Goal: Task Accomplishment & Management: Manage account settings

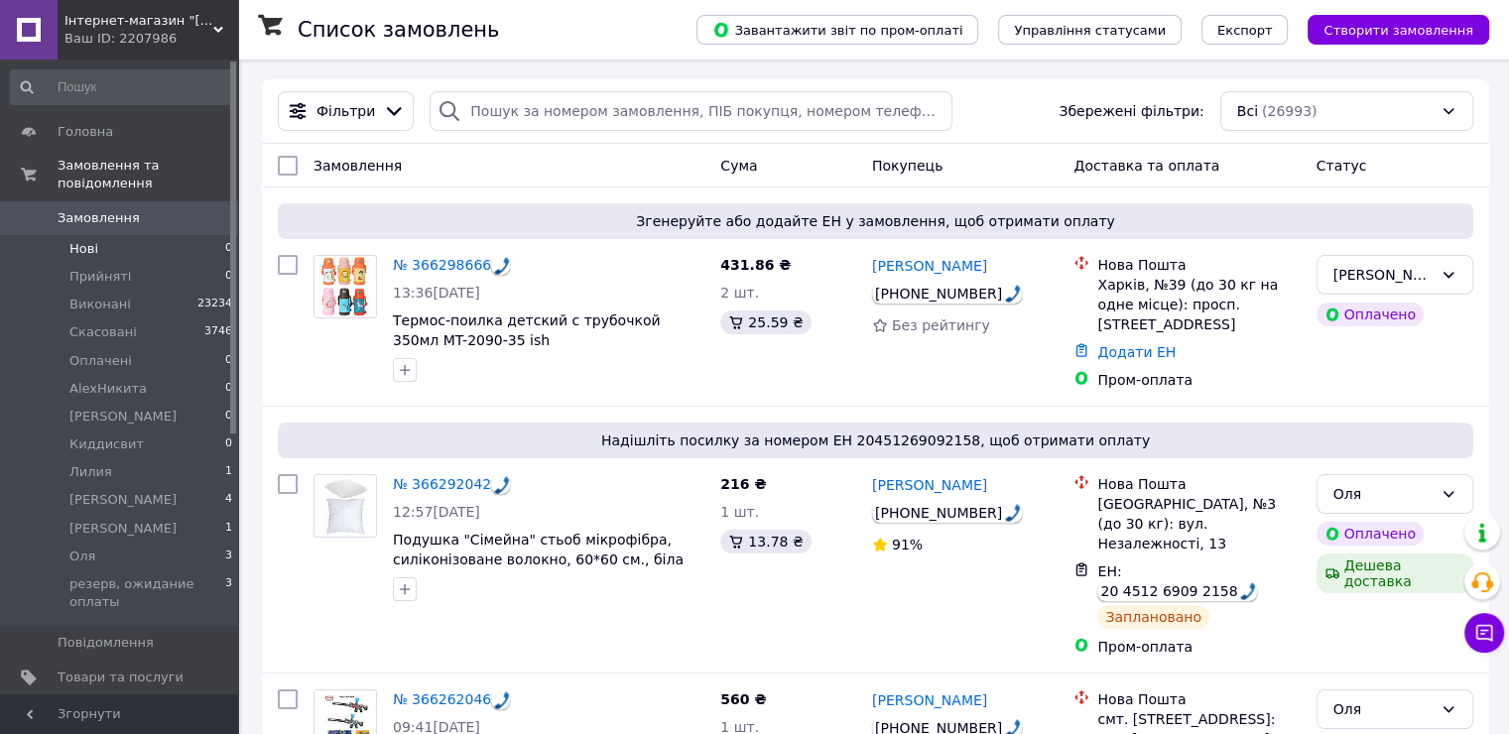
click at [87, 240] on span "Нові" at bounding box center [83, 249] width 29 height 18
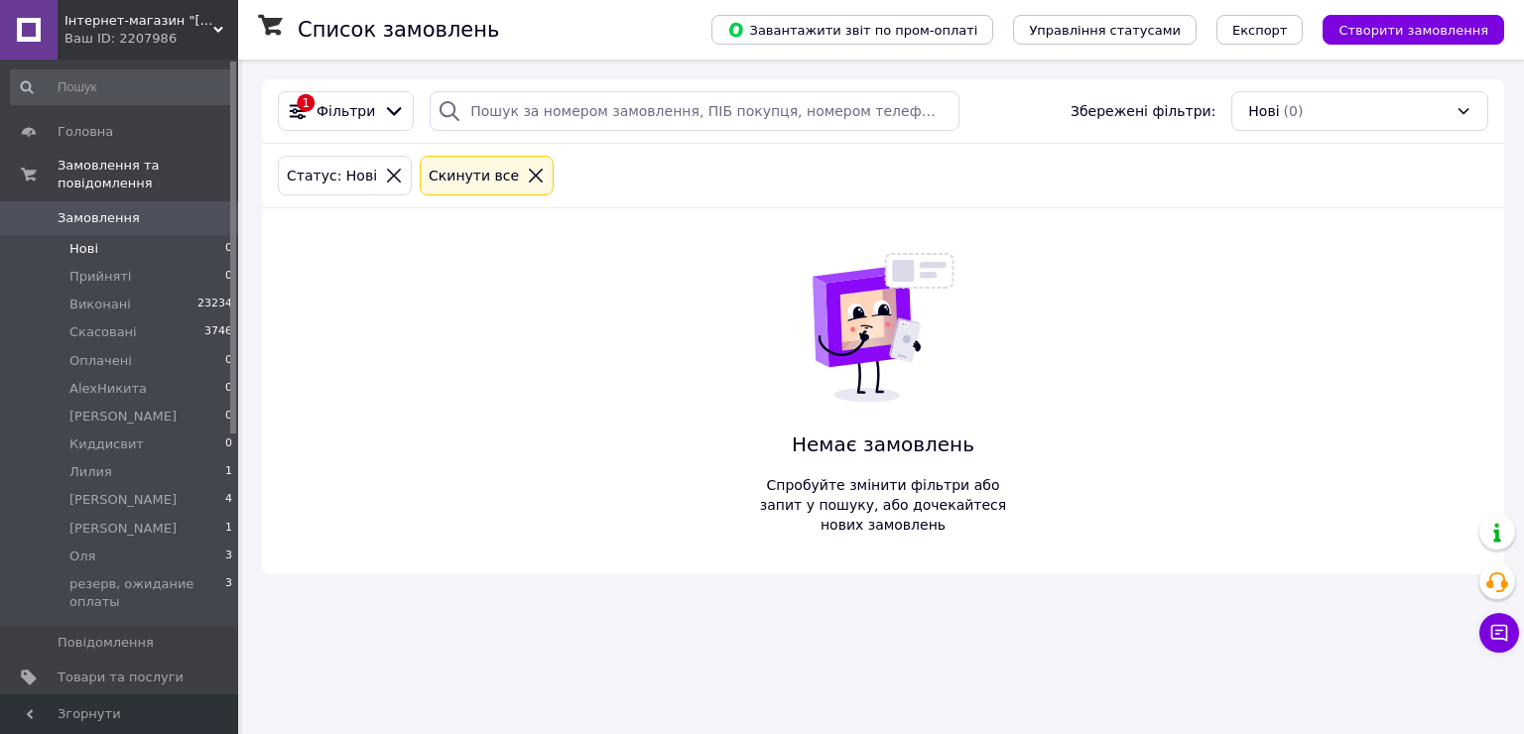
click at [527, 176] on icon at bounding box center [536, 176] width 18 height 18
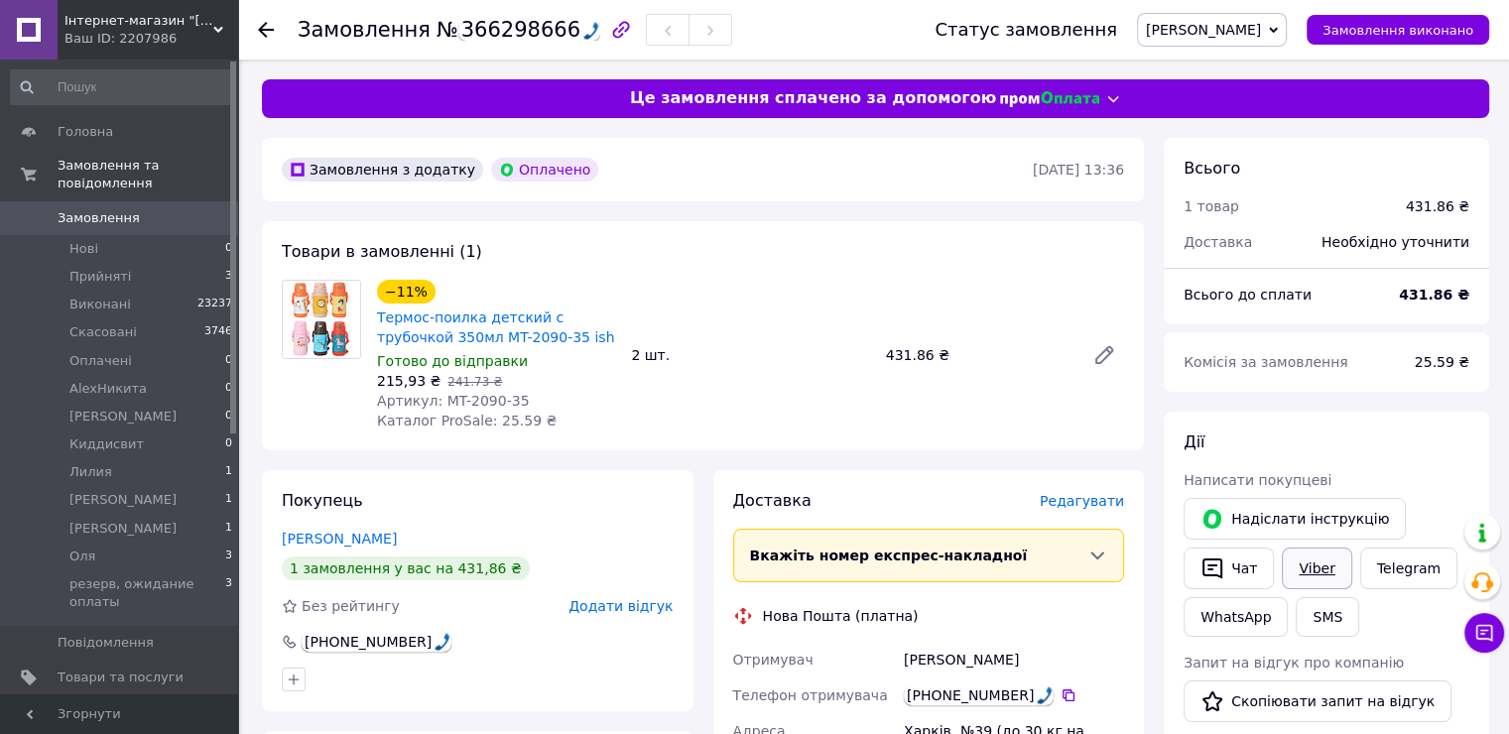
click at [1311, 548] on link "Viber" at bounding box center [1316, 569] width 69 height 42
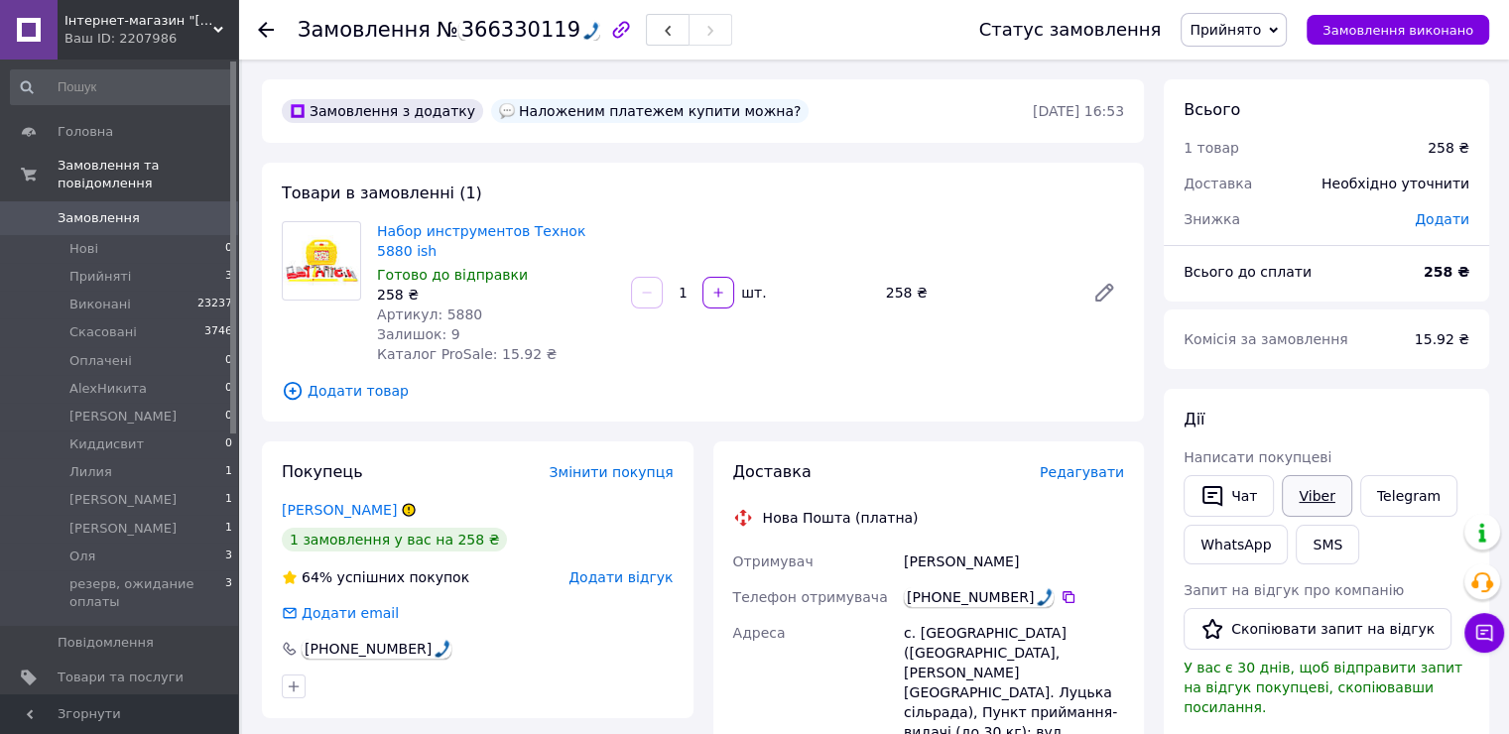
click at [1319, 503] on link "Viber" at bounding box center [1316, 496] width 69 height 42
click at [1306, 490] on link "Viber" at bounding box center [1316, 496] width 69 height 42
click at [500, 25] on div "366330119" at bounding box center [529, 30] width 142 height 21
click at [501, 25] on div "366330119" at bounding box center [529, 30] width 142 height 21
click at [1261, 34] on span "Прийнято" at bounding box center [1225, 30] width 71 height 16
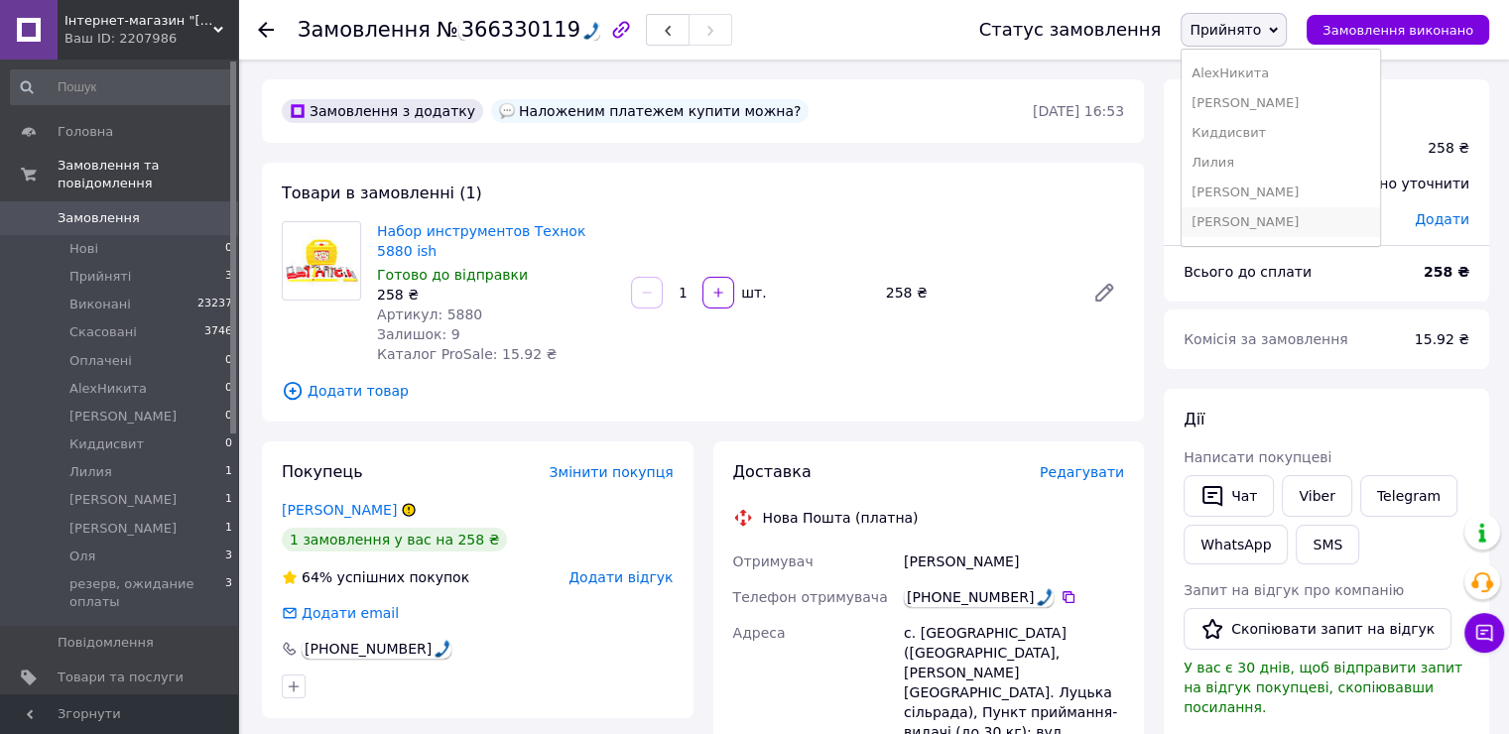
scroll to position [140, 0]
click at [1308, 219] on li "резерв, ожидание оплаты" at bounding box center [1281, 227] width 198 height 30
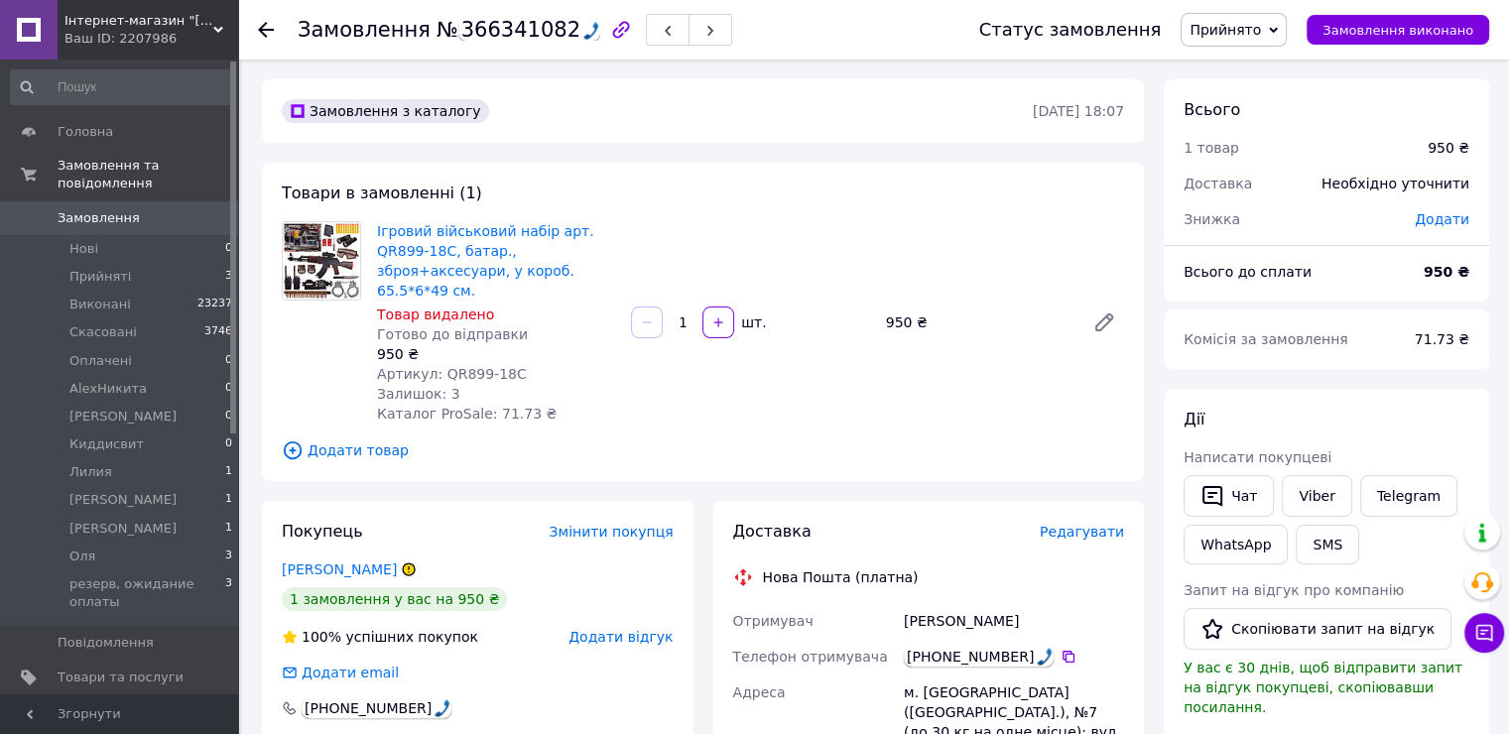
click at [1261, 29] on span "Прийнято" at bounding box center [1225, 30] width 71 height 16
click at [1291, 188] on li "[PERSON_NAME]" at bounding box center [1281, 189] width 198 height 30
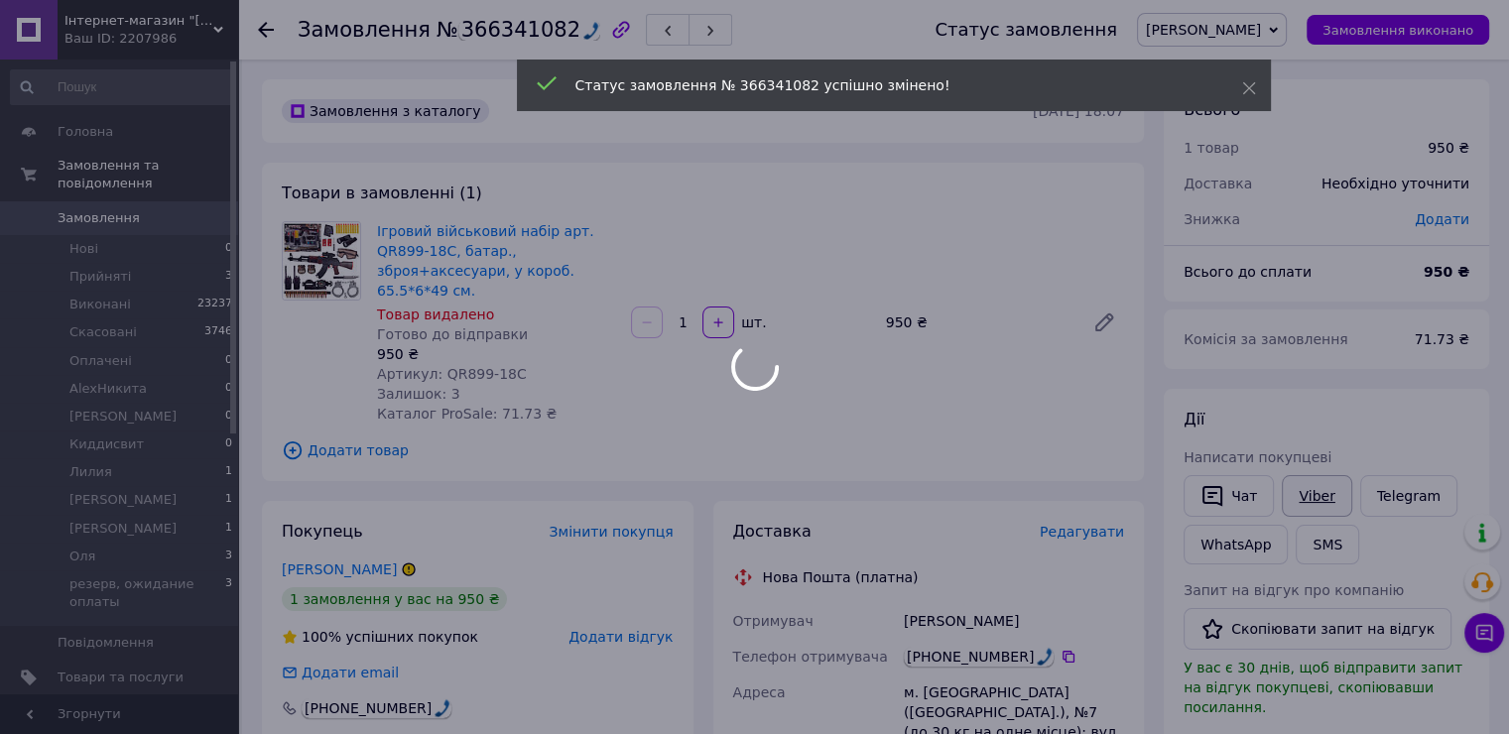
click at [1305, 489] on div at bounding box center [754, 367] width 1509 height 734
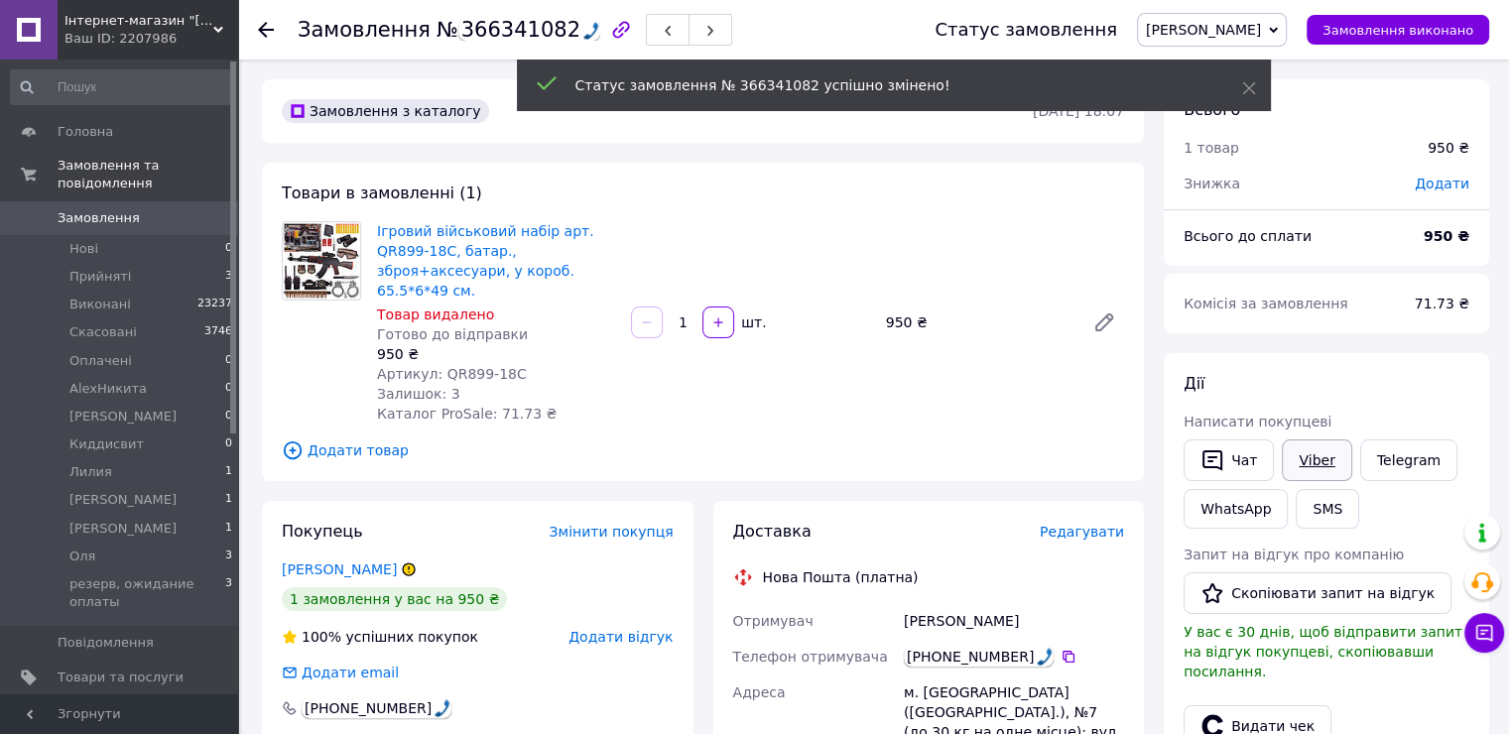
click at [1305, 481] on link "Viber" at bounding box center [1316, 461] width 69 height 42
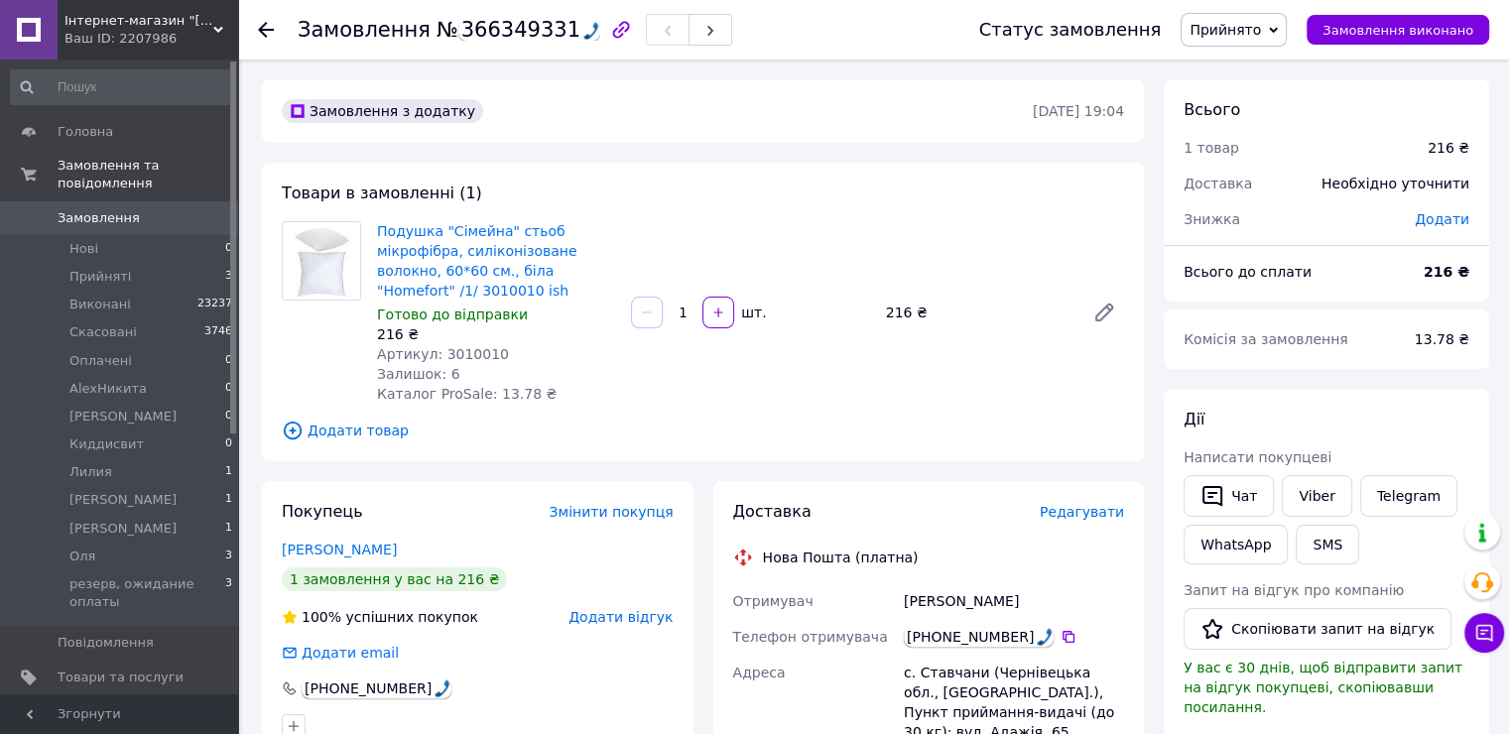
click at [459, 353] on span "Артикул: 3010010" at bounding box center [443, 354] width 132 height 16
click at [1322, 487] on link "Viber" at bounding box center [1316, 496] width 69 height 42
click at [873, 206] on div "Товари в замовленні (1) Подушка "Сімейна" стьоб мікрофібра, силіконізоване воло…" at bounding box center [703, 312] width 882 height 299
click at [922, 257] on div "Подушка "Сімейна" стьоб мікрофібра, силіконізоване волокно, 60*60 см., біла "Ho…" at bounding box center [750, 312] width 763 height 191
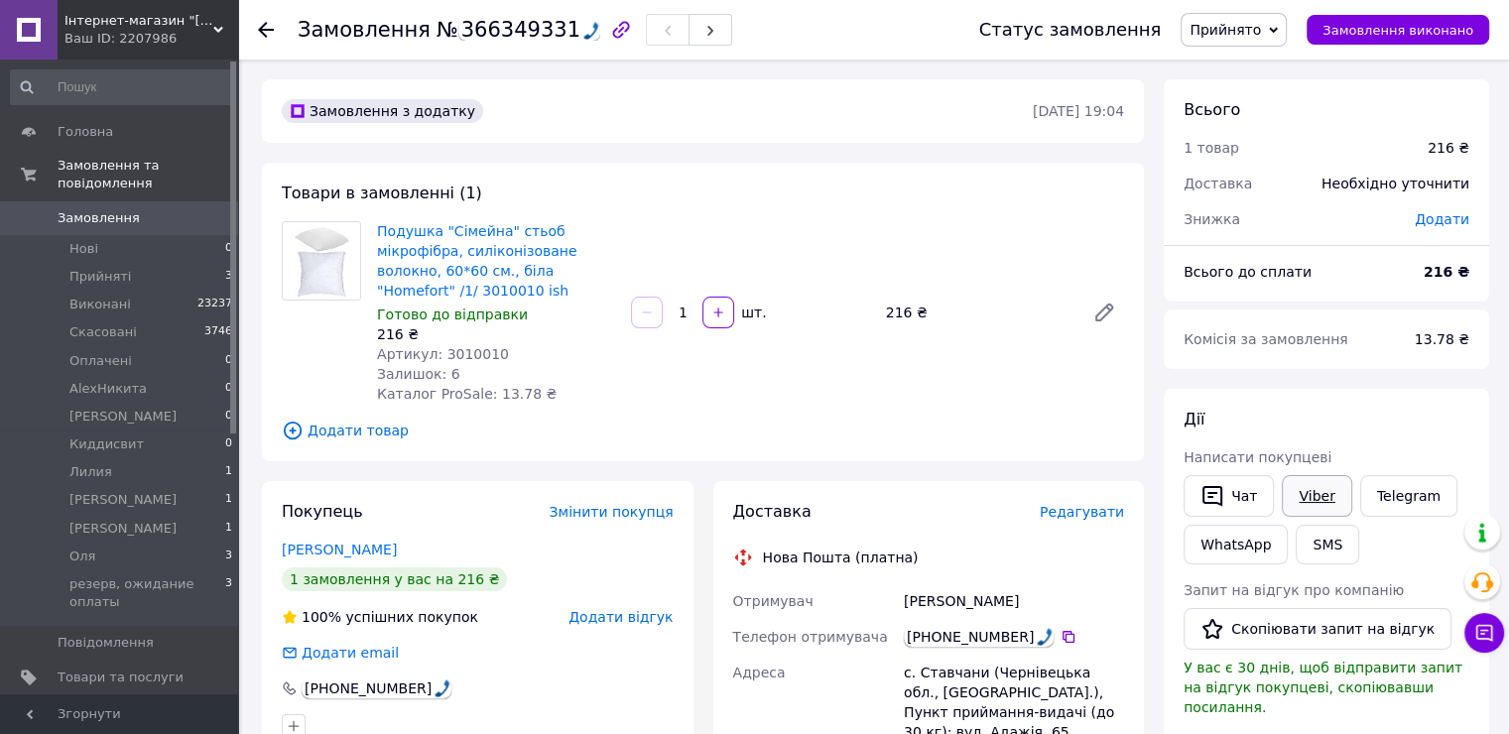
click at [1326, 498] on link "Viber" at bounding box center [1316, 496] width 69 height 42
click at [1086, 511] on span "Редагувати" at bounding box center [1082, 512] width 84 height 16
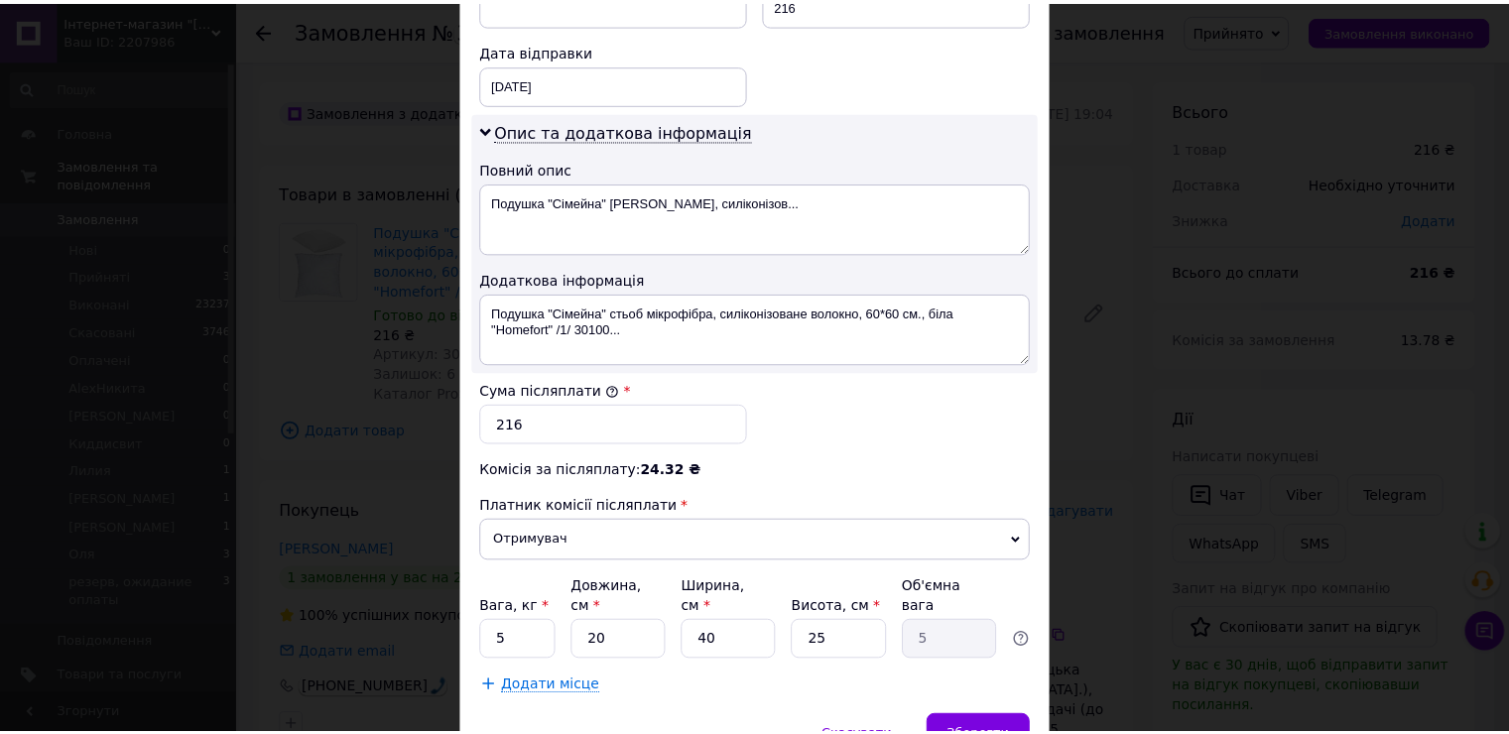
scroll to position [995, 0]
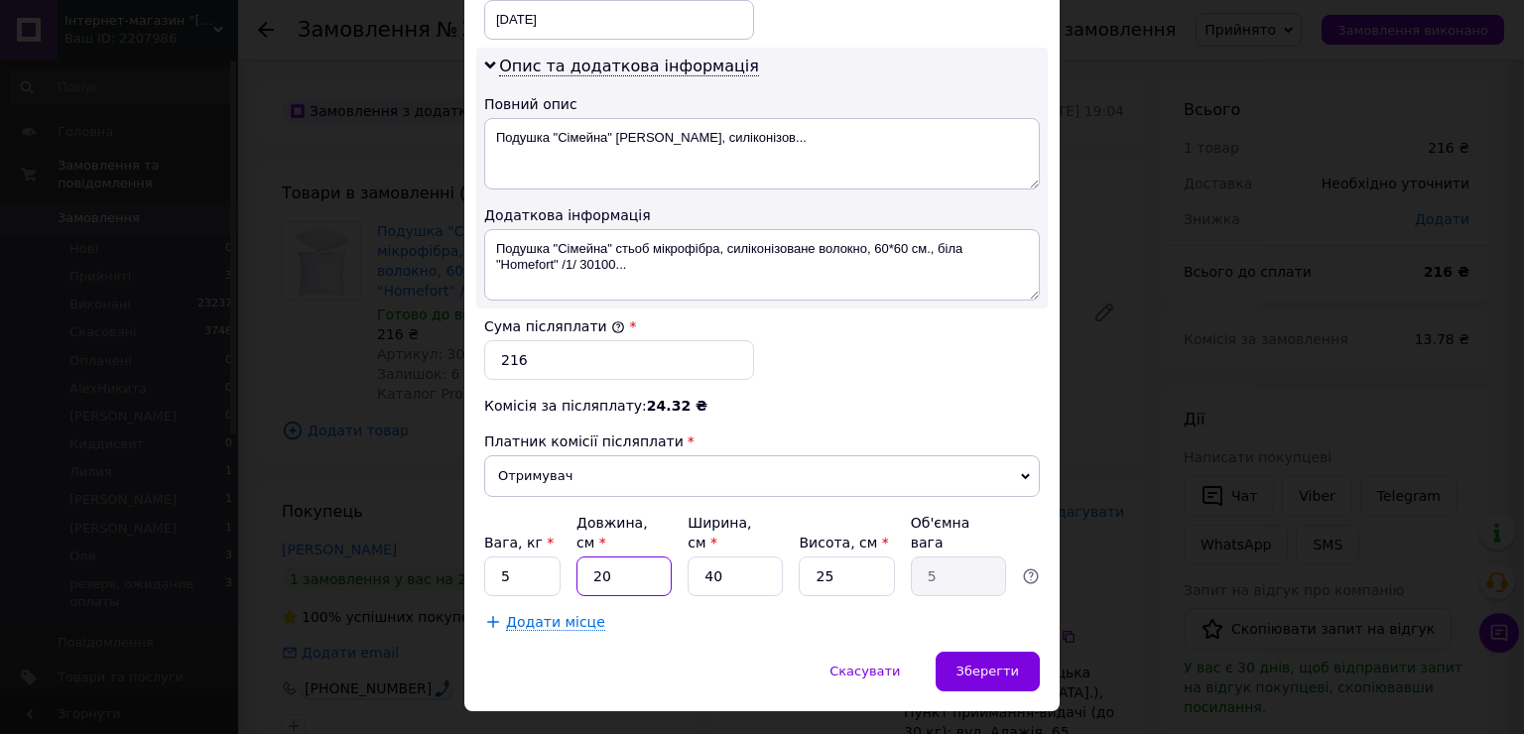
click at [619, 557] on input "20" at bounding box center [623, 577] width 95 height 40
type input "6"
type input "1.5"
type input "60"
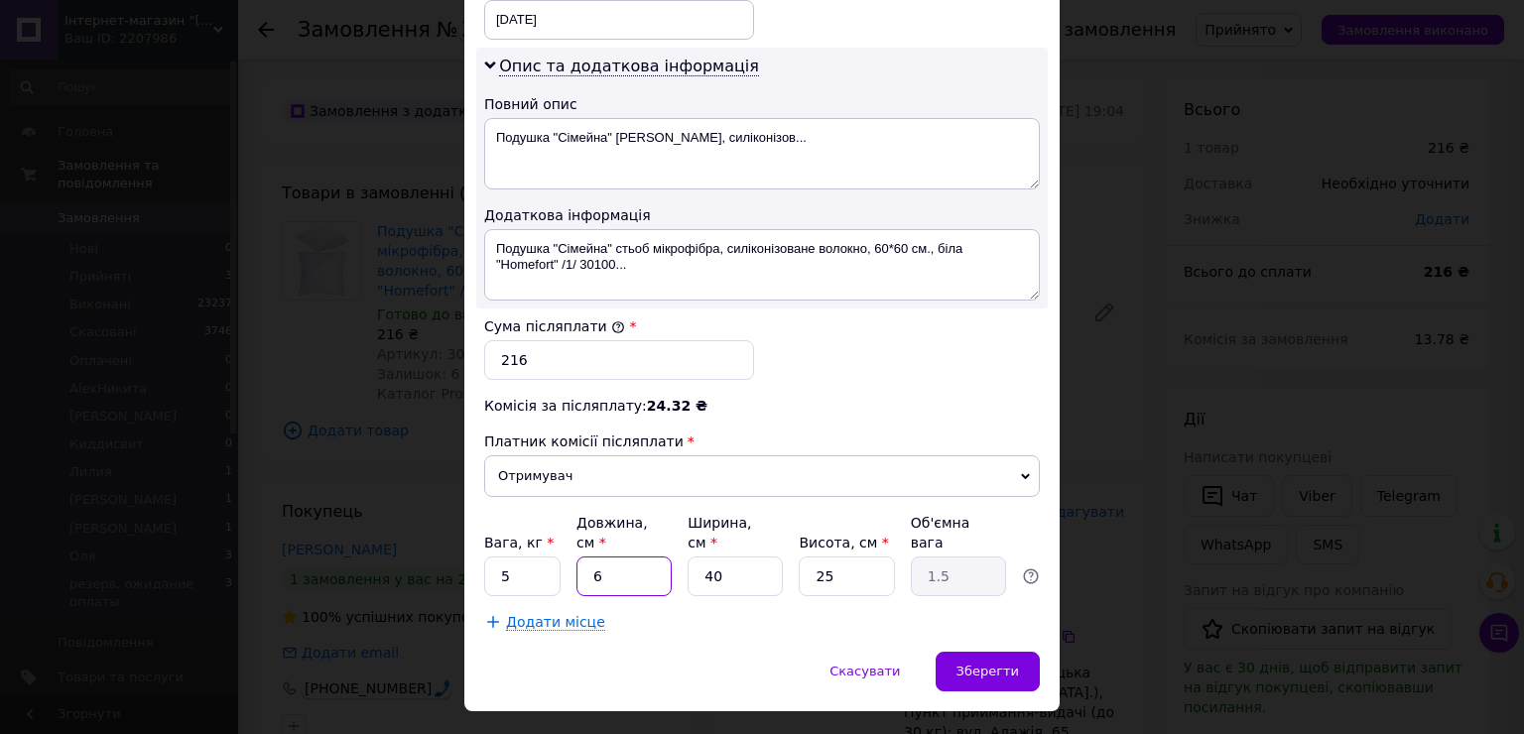
type input "15"
type input "60"
type input "4"
type input "1.5"
type input "40"
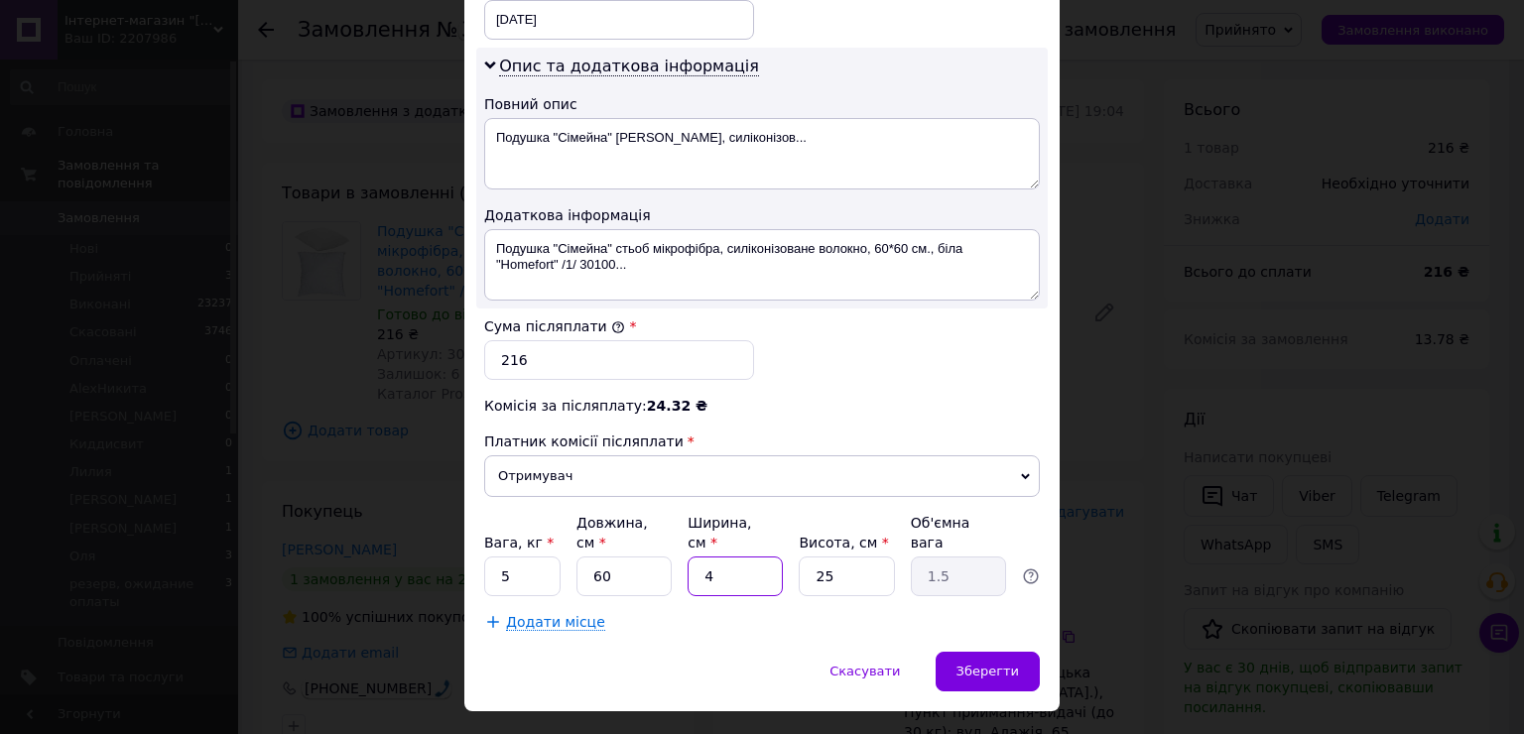
type input "15"
type input "4"
type input "2.4"
type input "1"
type input "0.6"
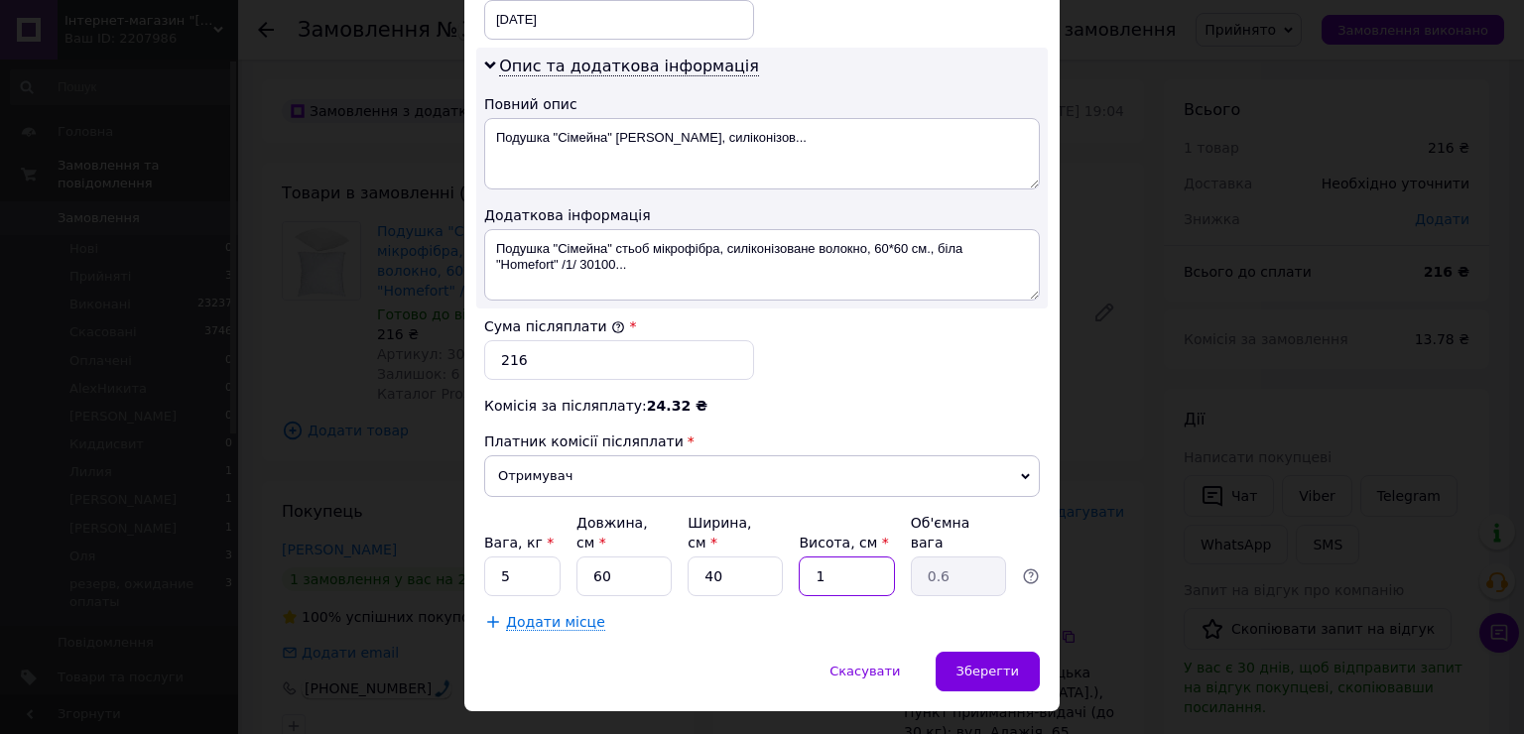
type input "10"
type input "6"
type input "10"
click at [992, 652] on div "Зберегти" at bounding box center [988, 672] width 104 height 40
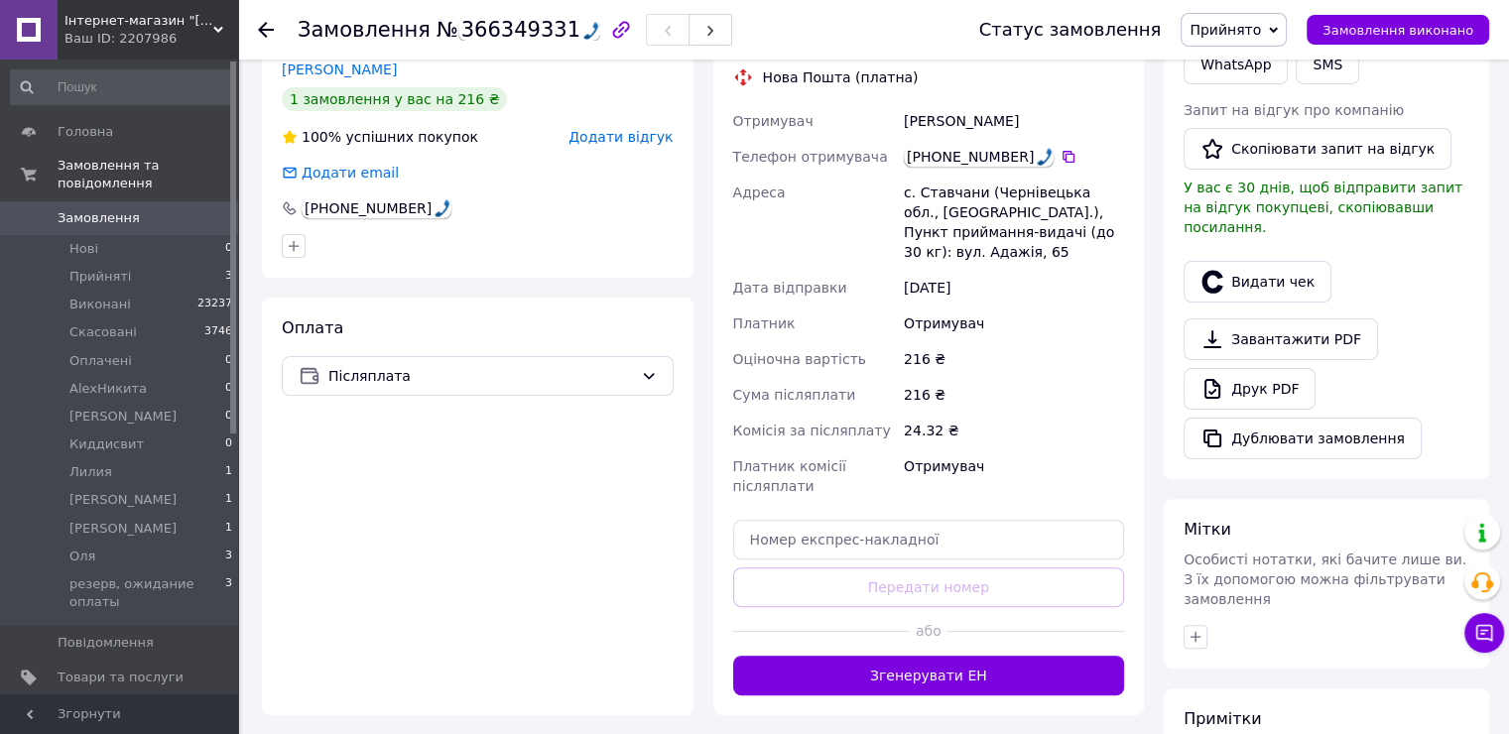
scroll to position [695, 0]
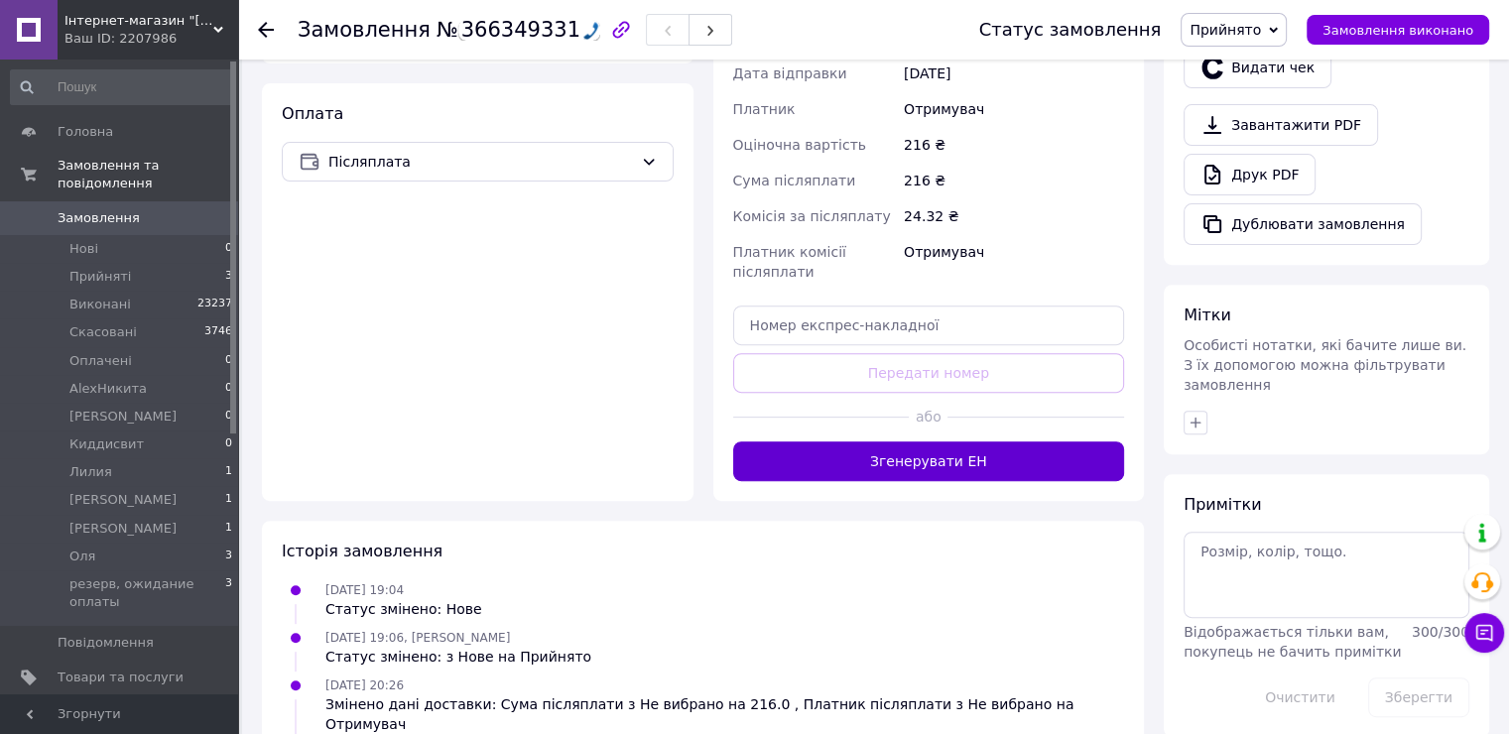
click at [909, 456] on button "Згенерувати ЕН" at bounding box center [929, 462] width 392 height 40
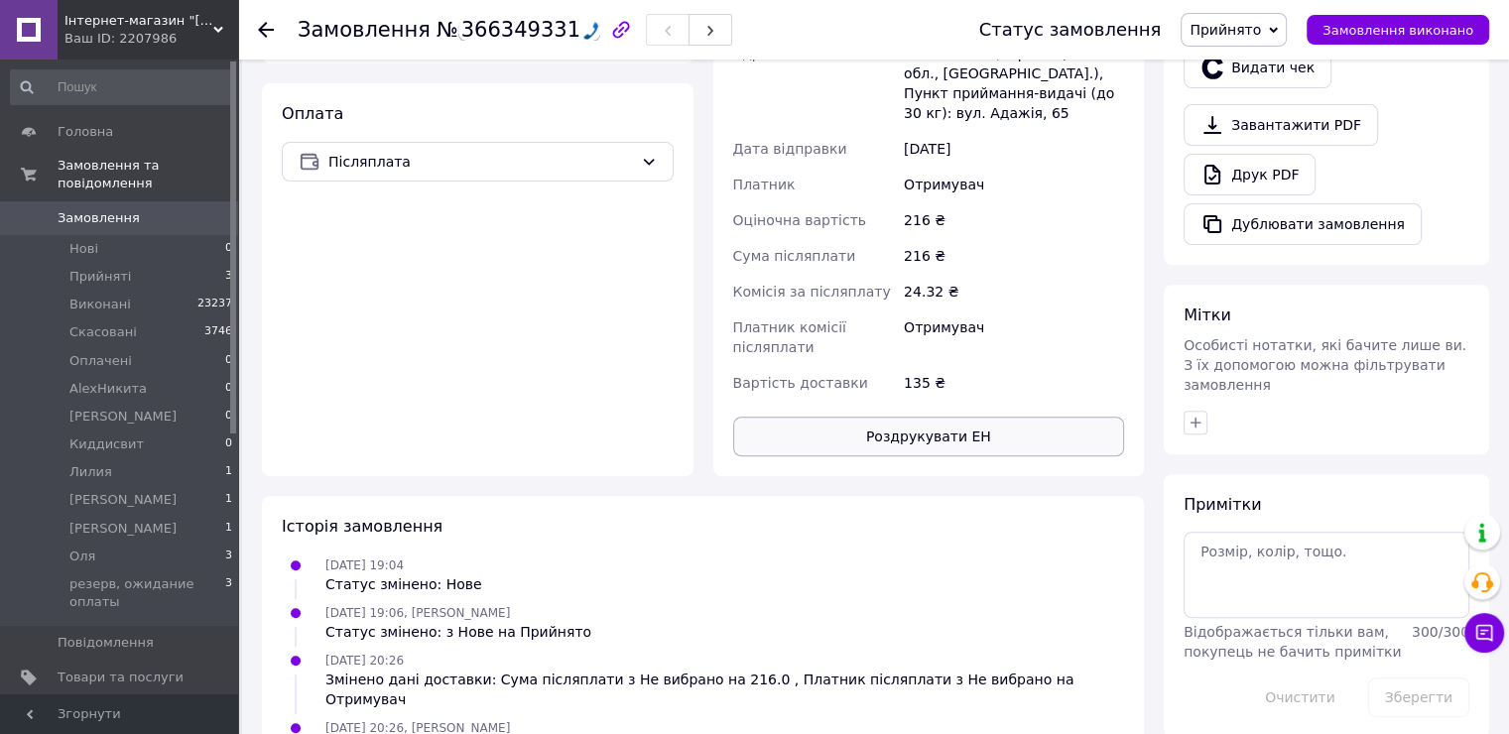
click at [903, 448] on button "Роздрукувати ЕН" at bounding box center [929, 437] width 392 height 40
click at [1253, 22] on span "Прийнято" at bounding box center [1225, 30] width 71 height 16
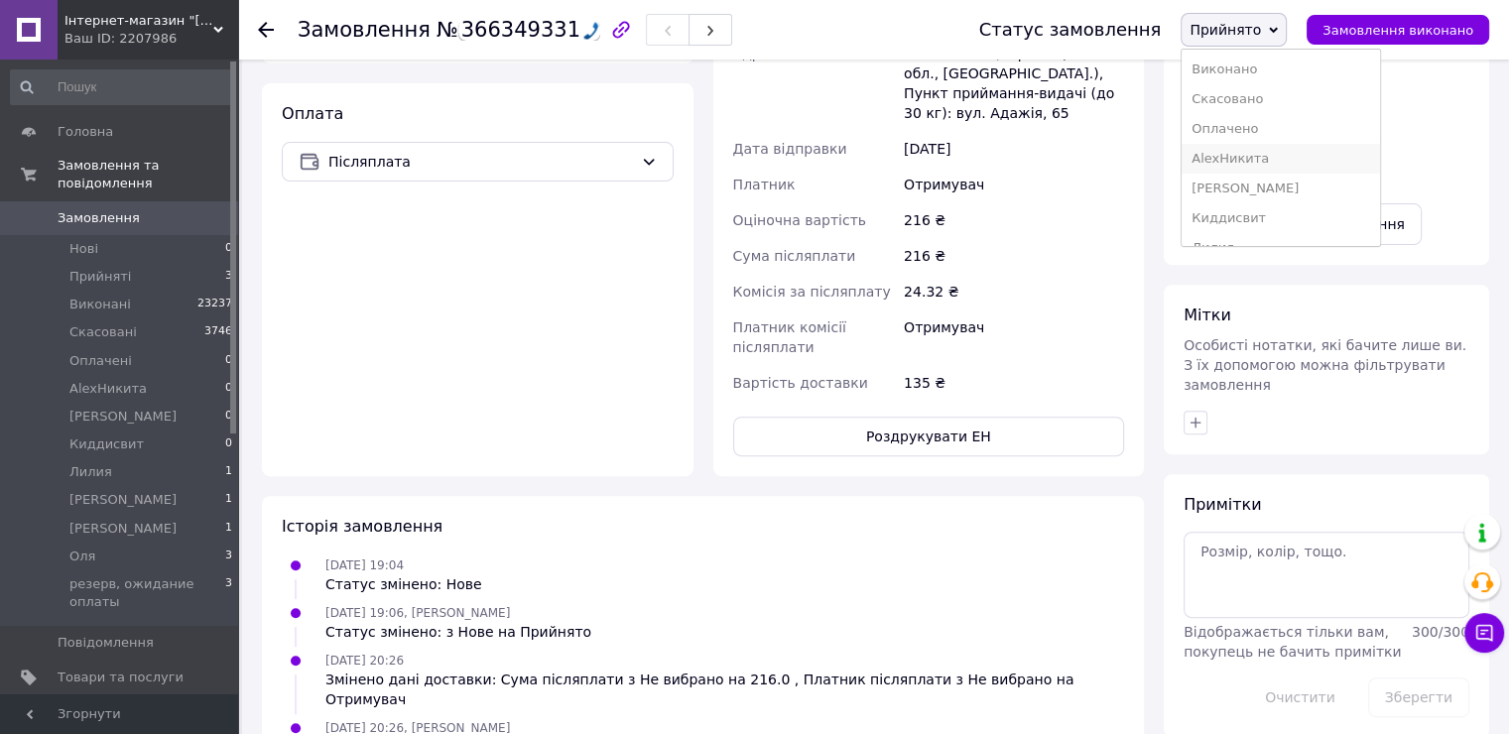
scroll to position [99, 0]
click at [1246, 236] on li "Оля" at bounding box center [1281, 238] width 198 height 30
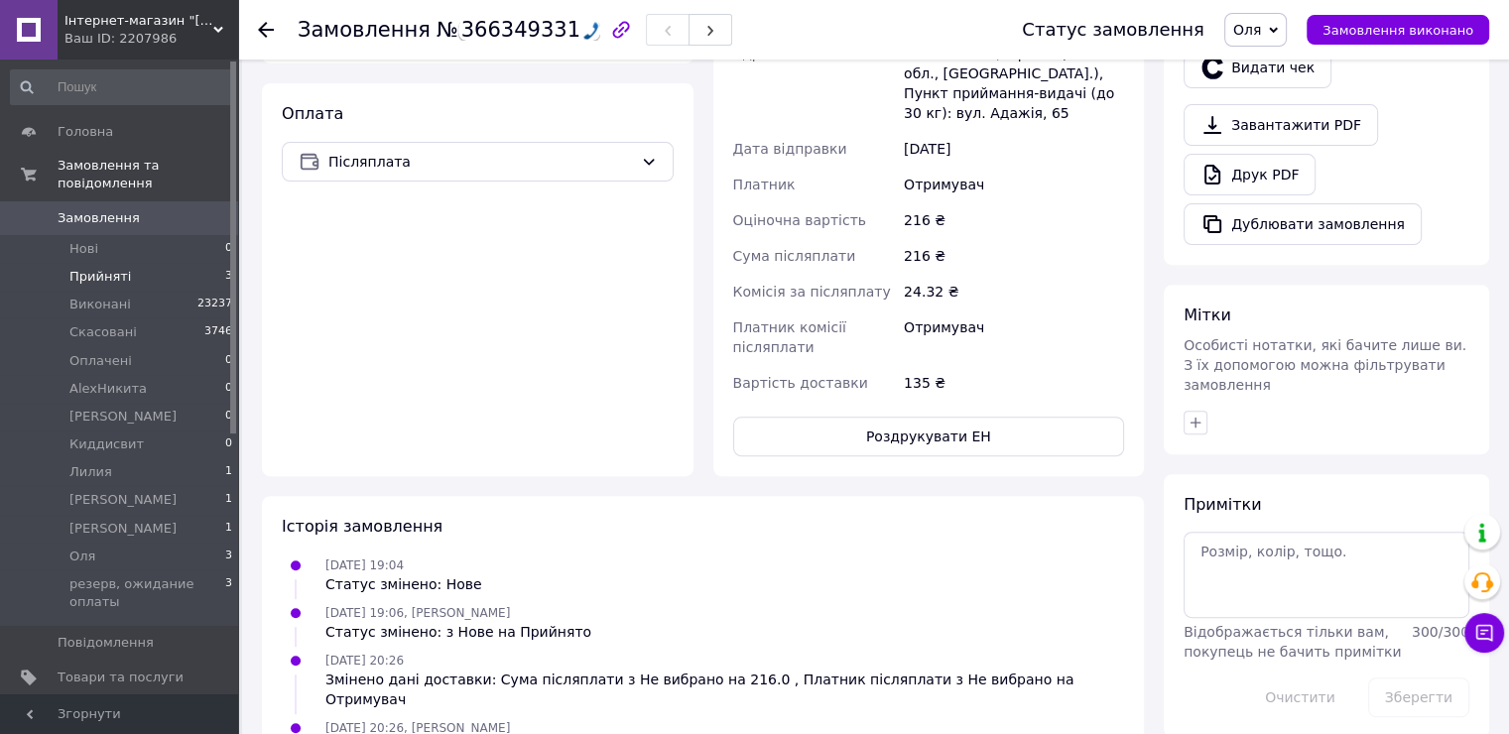
click at [109, 268] on span "Прийняті" at bounding box center [100, 277] width 62 height 18
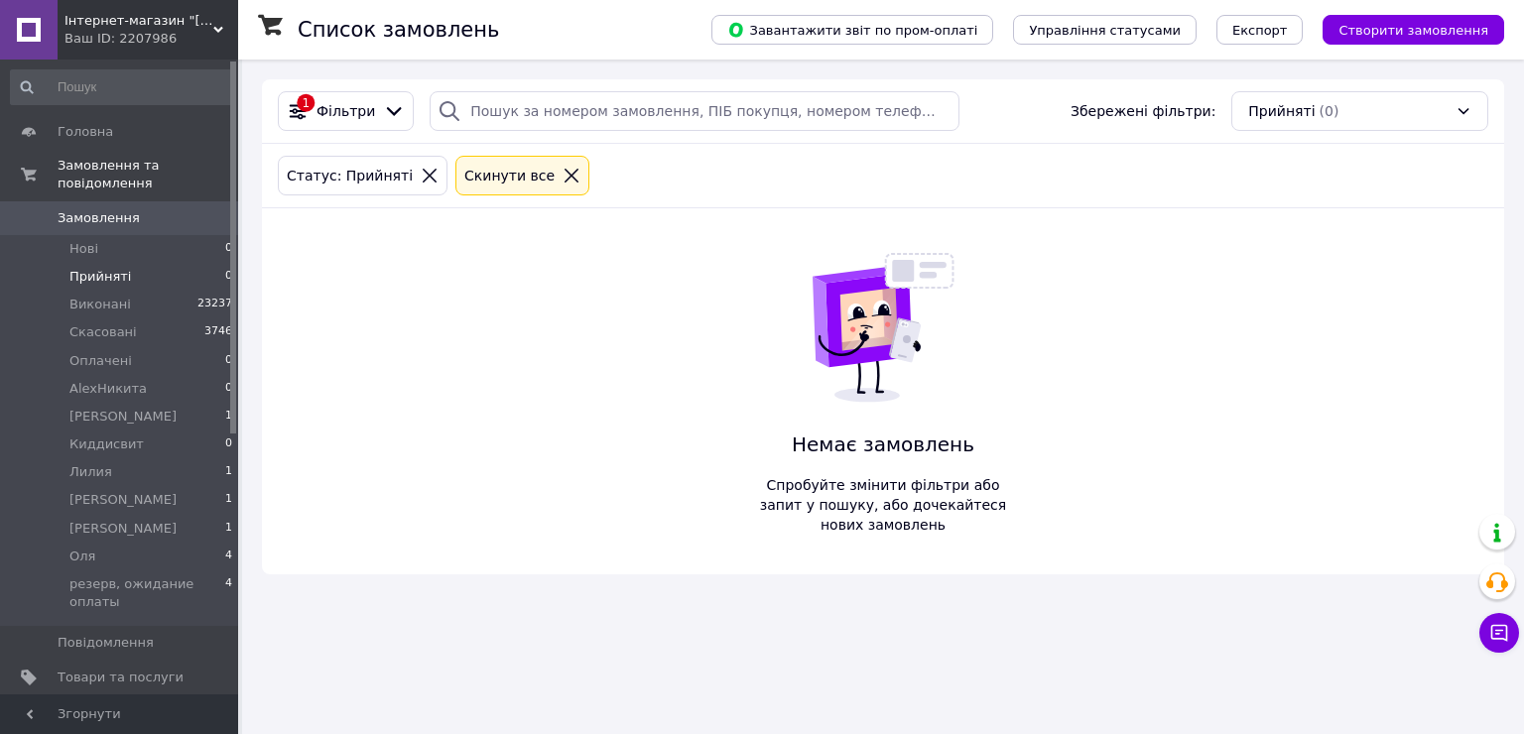
click at [123, 22] on span "Інтернет-магазин "[DOMAIN_NAME]"" at bounding box center [138, 21] width 149 height 18
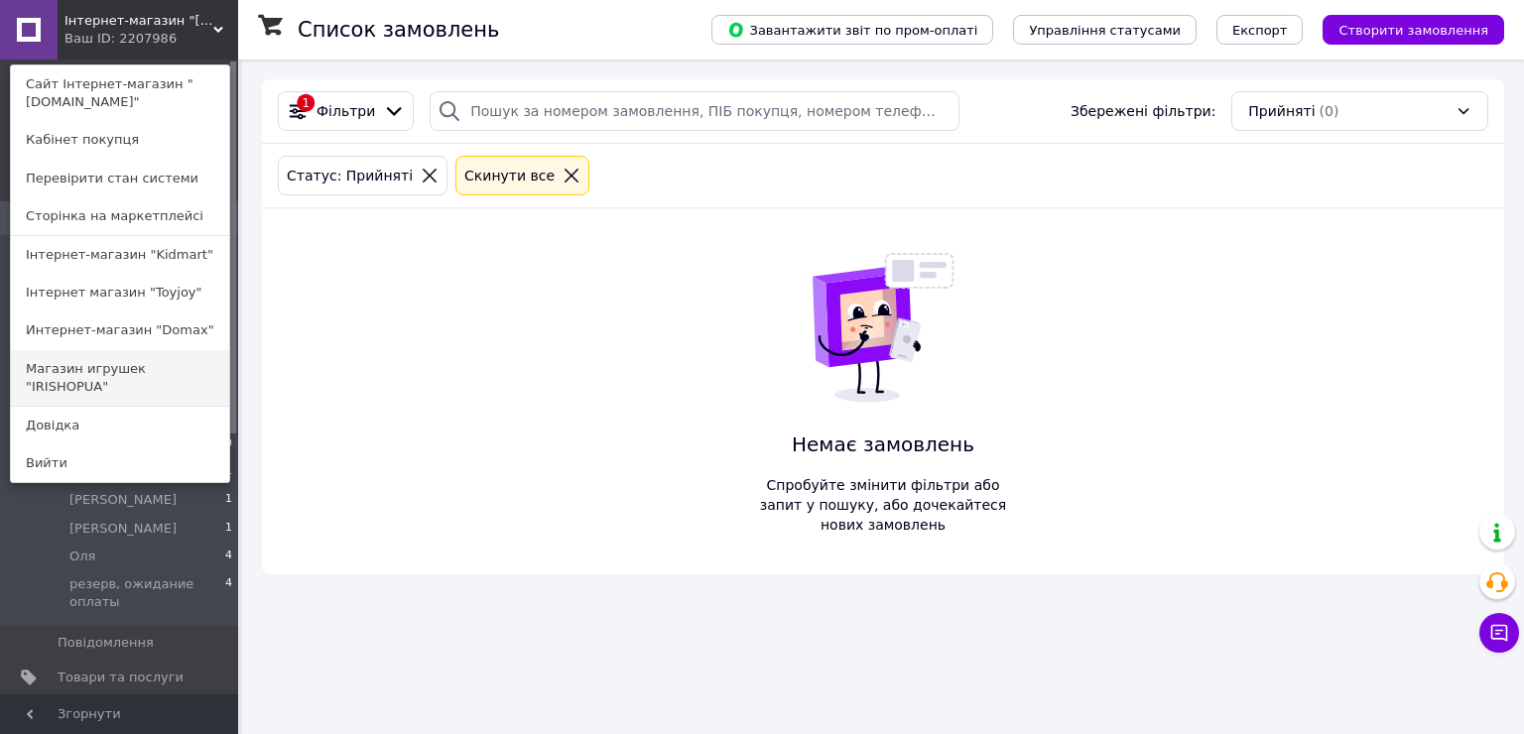
click at [111, 372] on link "Магазин игрушек "IRISHOPUA"" at bounding box center [120, 378] width 218 height 56
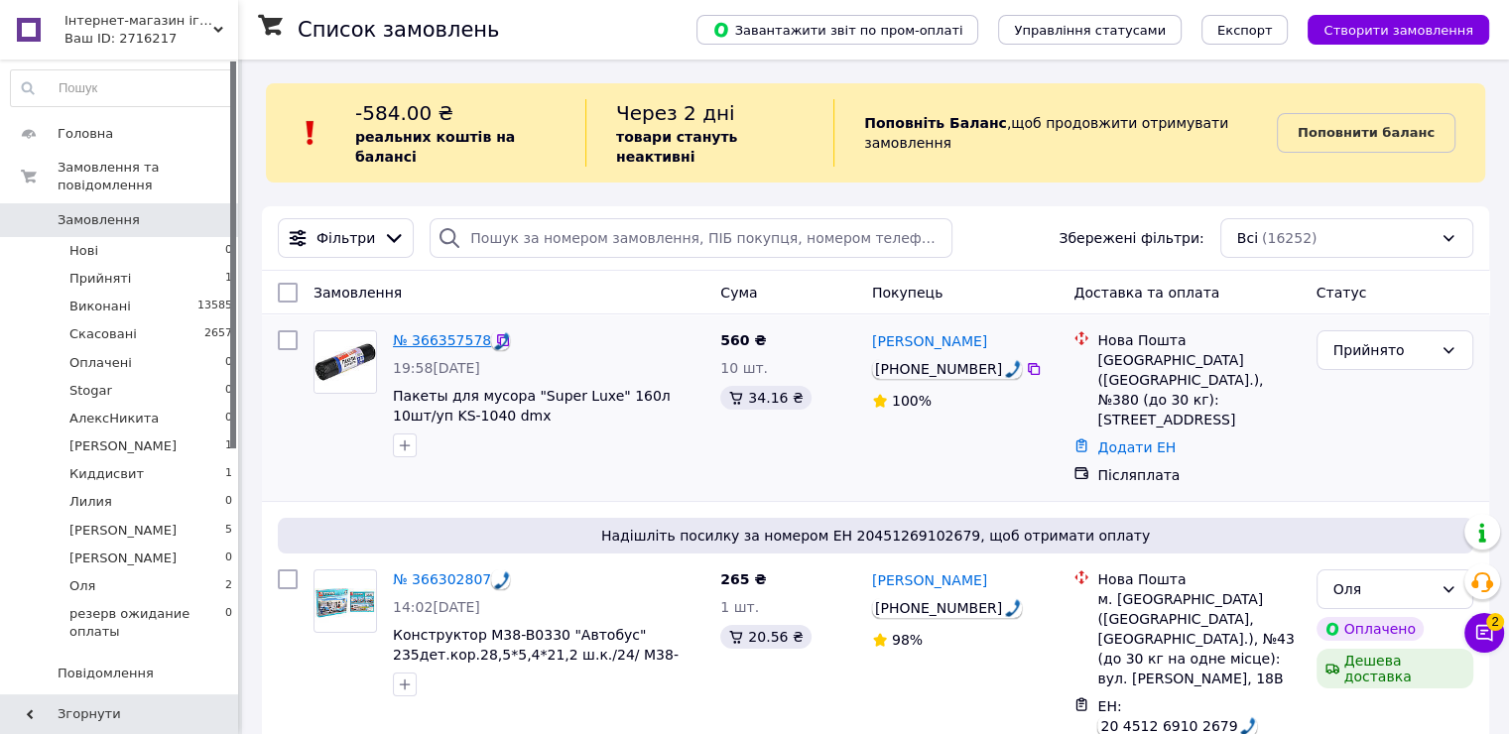
click at [447, 332] on link "№ 366357578" at bounding box center [442, 340] width 98 height 16
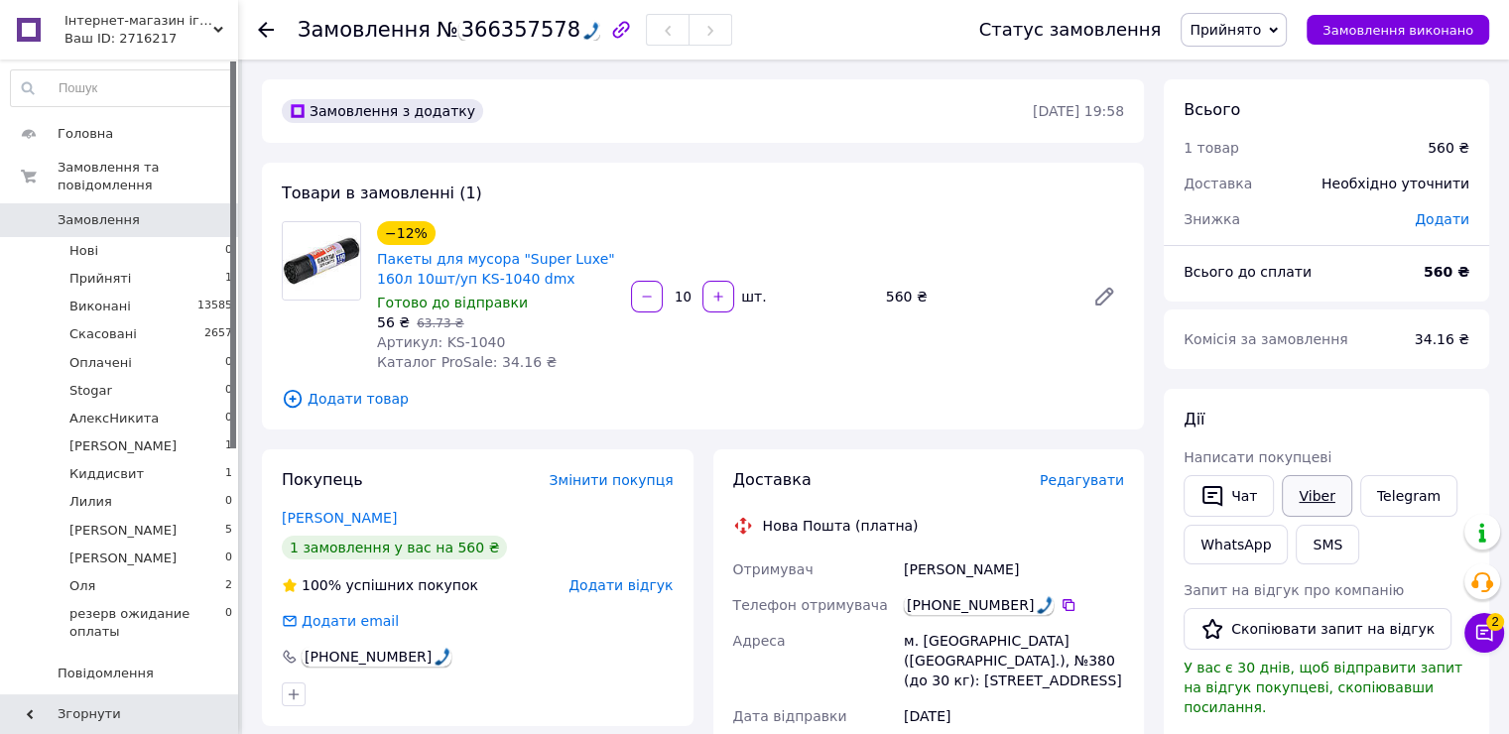
click at [1325, 494] on link "Viber" at bounding box center [1316, 496] width 69 height 42
click at [1257, 31] on span "Прийнято" at bounding box center [1225, 30] width 71 height 16
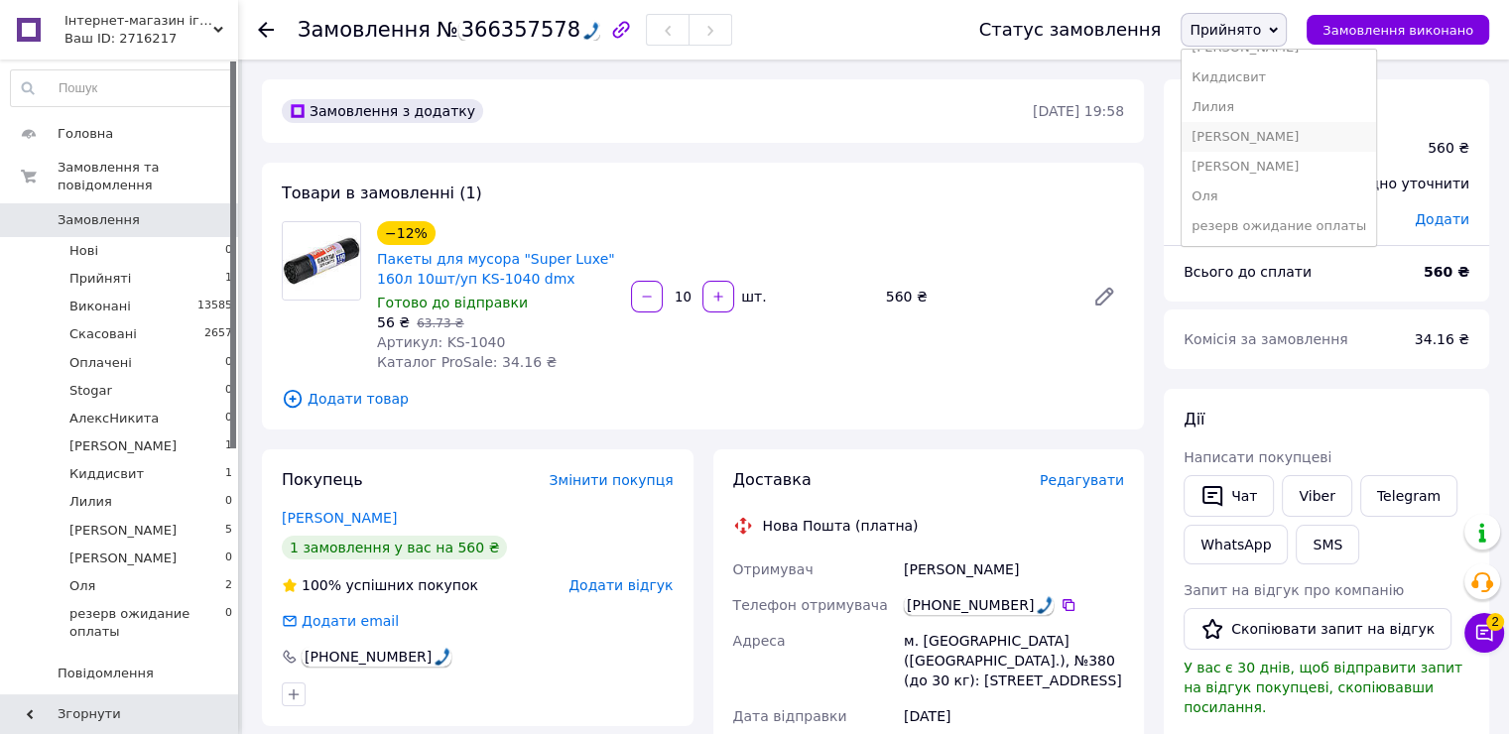
click at [1250, 139] on li "[PERSON_NAME]" at bounding box center [1279, 137] width 194 height 30
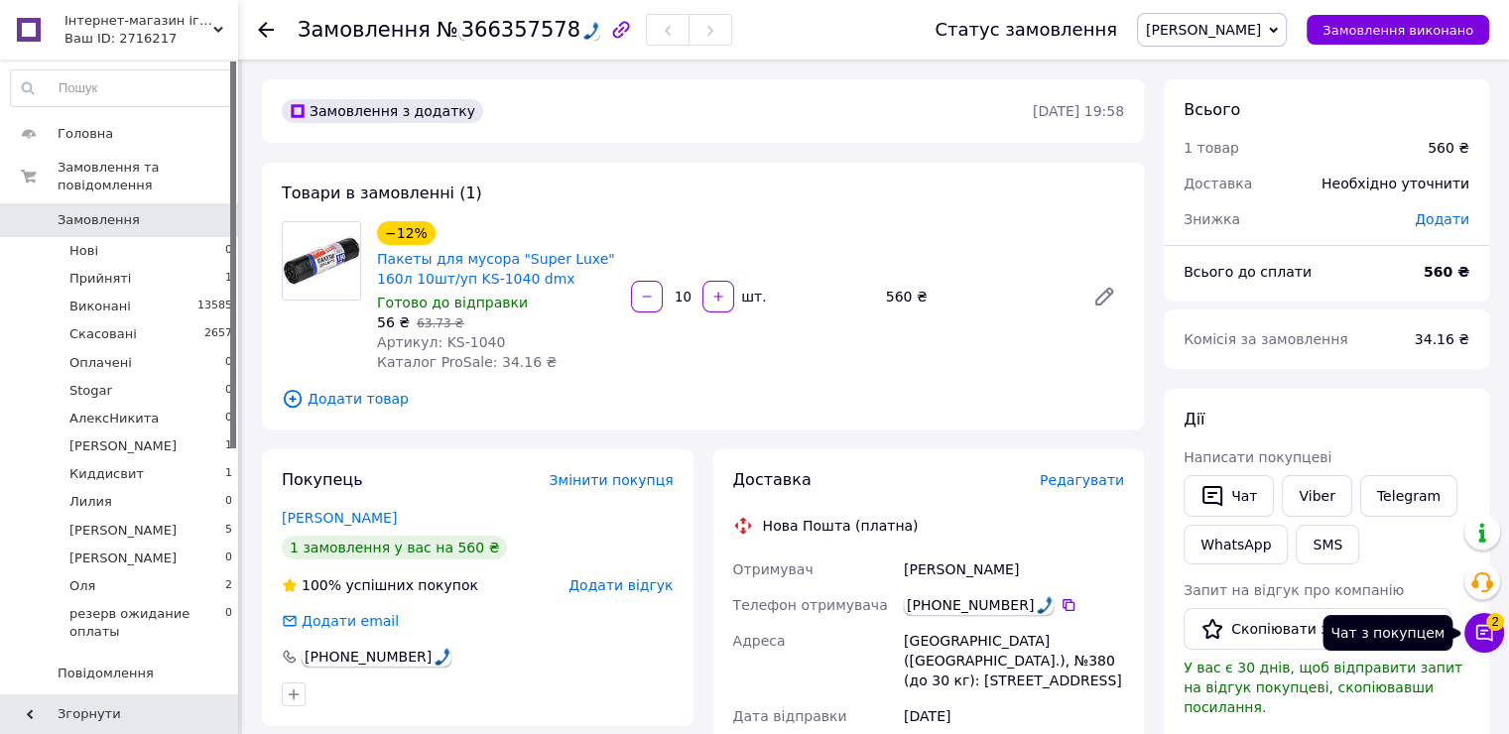
click at [1472, 621] on button "Чат з покупцем 2" at bounding box center [1485, 633] width 40 height 40
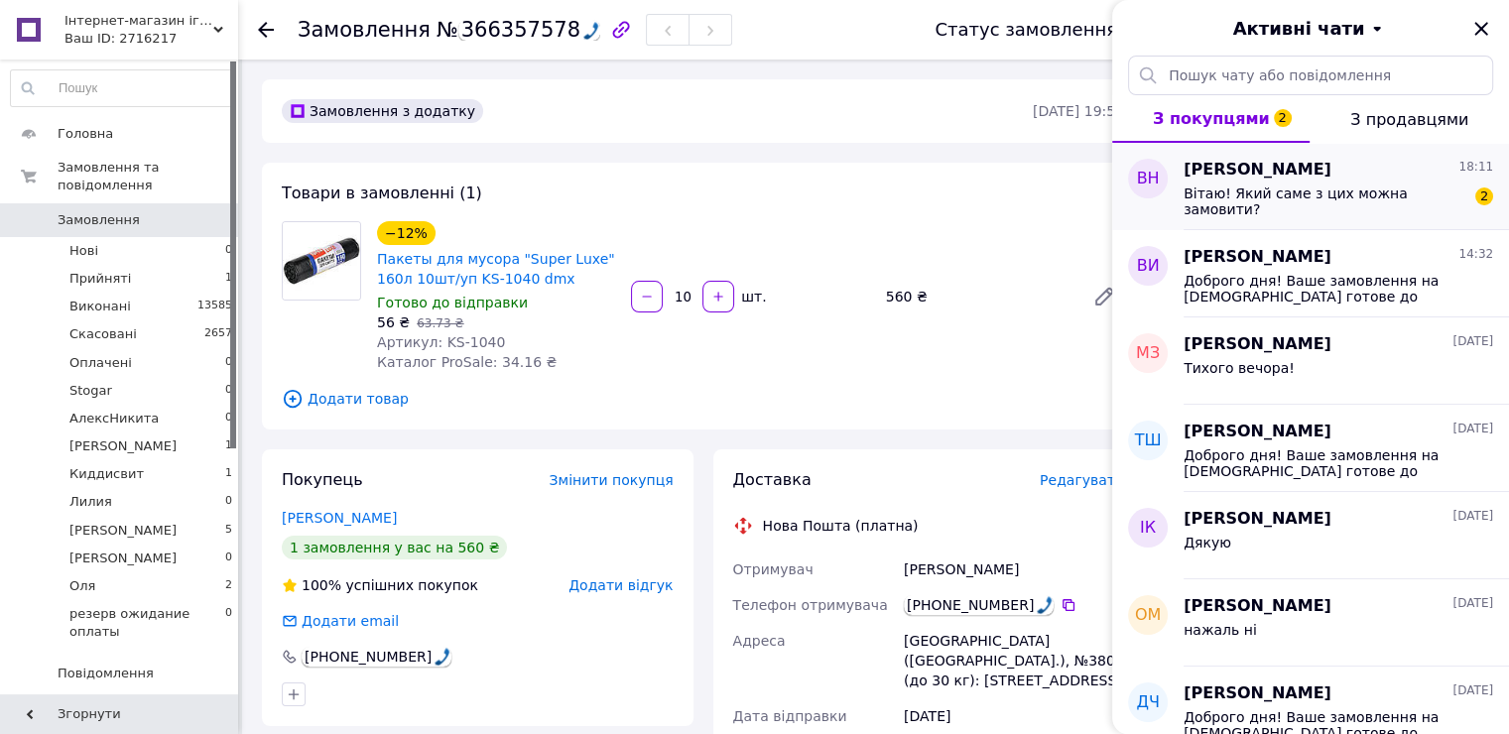
click at [1286, 194] on span "Вітаю! Який саме з цих можна замовити?" at bounding box center [1325, 202] width 282 height 32
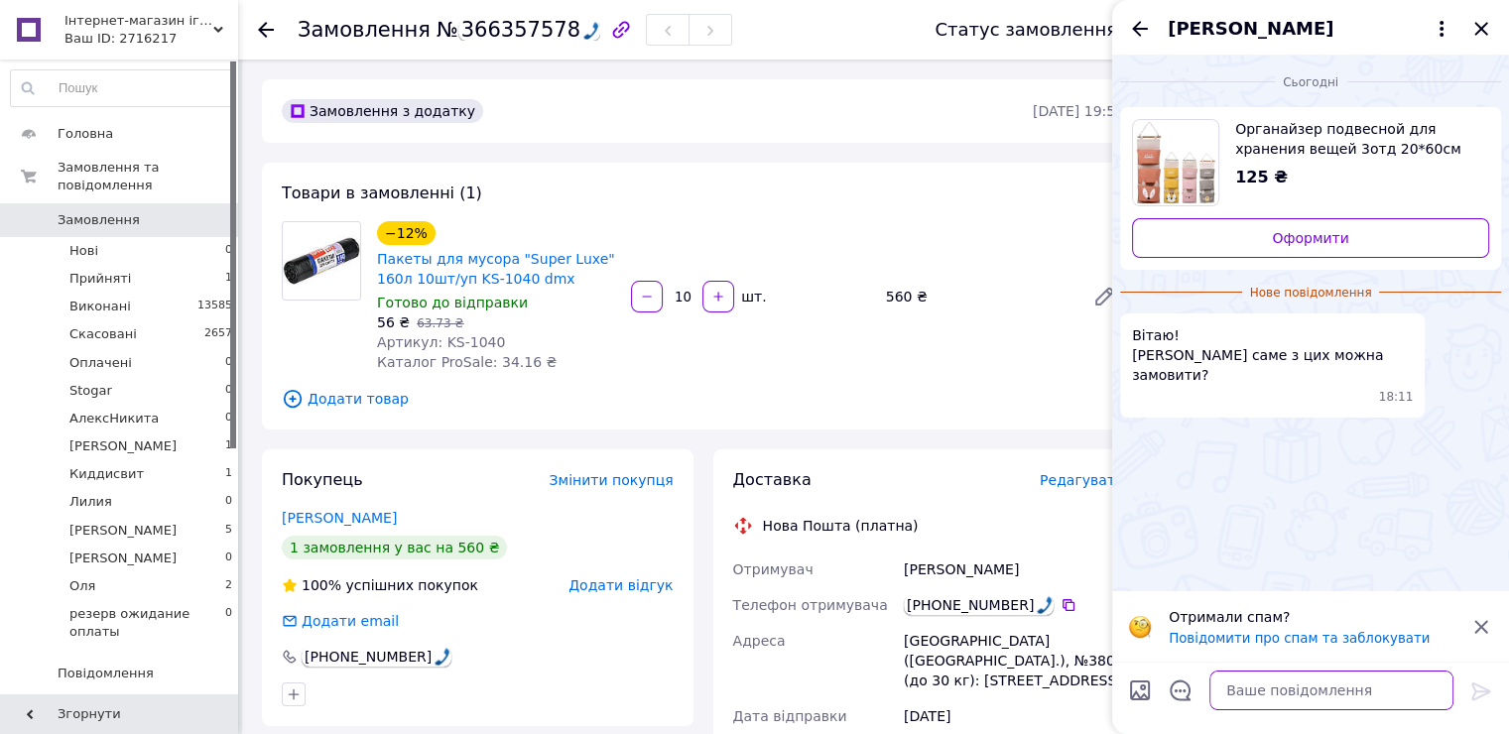
click at [1351, 699] on textarea at bounding box center [1332, 691] width 244 height 40
type textarea "Доброго дня"
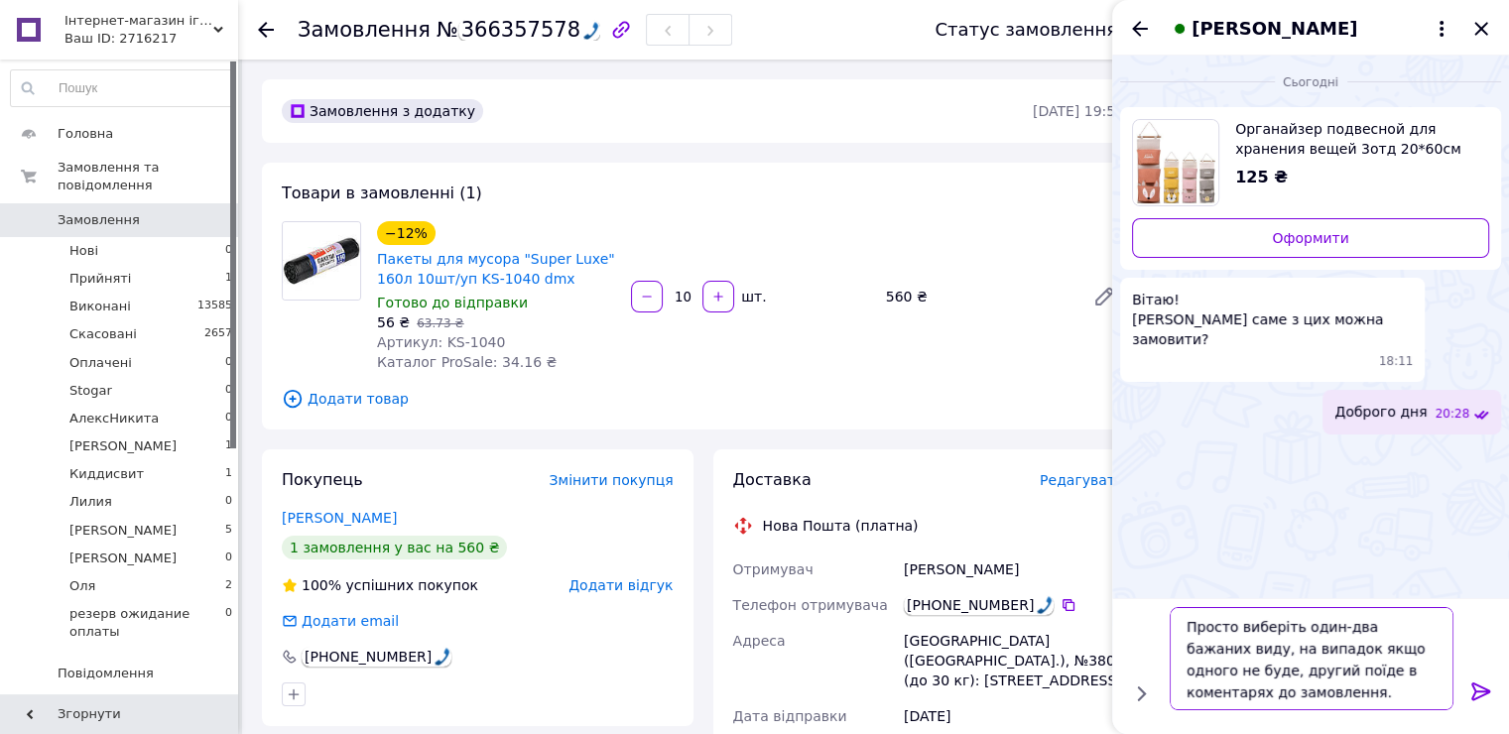
type textarea "Просто виберіть один-два бажаних виду, на випадок якщо одного не буде, другий п…"
click at [1485, 687] on icon at bounding box center [1481, 692] width 24 height 24
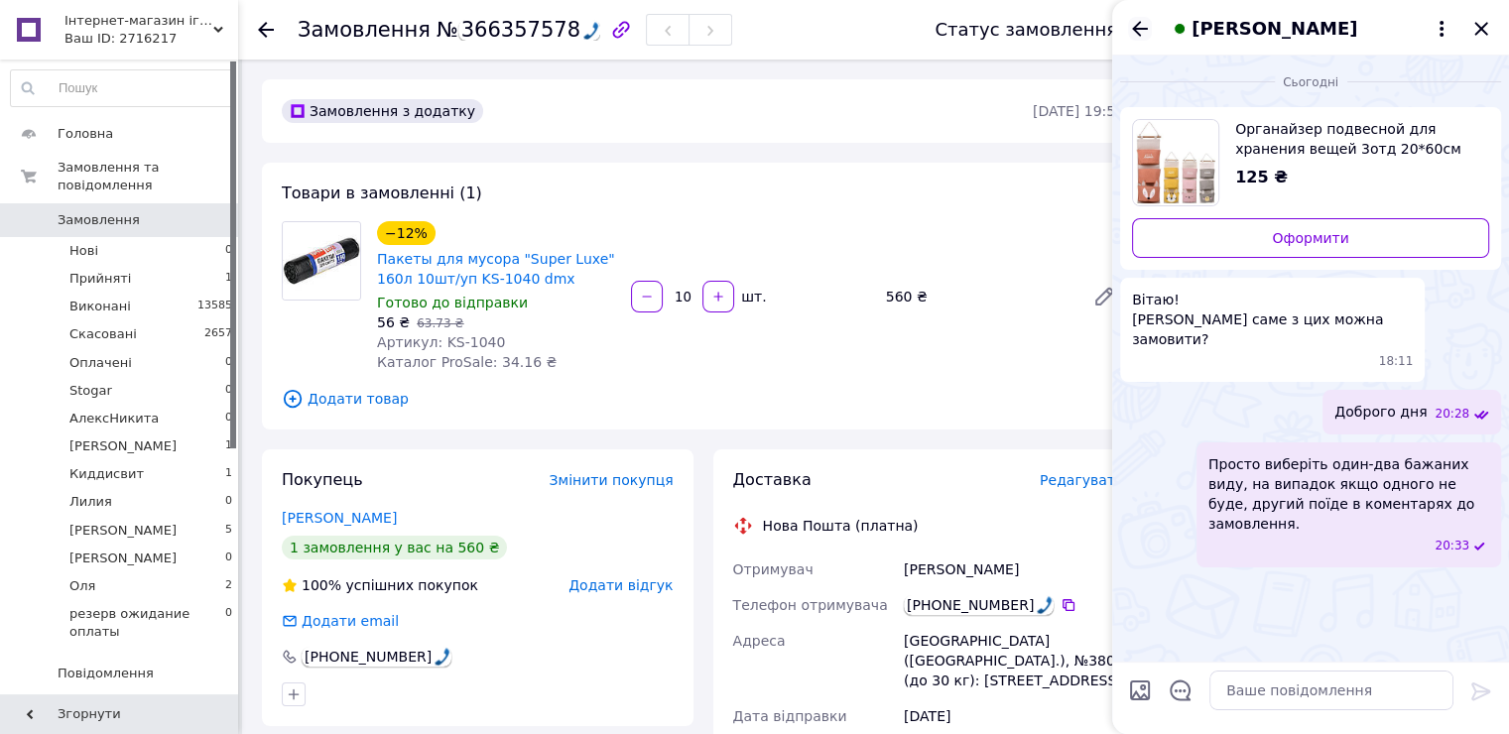
click at [1147, 28] on icon "Назад" at bounding box center [1140, 29] width 24 height 24
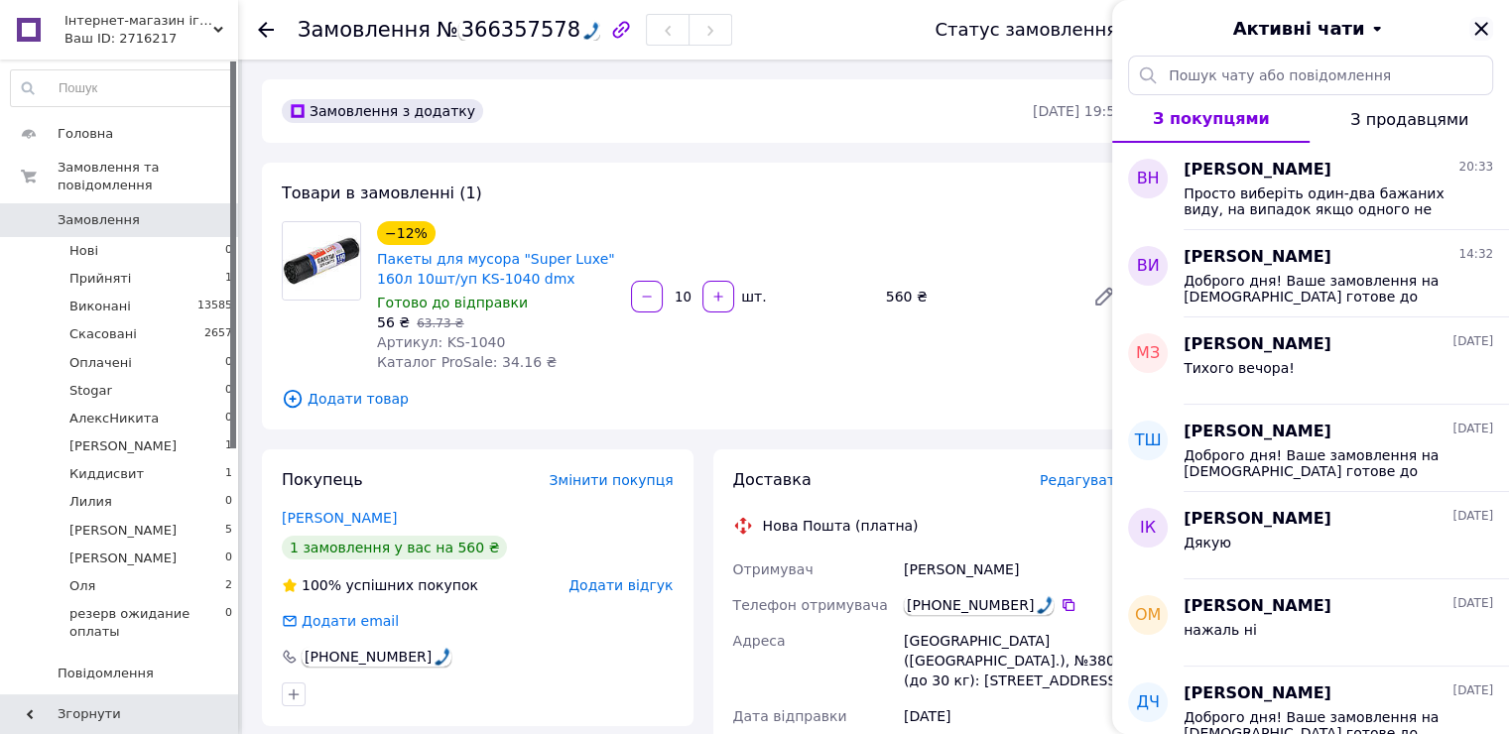
click at [1481, 21] on icon "Закрити" at bounding box center [1481, 29] width 24 height 24
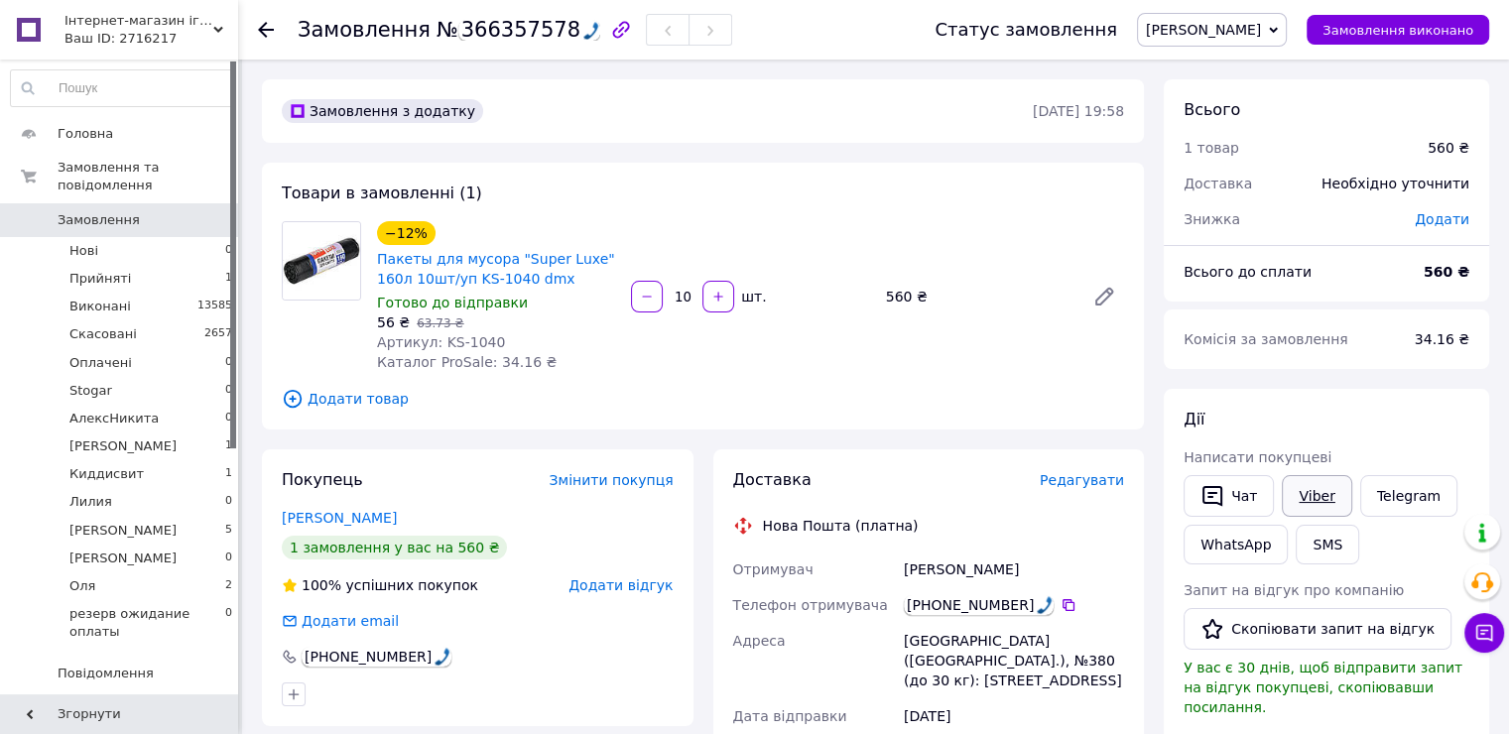
click at [1314, 488] on link "Viber" at bounding box center [1316, 496] width 69 height 42
click at [93, 242] on span "Нові" at bounding box center [83, 251] width 29 height 18
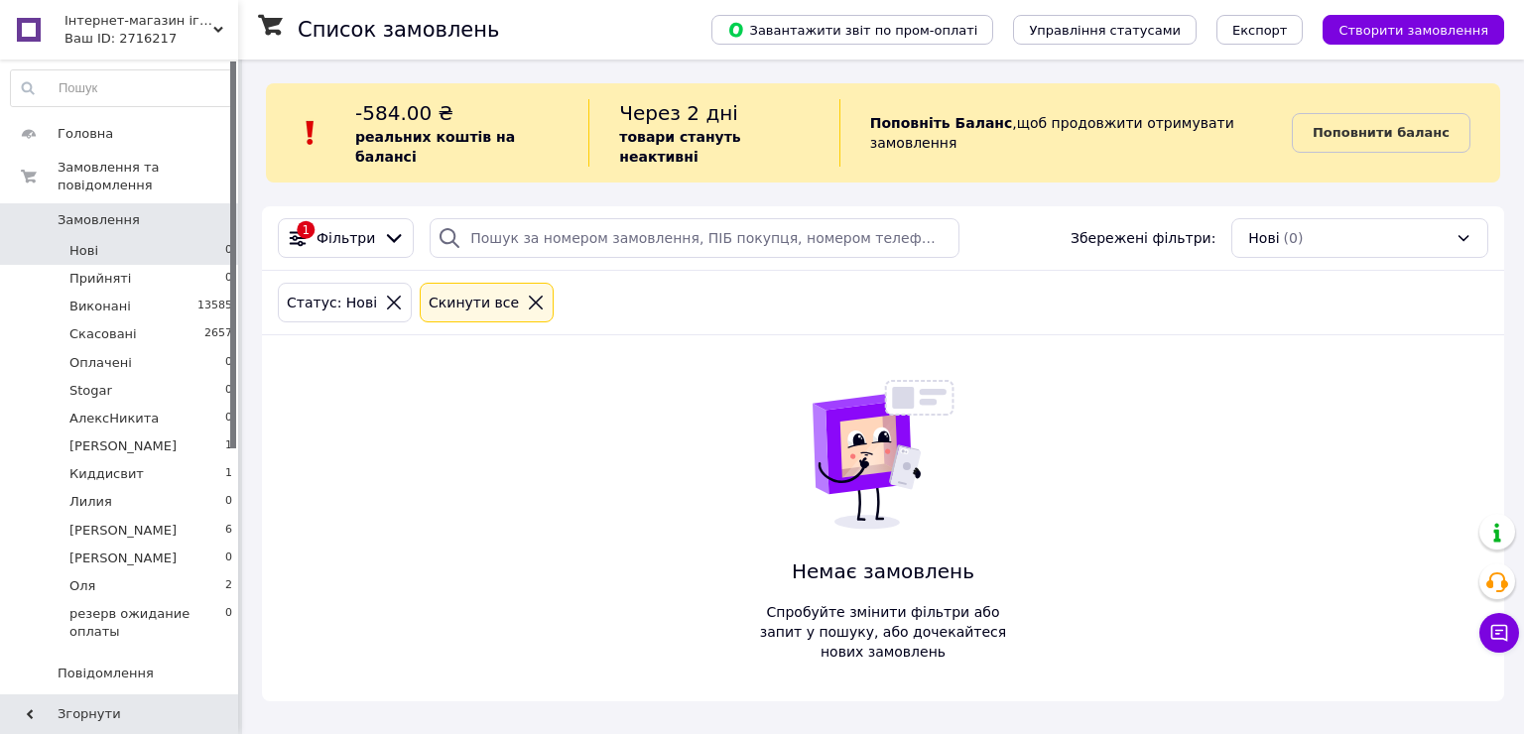
click at [527, 294] on icon at bounding box center [536, 303] width 18 height 18
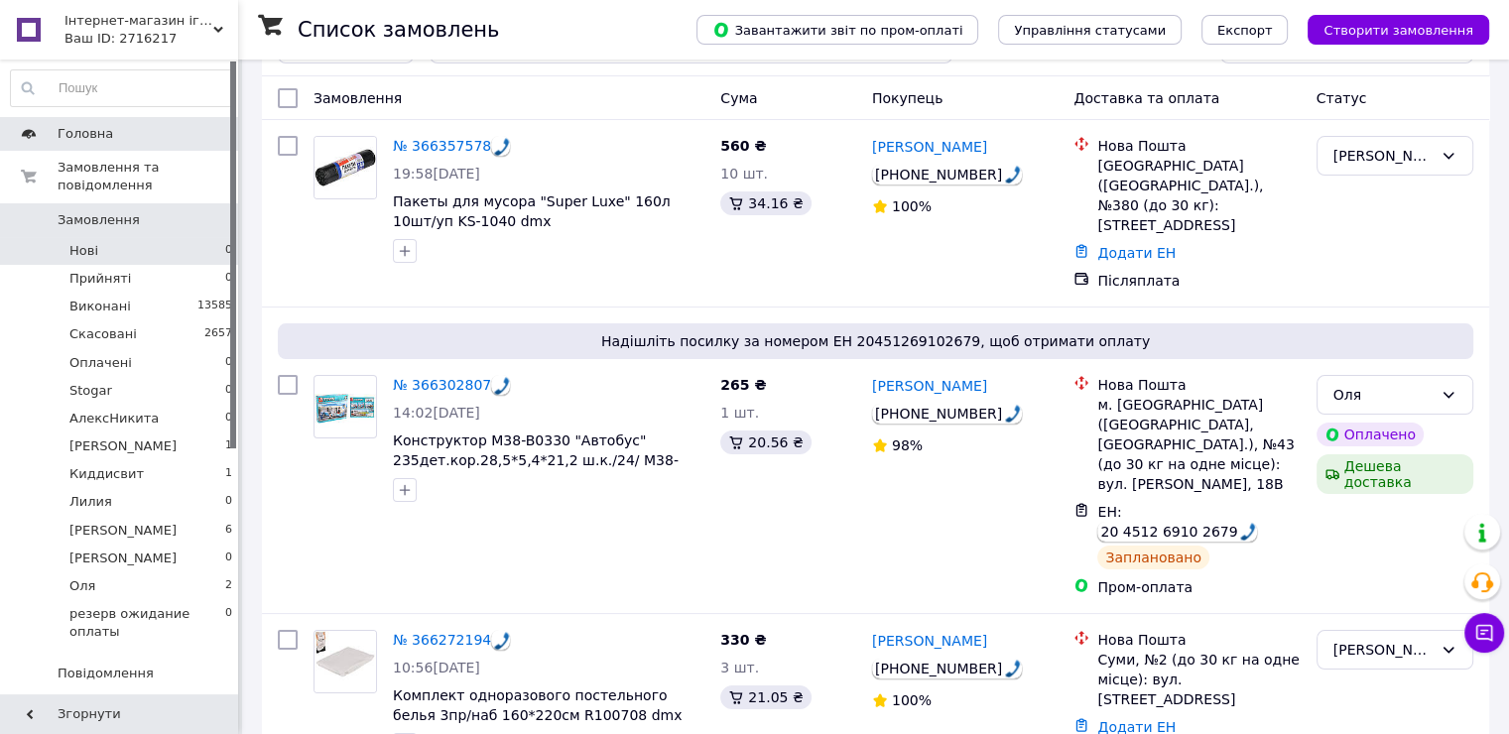
scroll to position [198, 0]
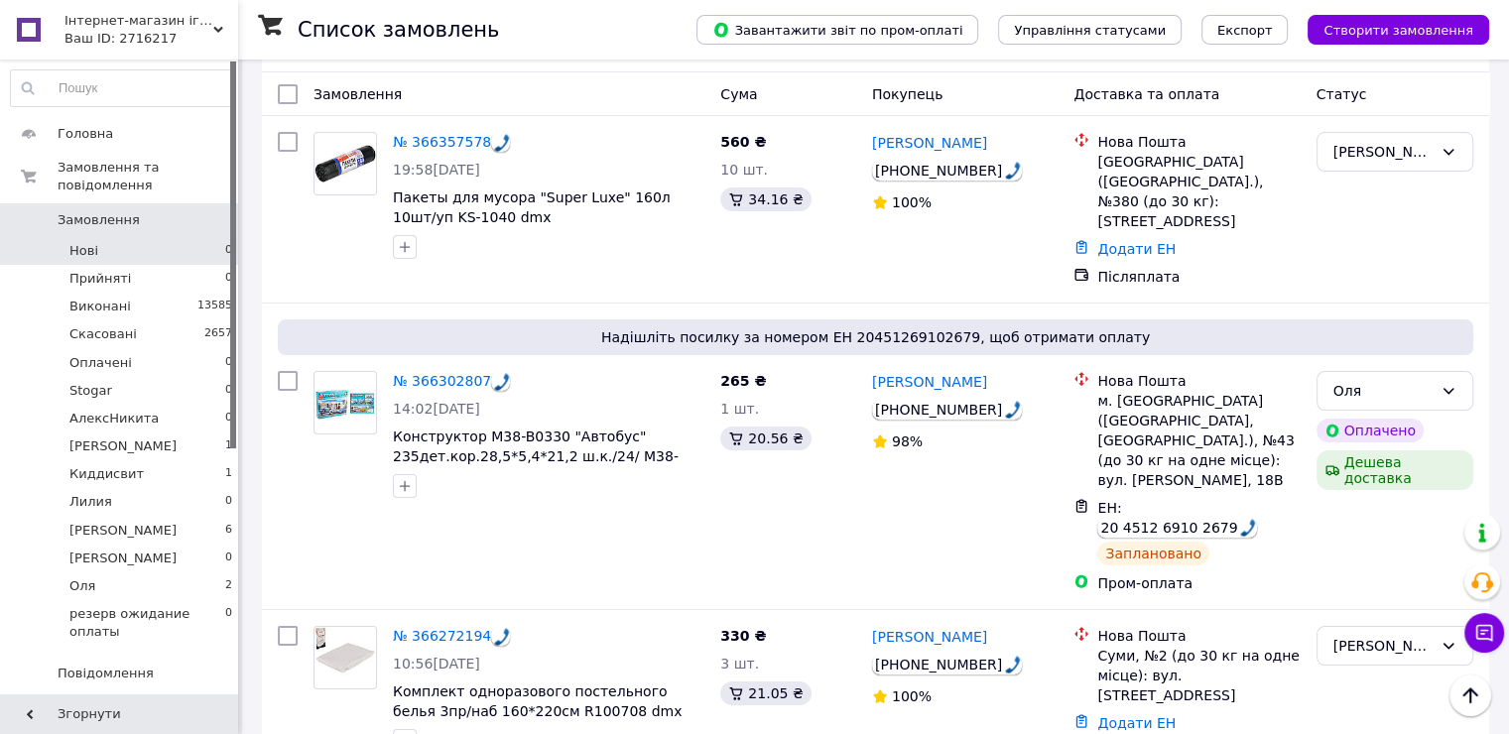
click at [151, 33] on div "Ваш ID: 2716217" at bounding box center [151, 39] width 174 height 18
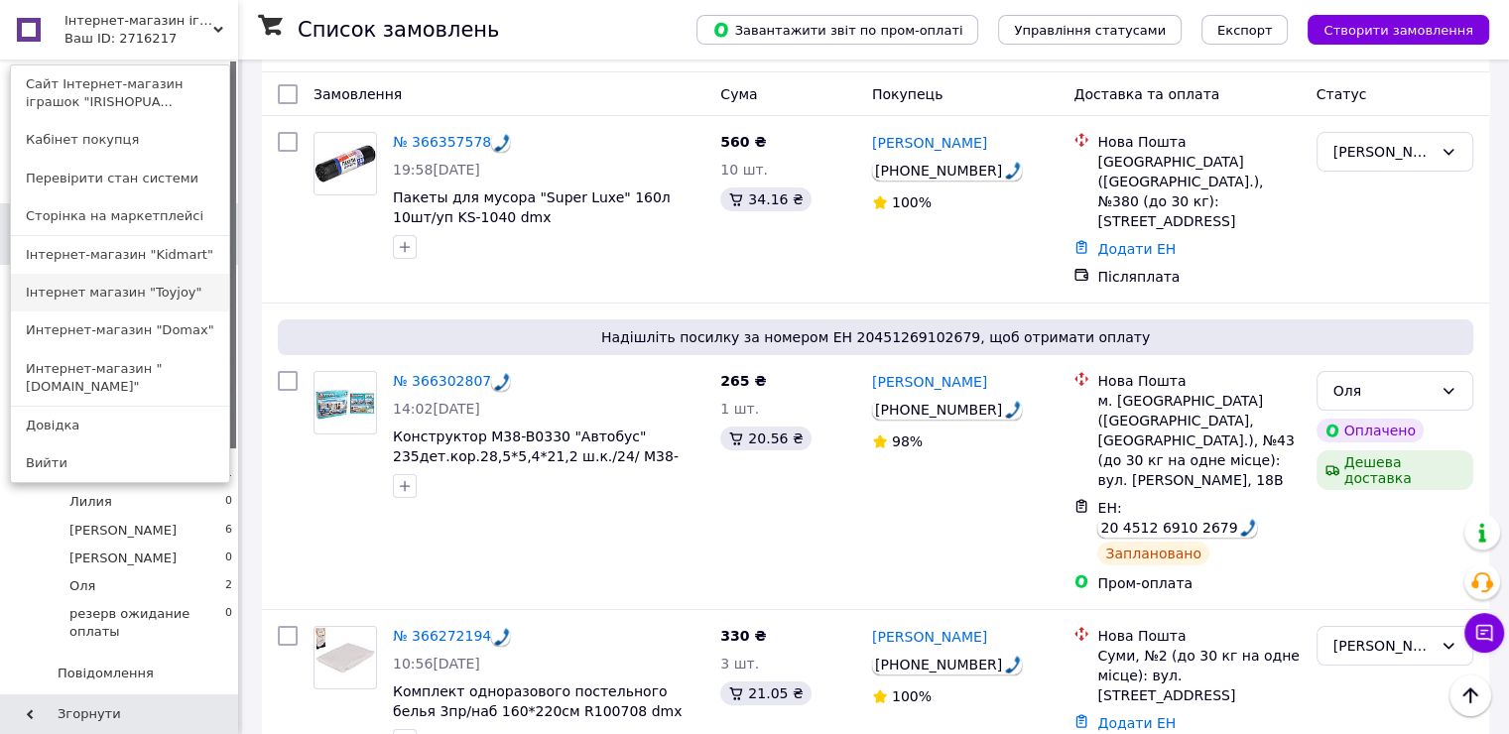
click at [123, 292] on link "Інтернет магазин "Toyjoy"" at bounding box center [120, 293] width 218 height 38
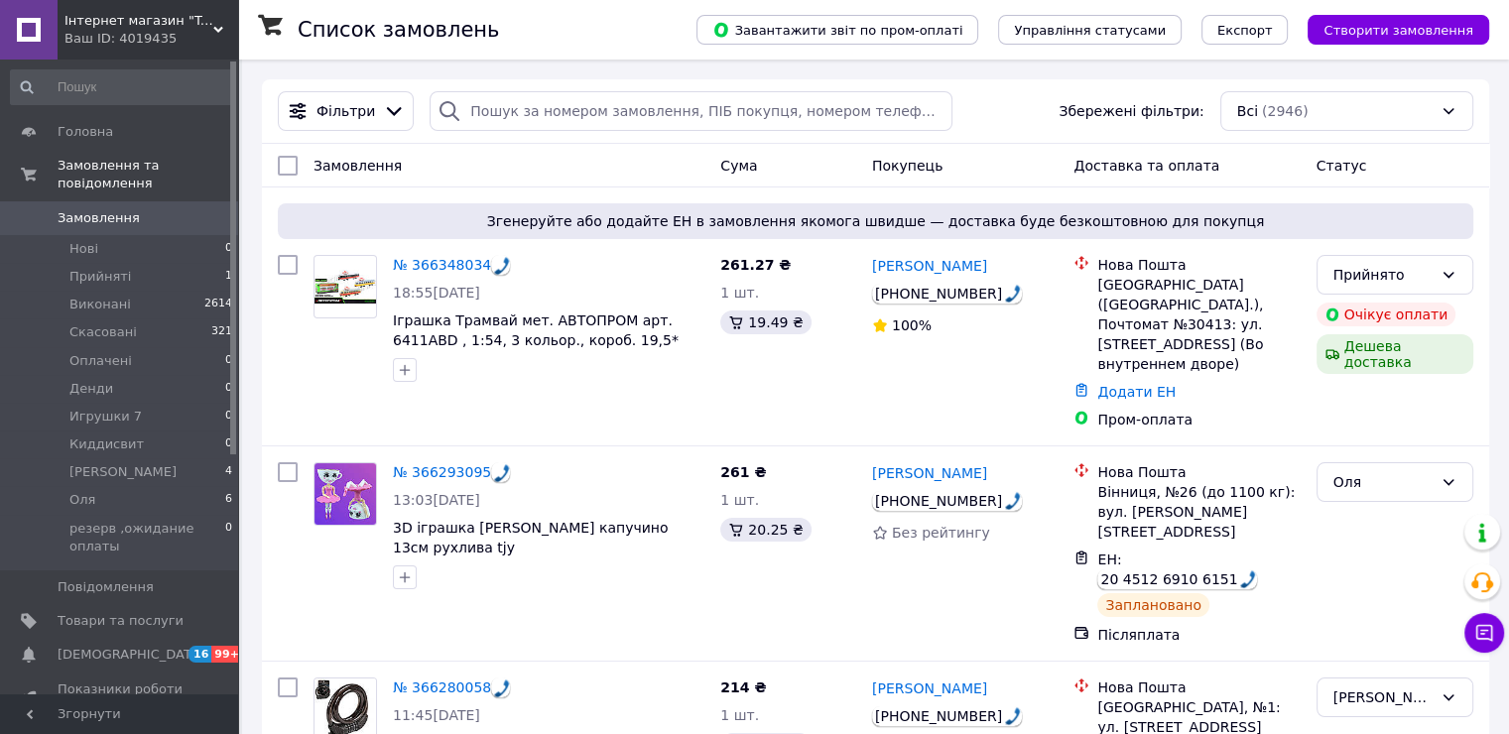
click at [163, 18] on span "Інтернет магазин "Toyjoy"" at bounding box center [138, 21] width 149 height 18
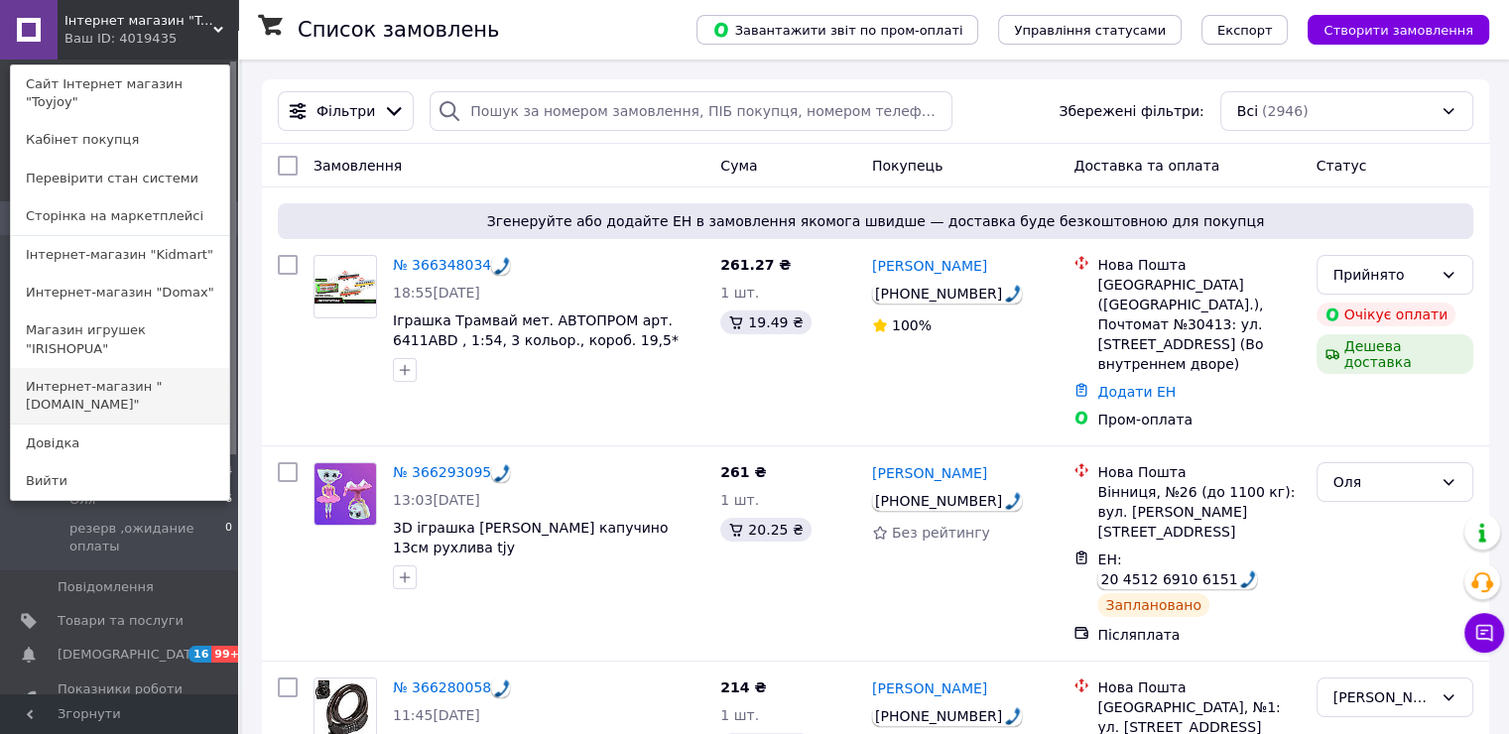
click at [121, 371] on link "Интернет-магазин "[DOMAIN_NAME]"" at bounding box center [120, 396] width 218 height 56
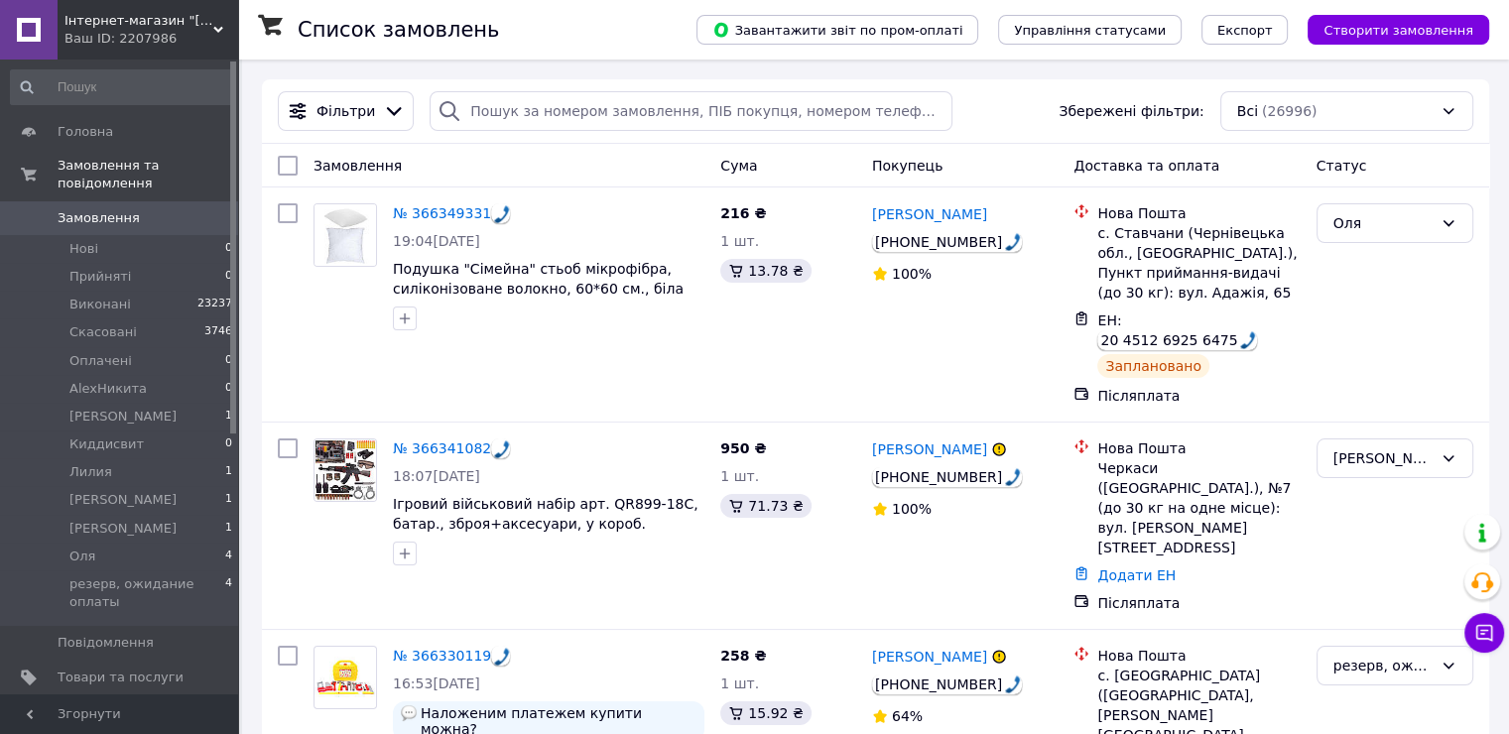
click at [151, 30] on div "Ваш ID: 2207986" at bounding box center [151, 39] width 174 height 18
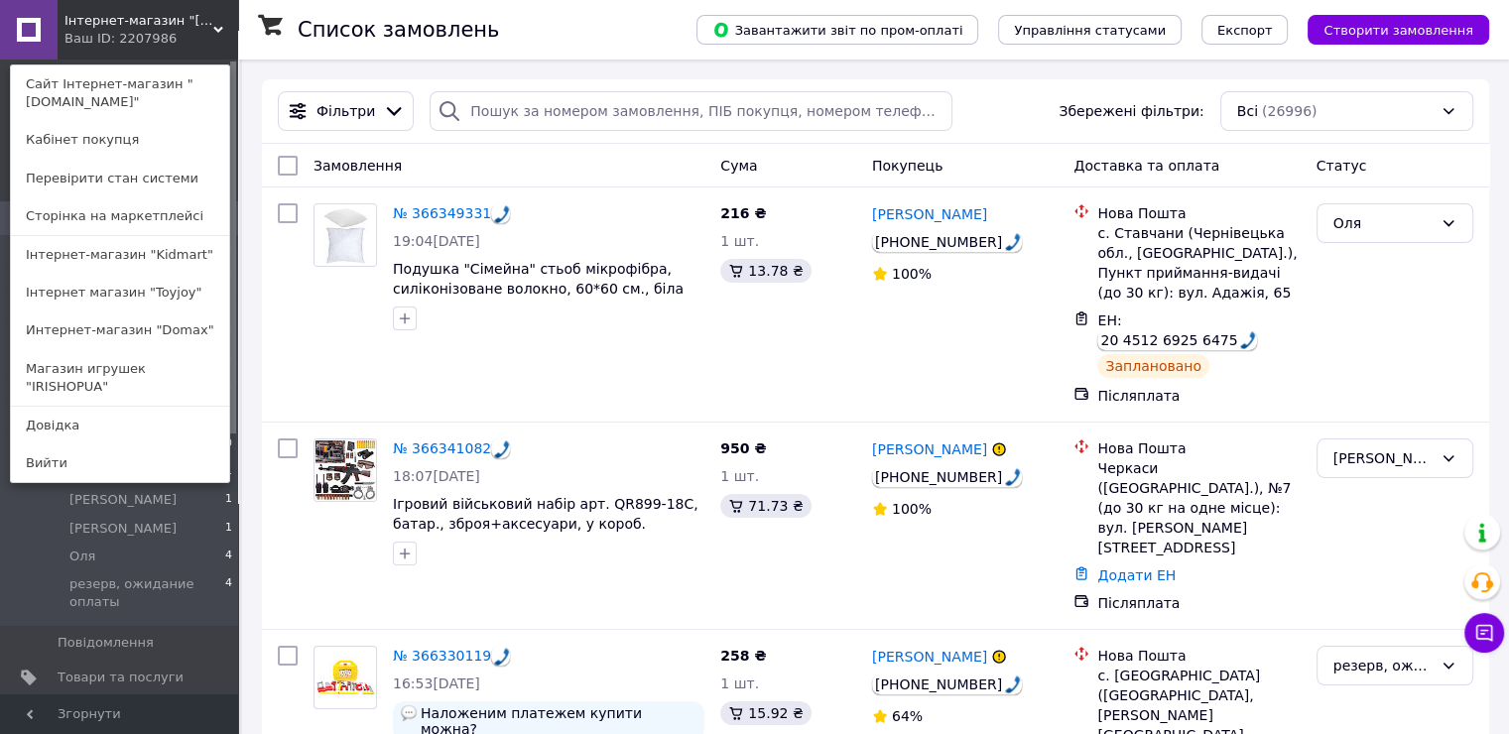
click at [88, 358] on link "Магазин игрушек "IRISHOPUA"" at bounding box center [120, 378] width 218 height 56
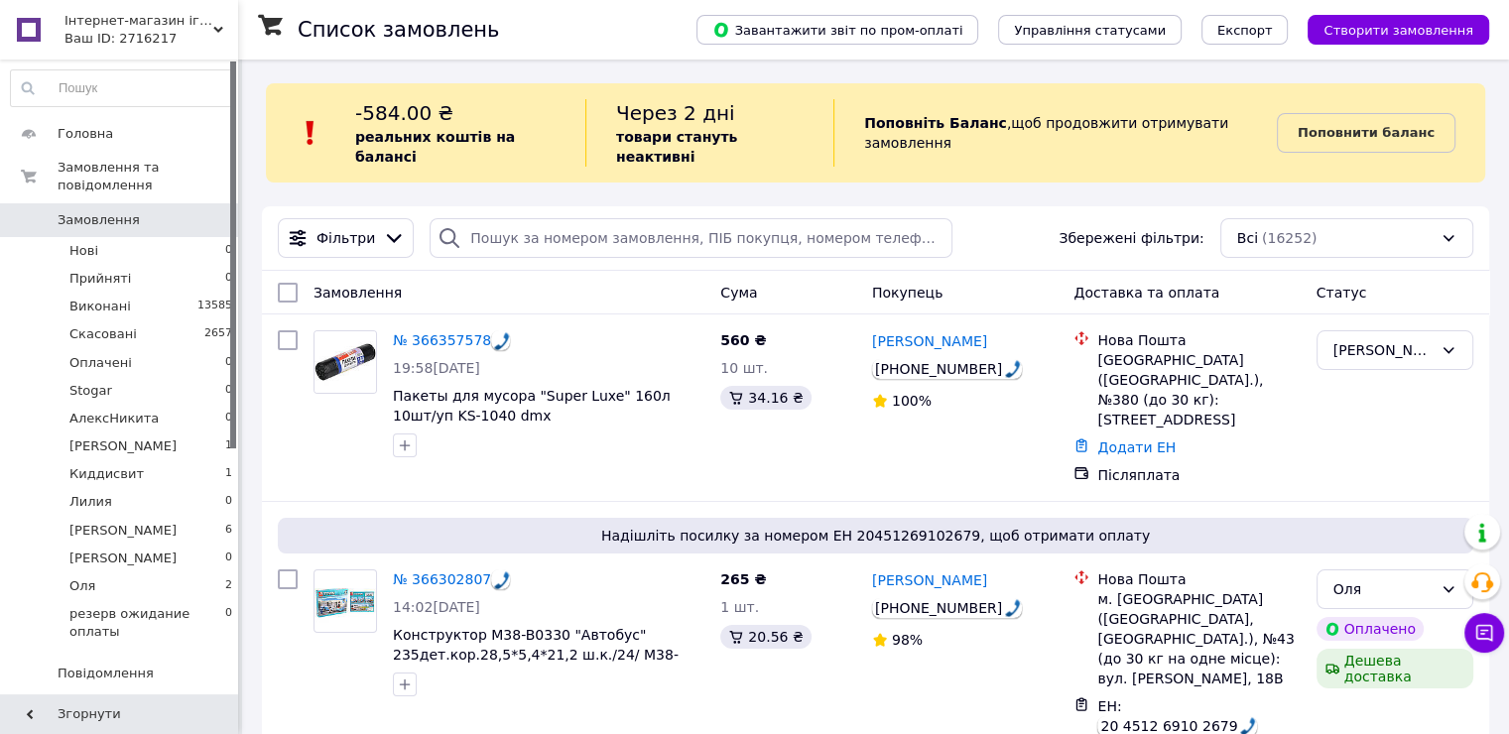
click at [107, 28] on span "Інтернет-магазин іграшок "IRISHOPUA"" at bounding box center [138, 21] width 149 height 18
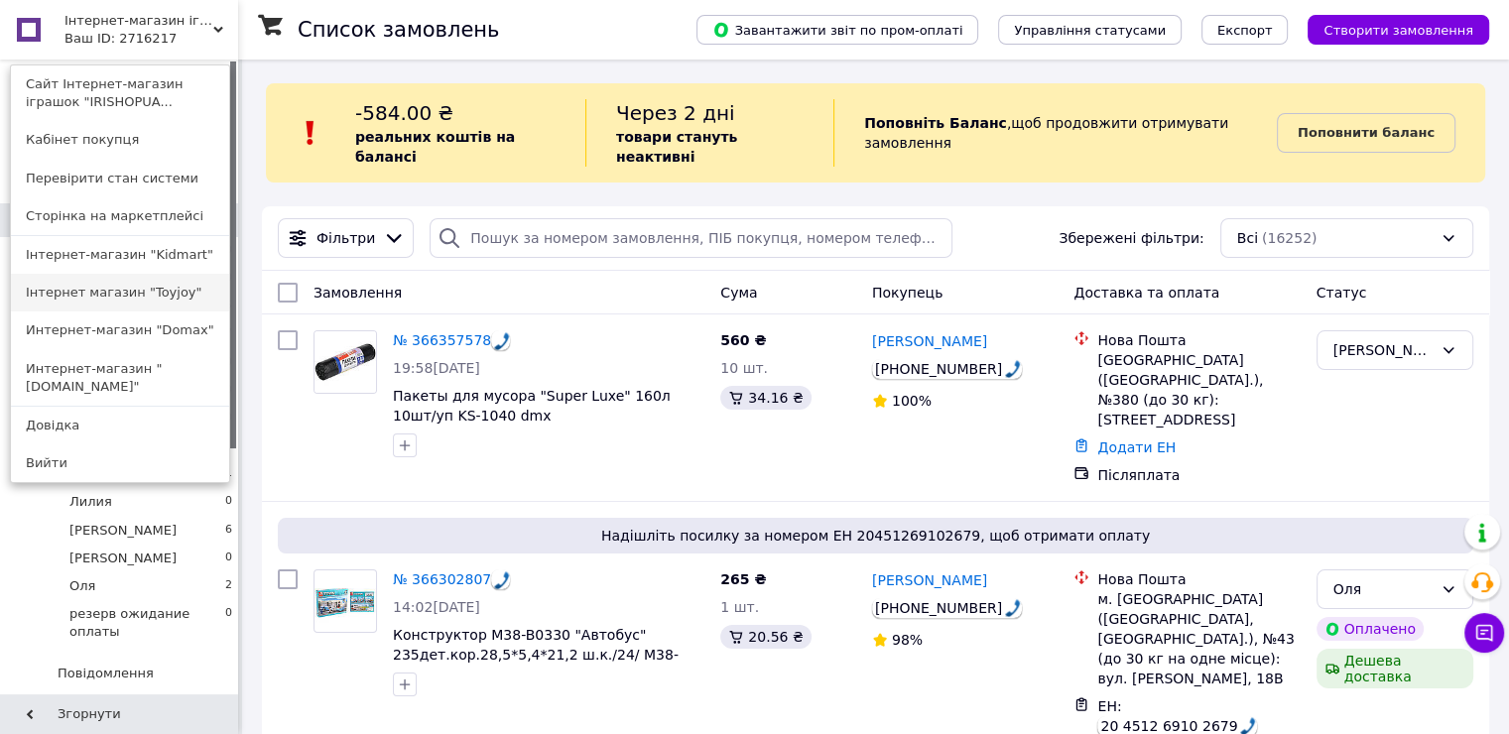
click at [109, 294] on link "Інтернет магазин "Toyjoy"" at bounding box center [120, 293] width 218 height 38
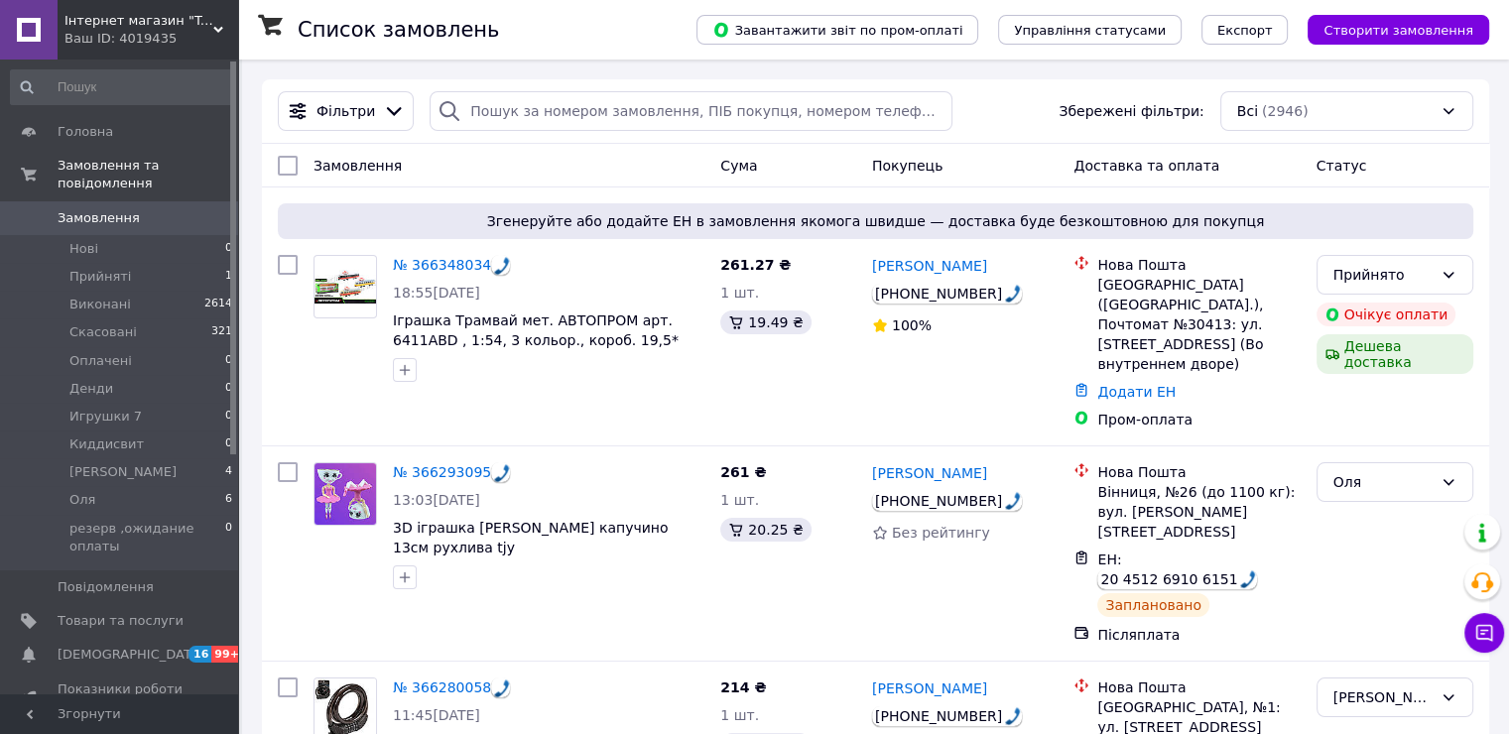
click at [177, 36] on div "Ваш ID: 4019435" at bounding box center [151, 39] width 174 height 18
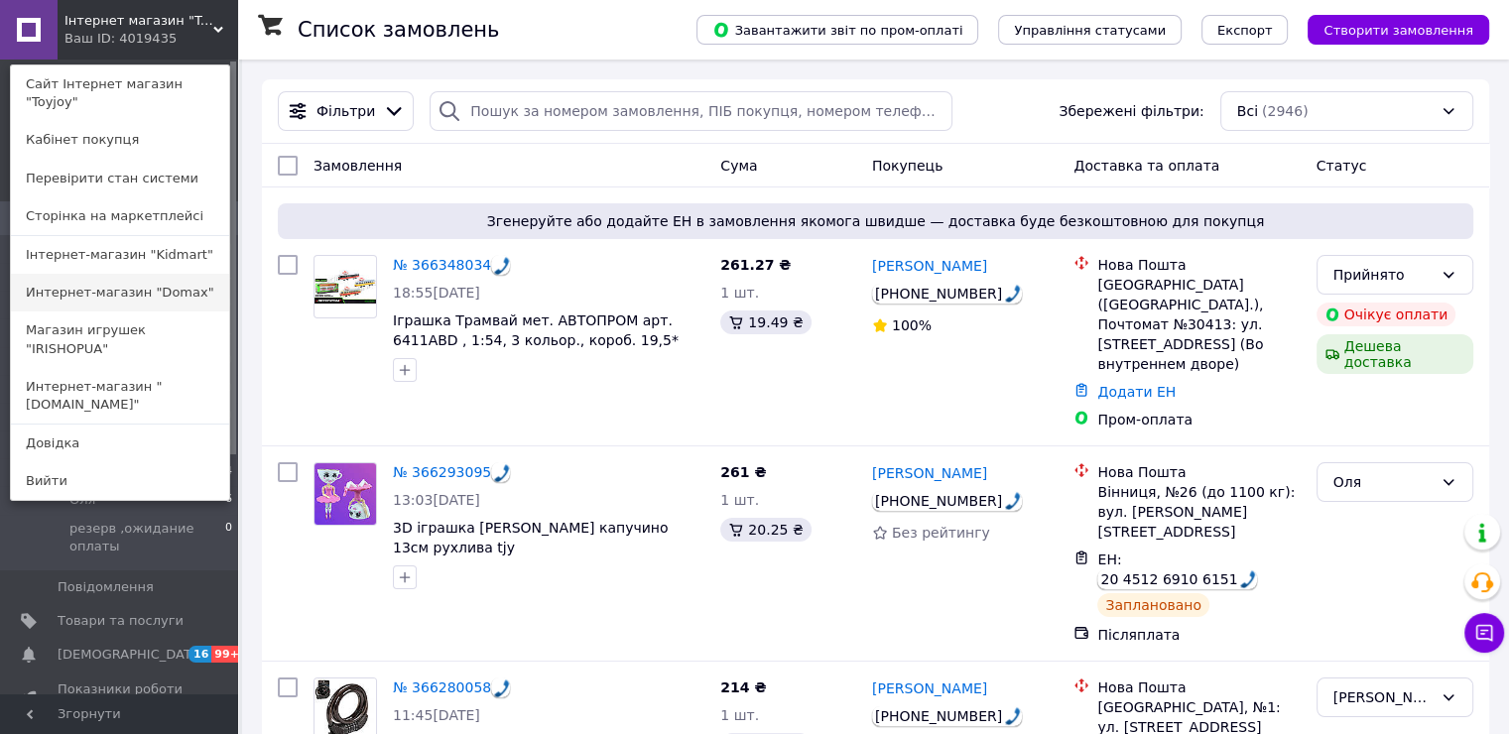
click at [176, 280] on link "Интернет-магазин "Domax"" at bounding box center [120, 293] width 218 height 38
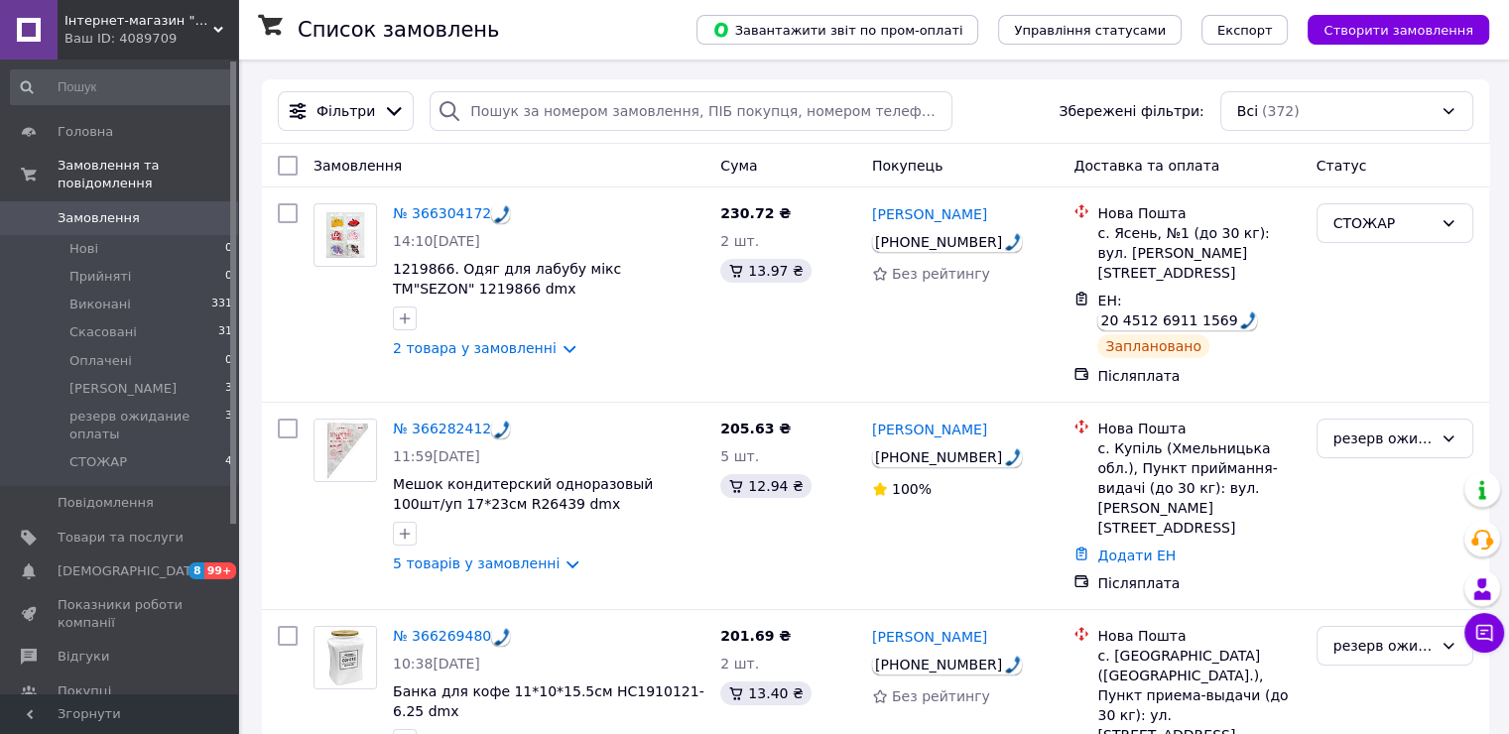
click at [159, 25] on span "Інтернет-магазин "Domax"" at bounding box center [138, 21] width 149 height 18
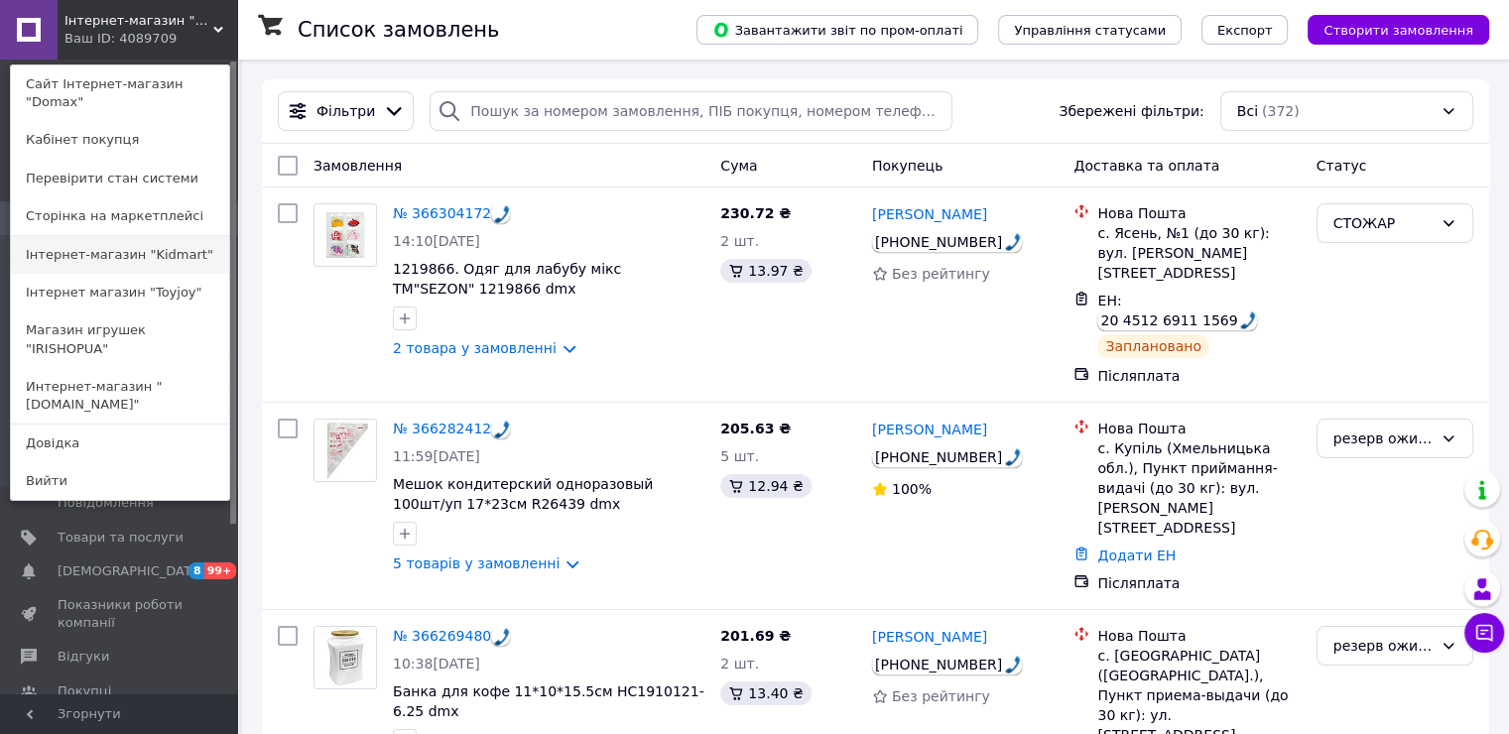
click at [96, 240] on link "Інтернет-магазин "Kidmart"" at bounding box center [120, 255] width 218 height 38
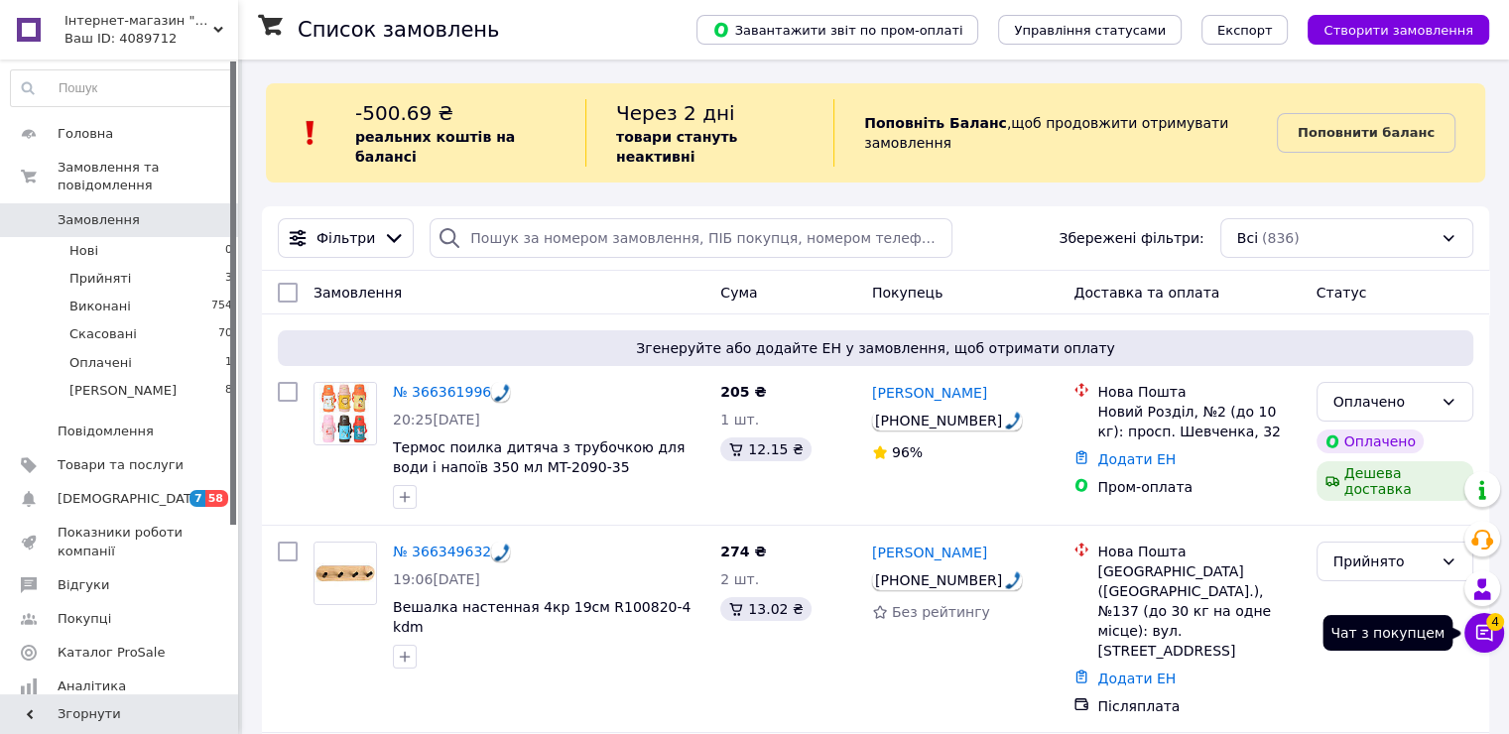
click at [1488, 626] on span "4" at bounding box center [1495, 622] width 18 height 18
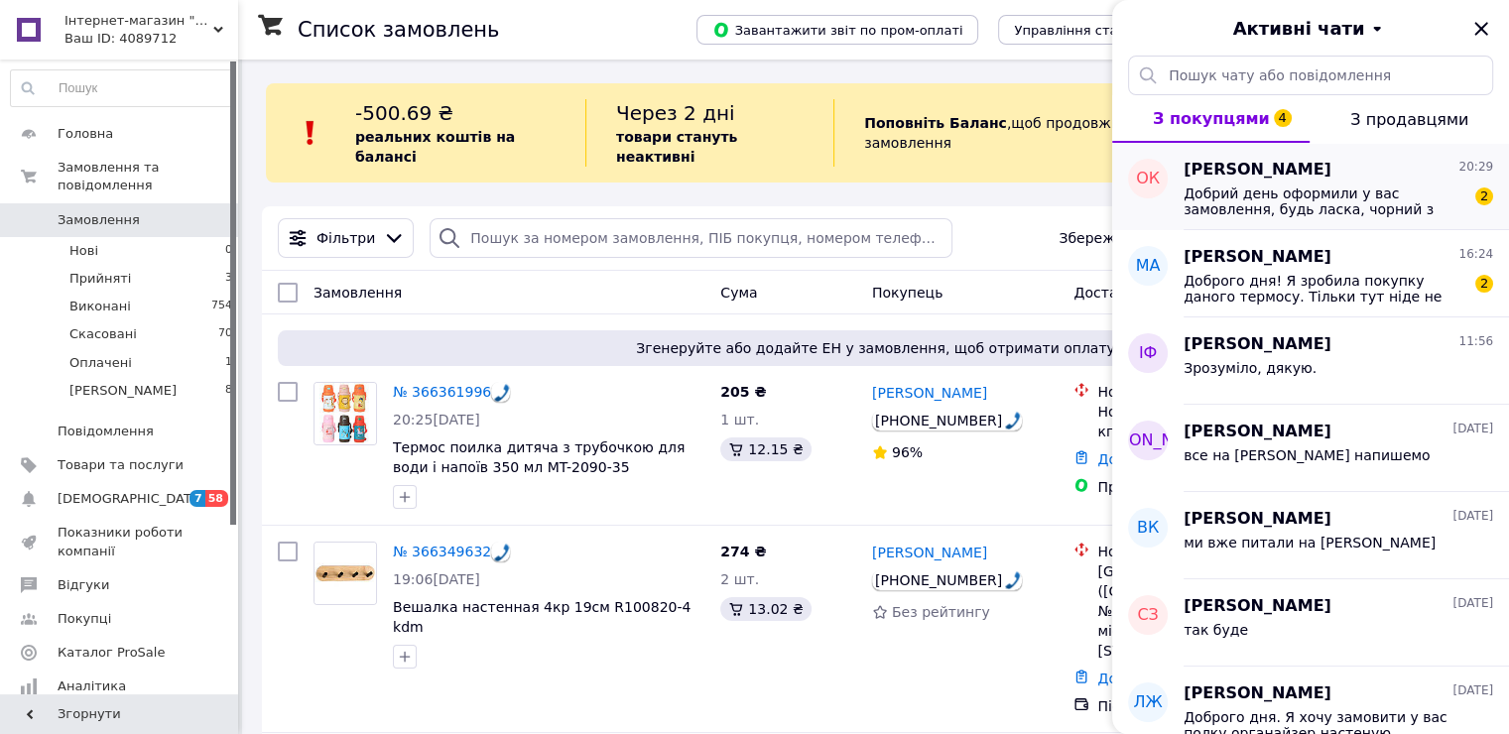
click at [1282, 186] on span "Добрий день оформили у вас замовлення, будь ласка, чорний з синім термос" at bounding box center [1325, 202] width 282 height 32
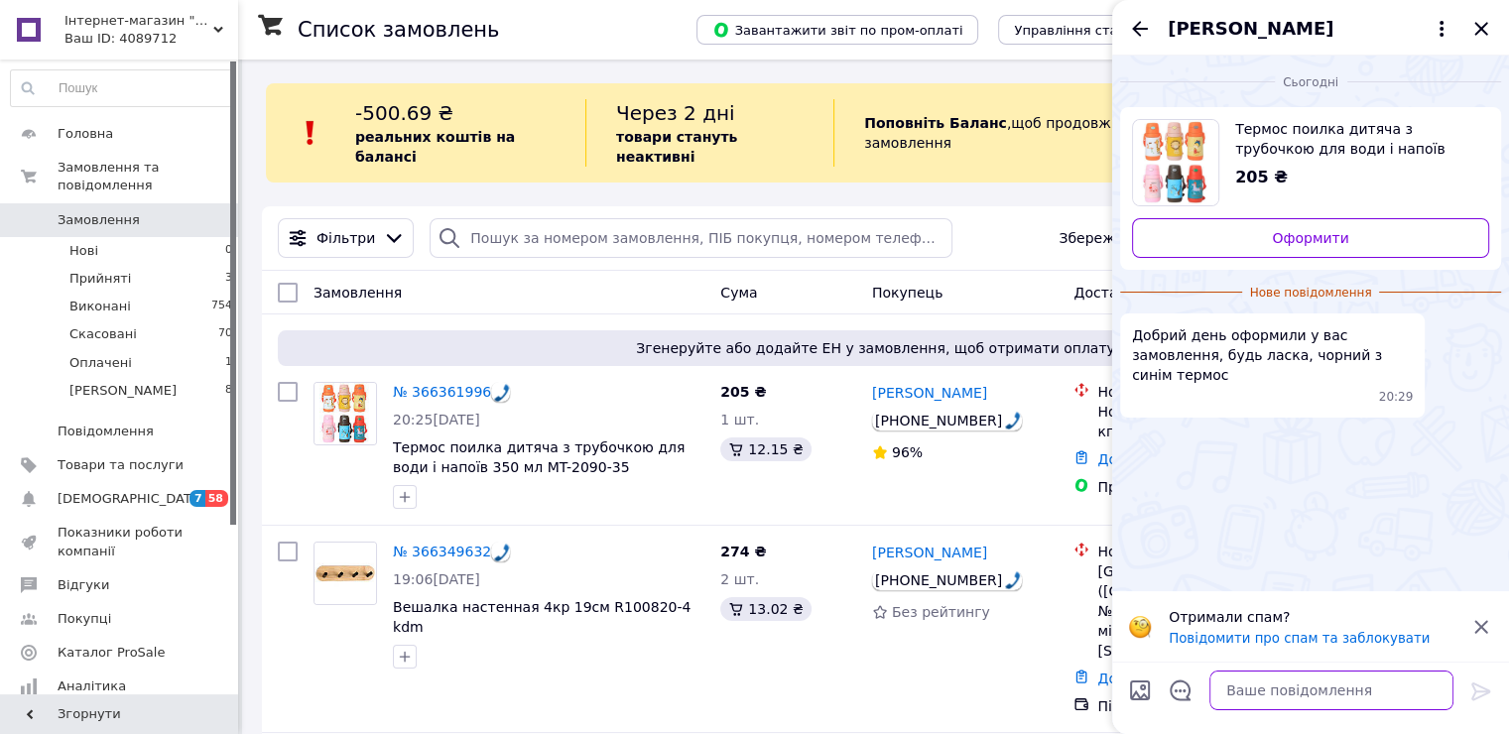
click at [1318, 695] on textarea at bounding box center [1332, 691] width 244 height 40
type textarea "т"
type textarea "ДОброго дня"
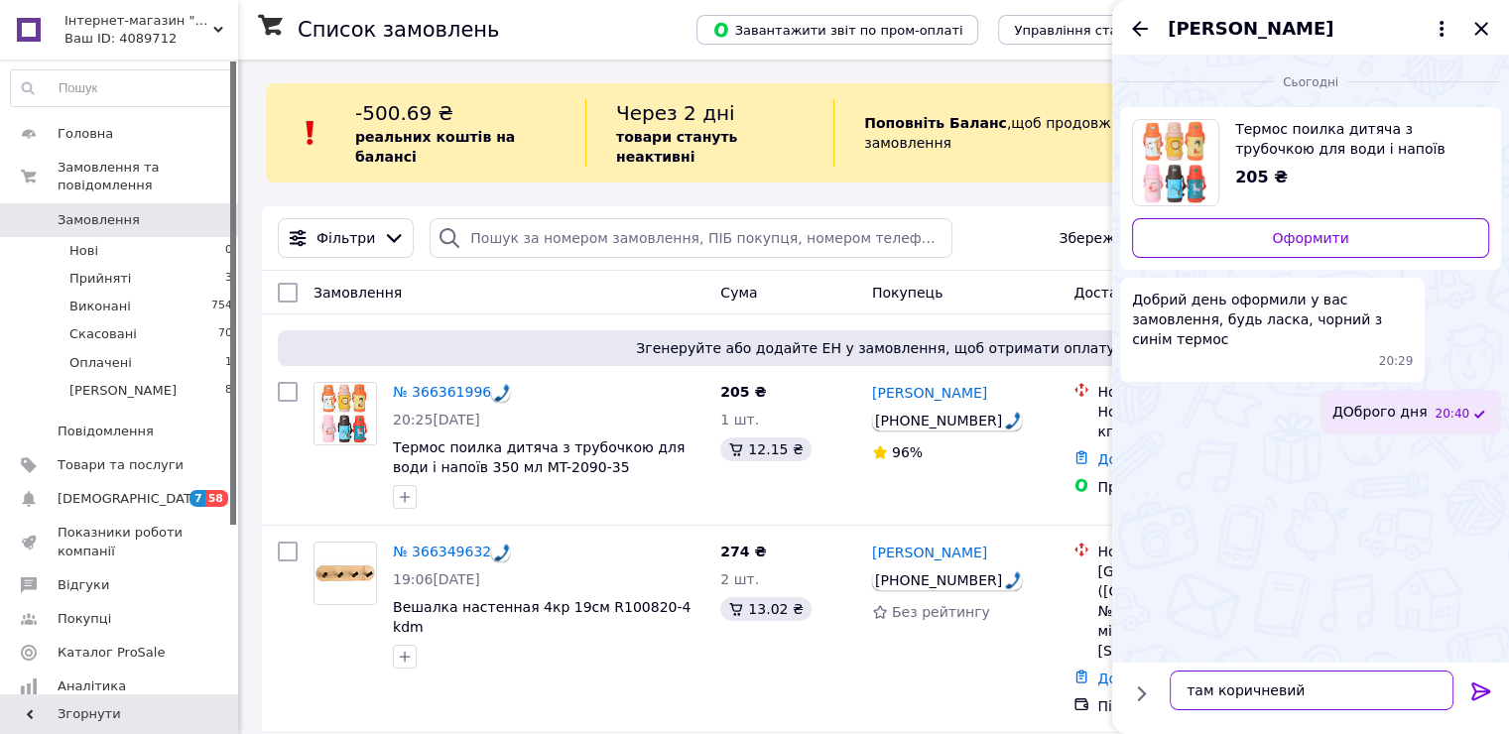
type textarea "там коричневий"
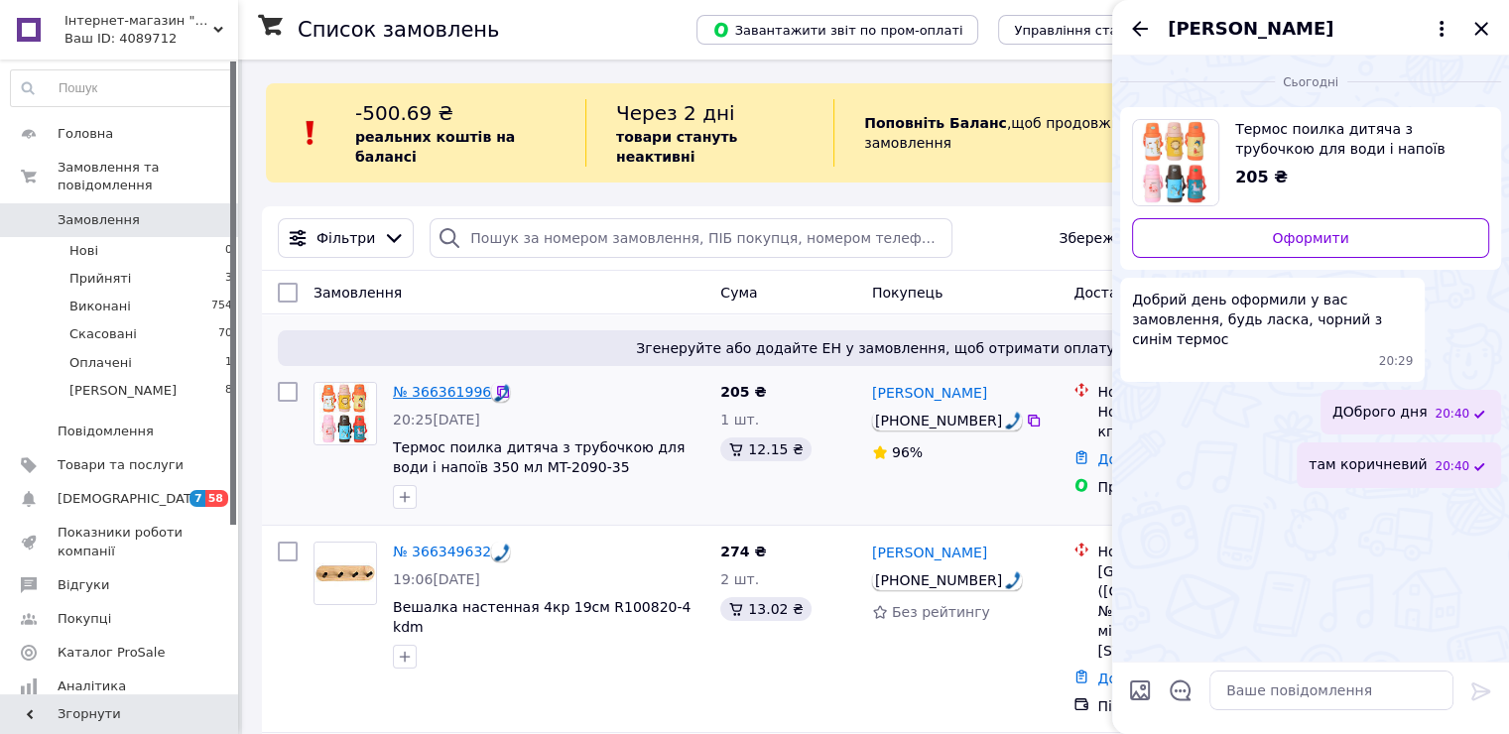
click at [429, 384] on link "№ 366361996" at bounding box center [442, 392] width 98 height 16
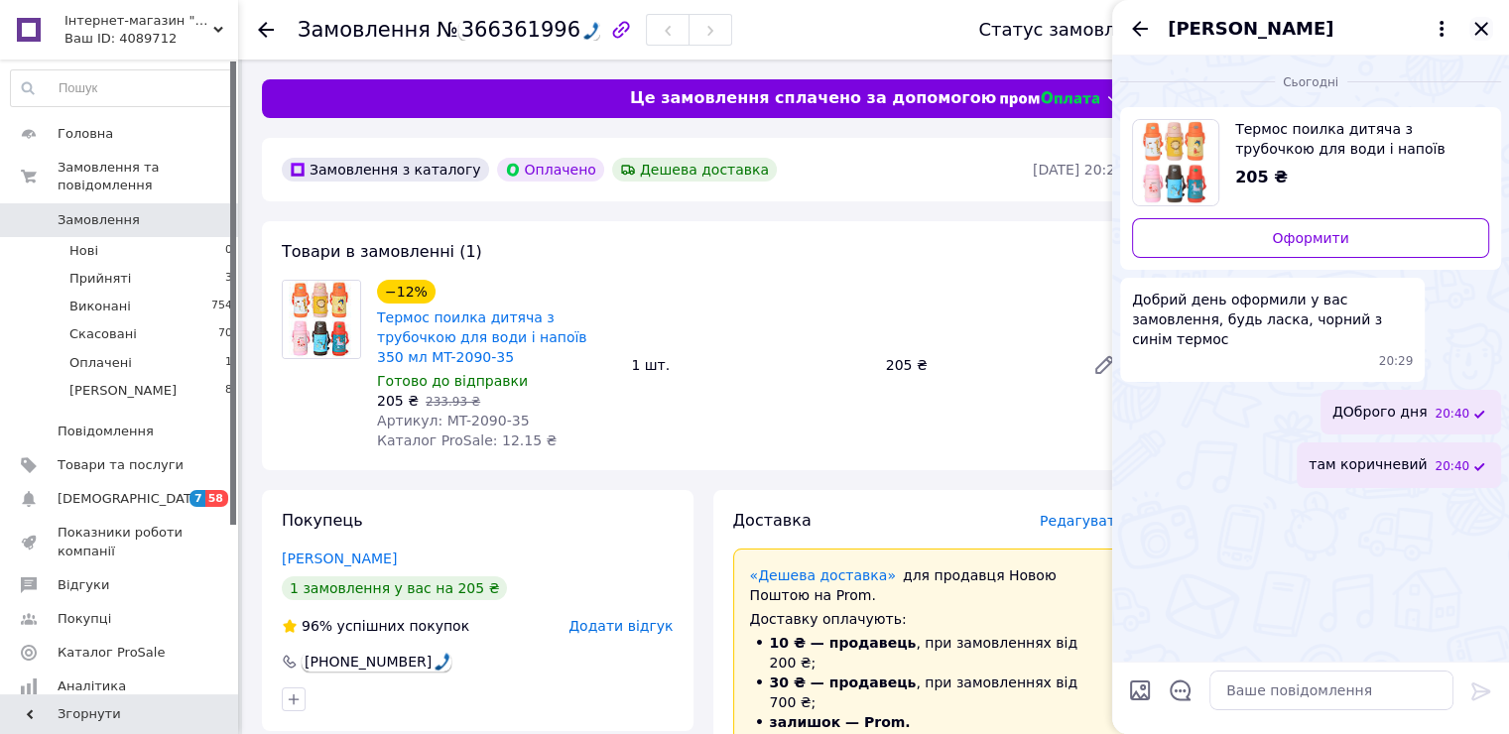
click at [1486, 27] on icon "Закрити" at bounding box center [1481, 29] width 24 height 24
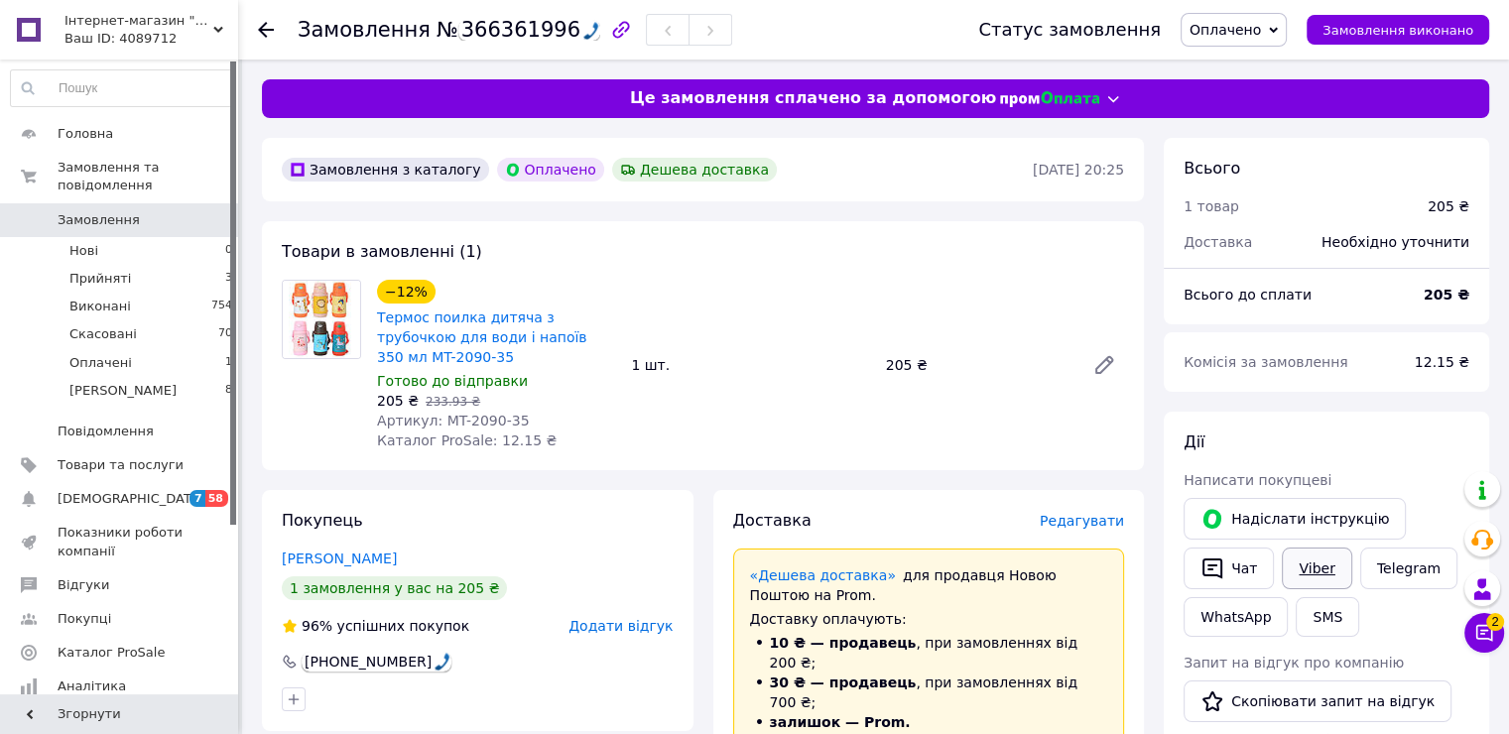
click at [1322, 568] on link "Viber" at bounding box center [1316, 569] width 69 height 42
click at [410, 333] on link "Термос поилка дитяча з трубочкою для води і напоїв 350 мл MT-2090-35" at bounding box center [482, 338] width 210 height 56
click at [1239, 20] on span "Оплачено" at bounding box center [1234, 30] width 106 height 34
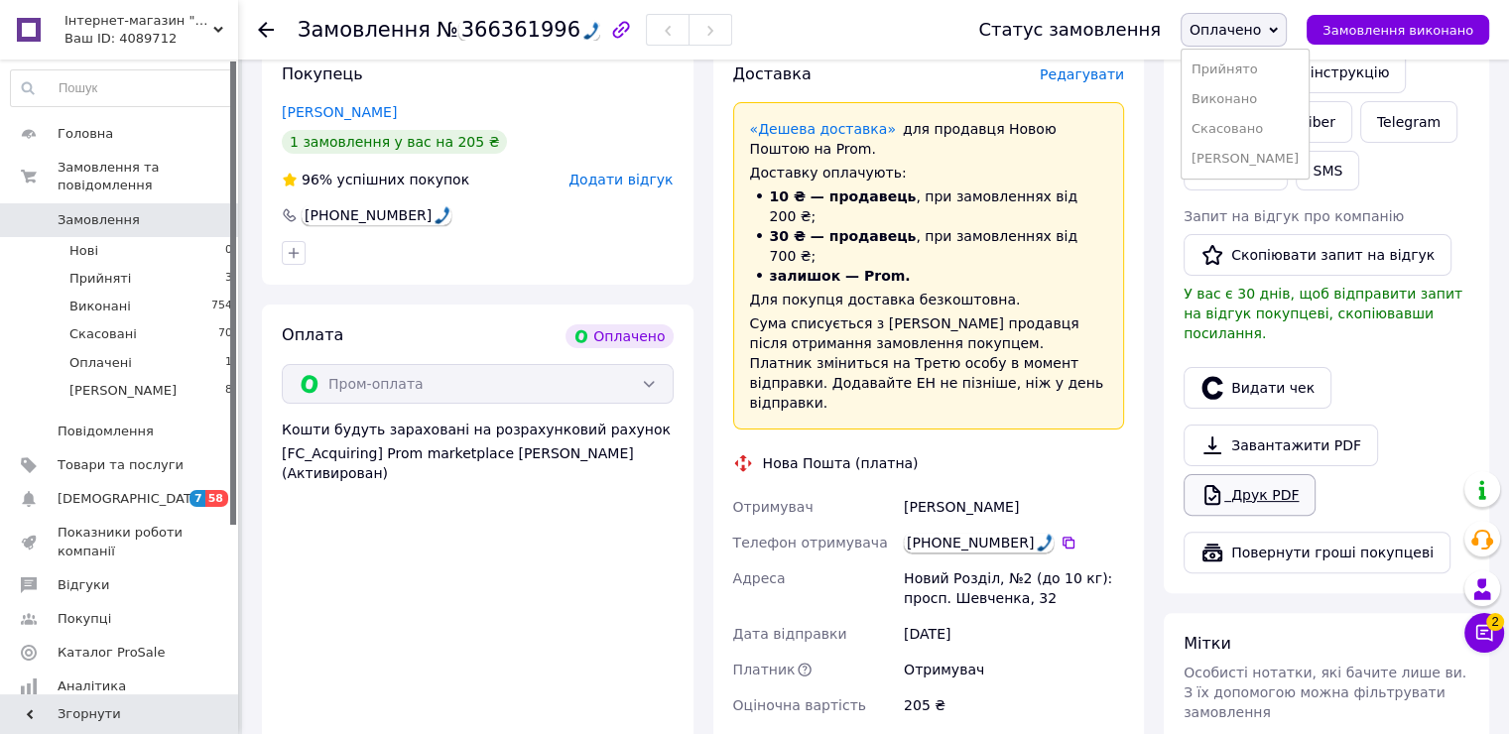
scroll to position [695, 0]
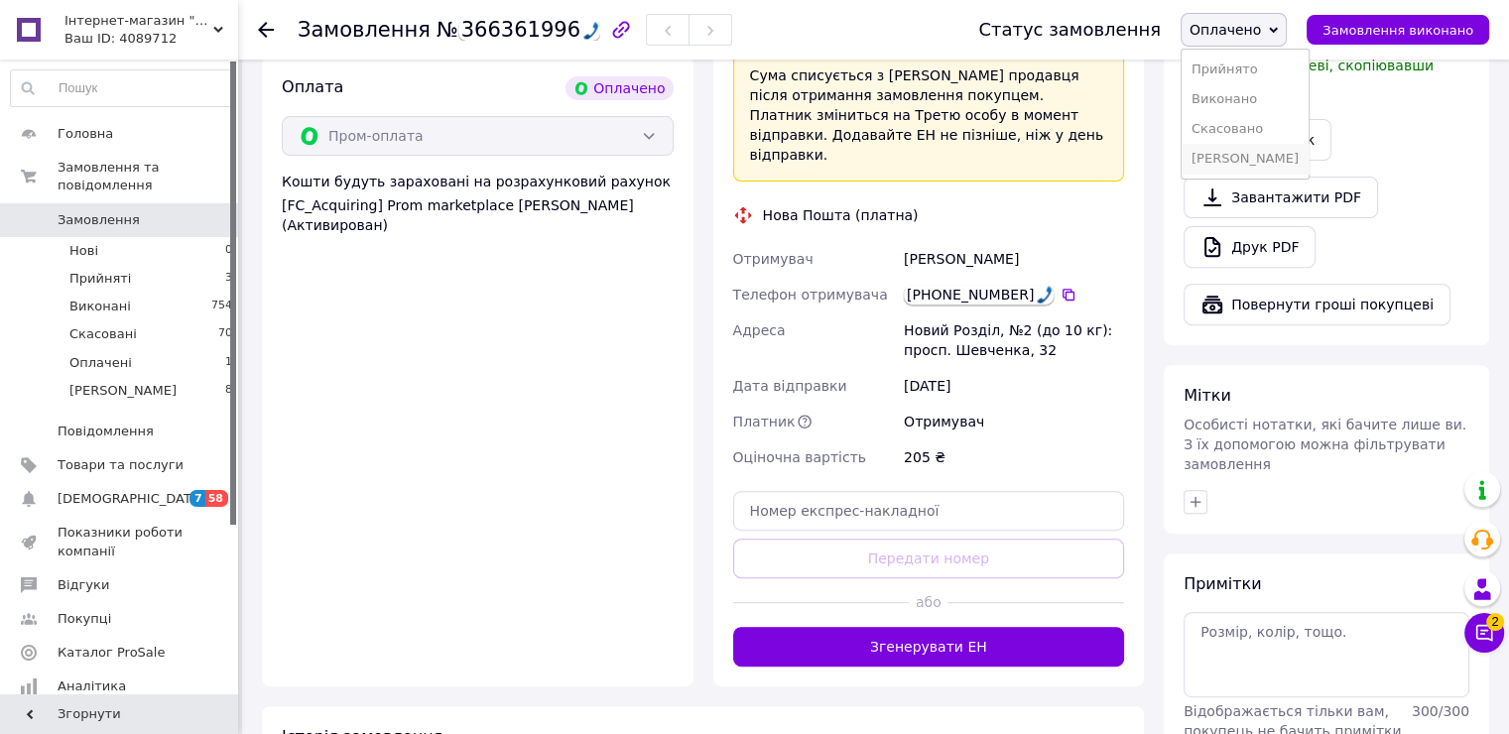
click at [1234, 164] on li "[PERSON_NAME]" at bounding box center [1245, 159] width 127 height 30
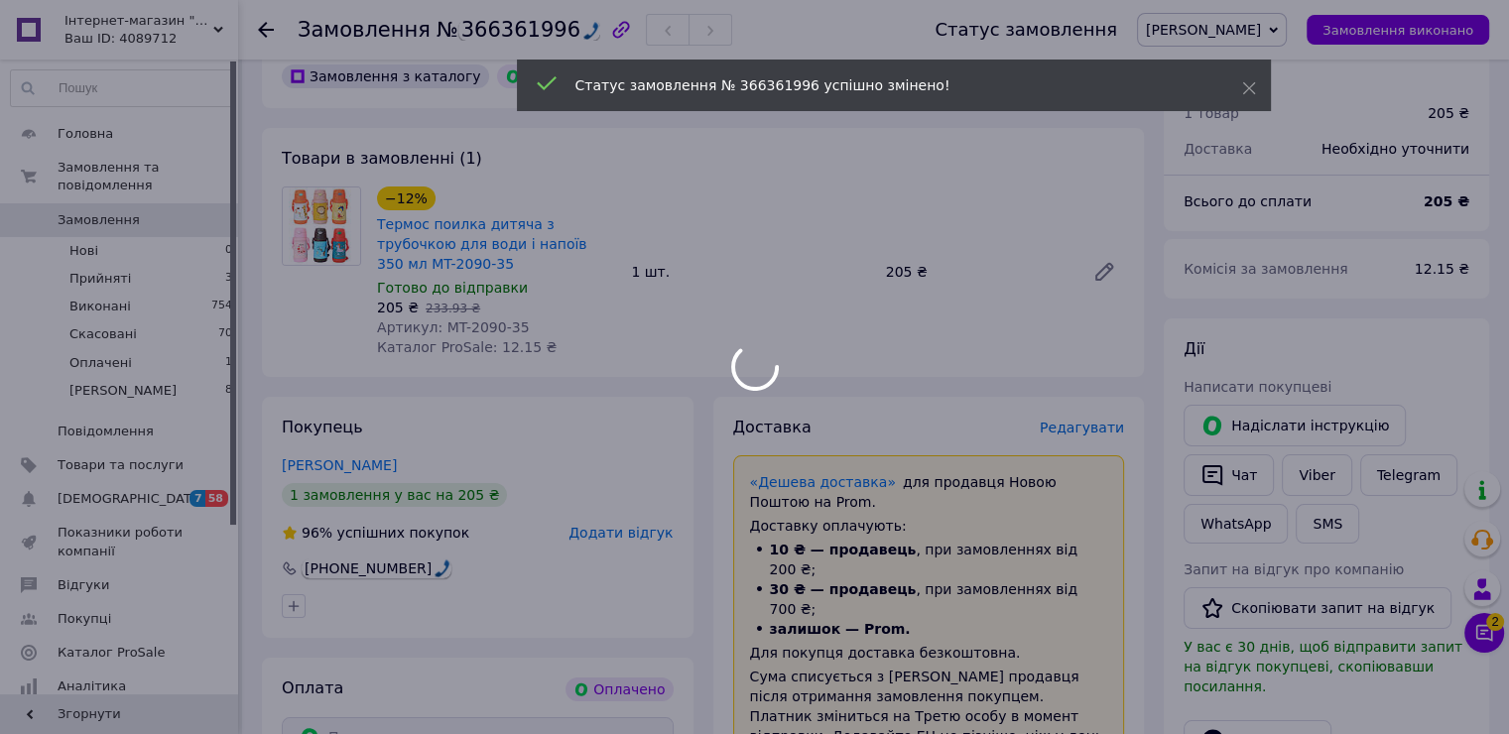
scroll to position [0, 0]
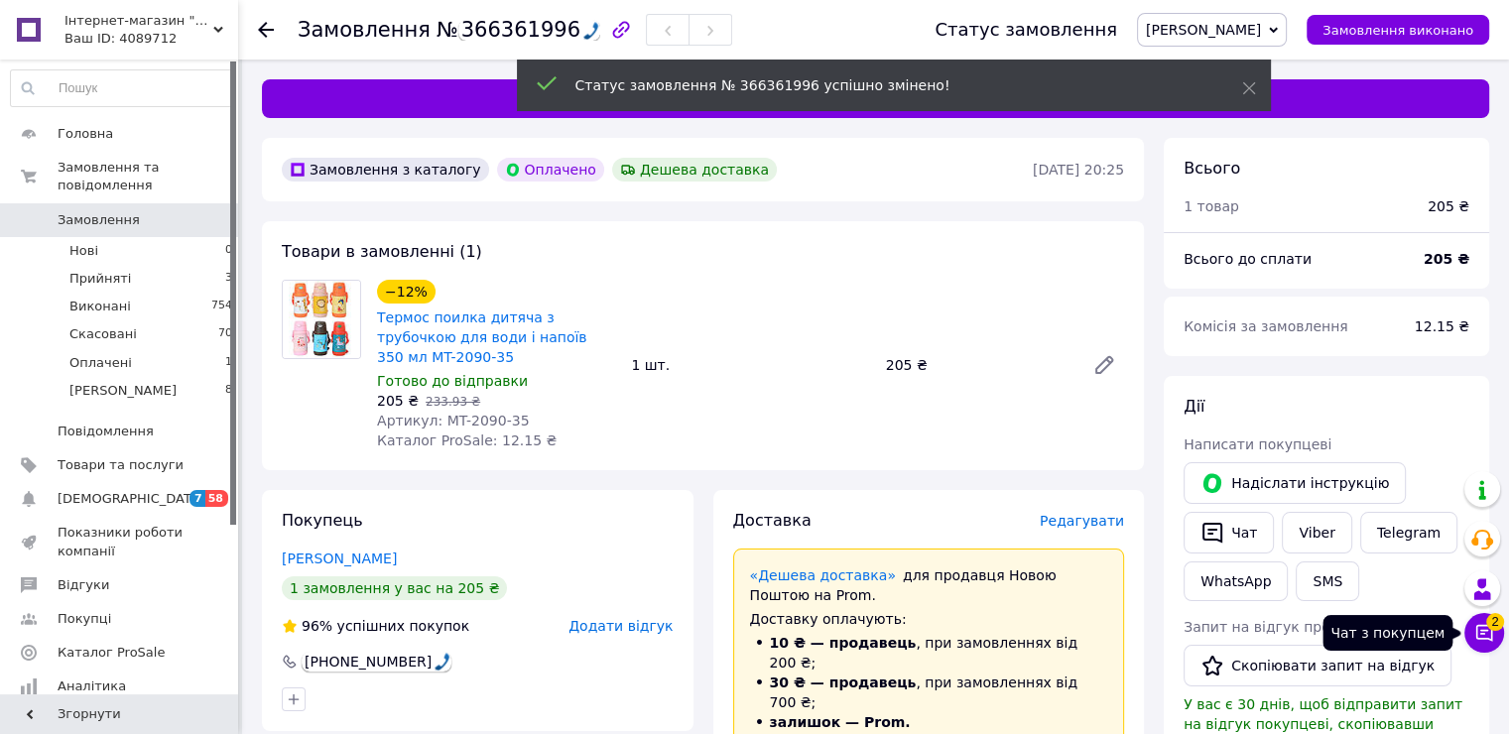
click at [1492, 625] on span "2" at bounding box center [1495, 616] width 18 height 18
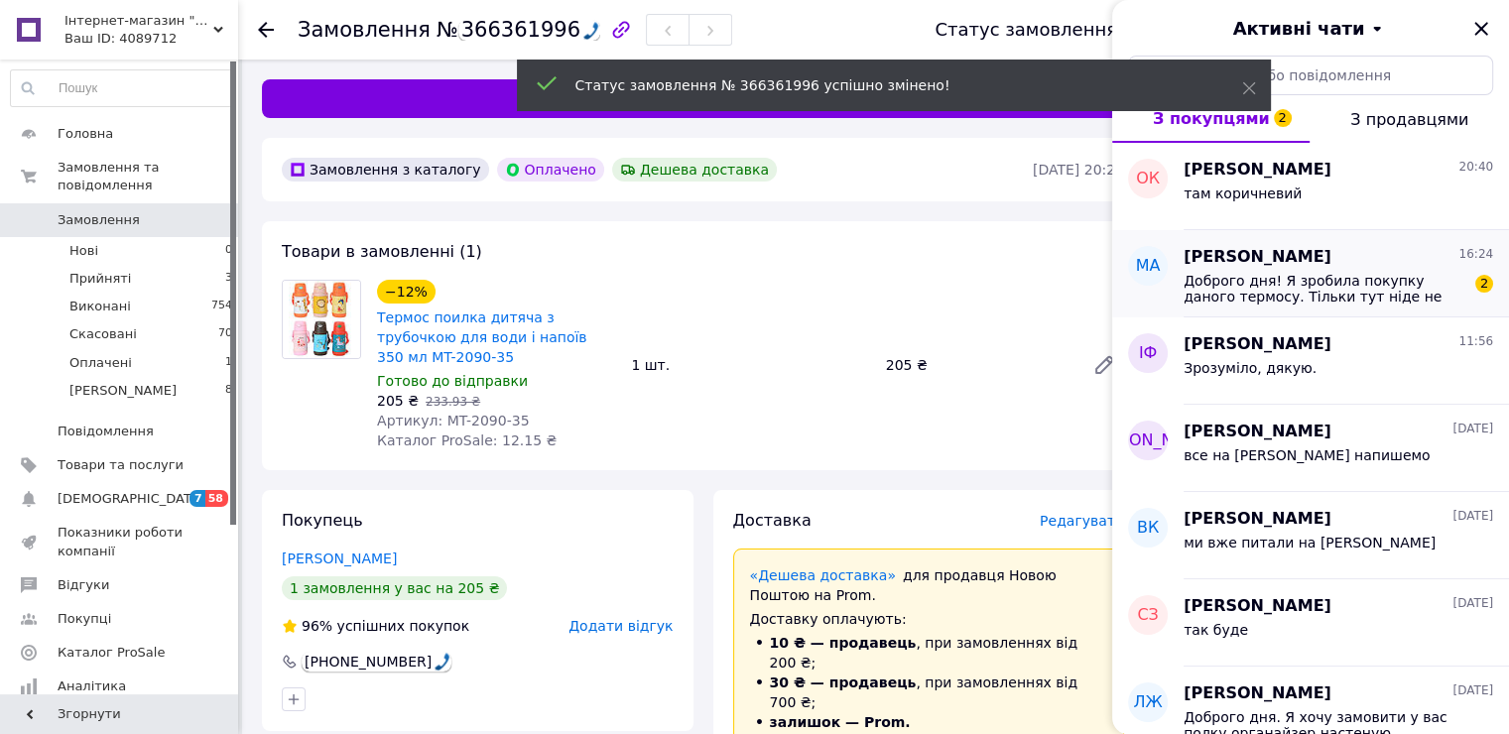
click at [1290, 286] on span "Доброго дня! Я зробила покупку даного термосу. Тільки тут ніде не вказано який …" at bounding box center [1325, 289] width 282 height 32
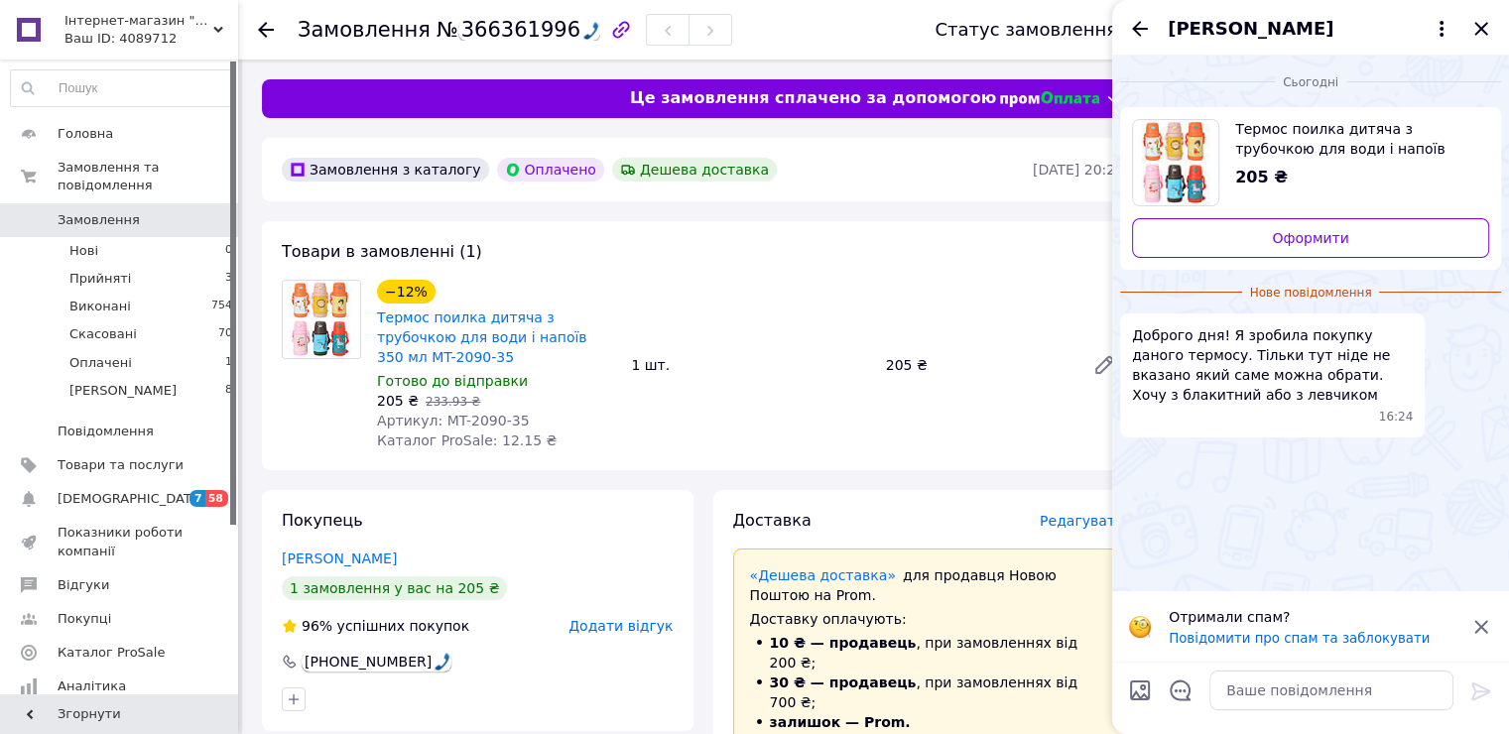
click at [1482, 623] on icon at bounding box center [1480, 626] width 13 height 13
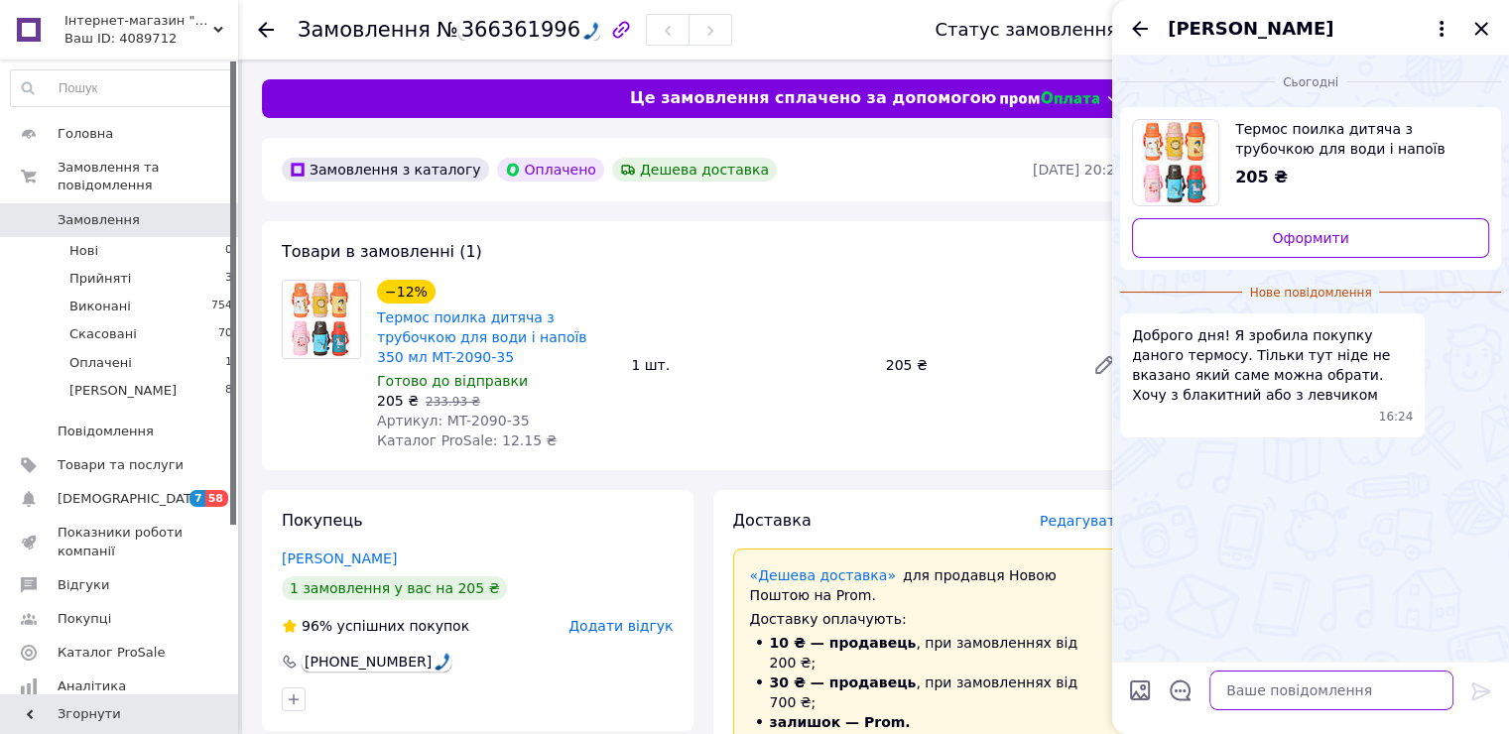
click at [1316, 694] on textarea at bounding box center [1332, 691] width 244 height 40
click at [1279, 698] on textarea at bounding box center [1332, 691] width 244 height 40
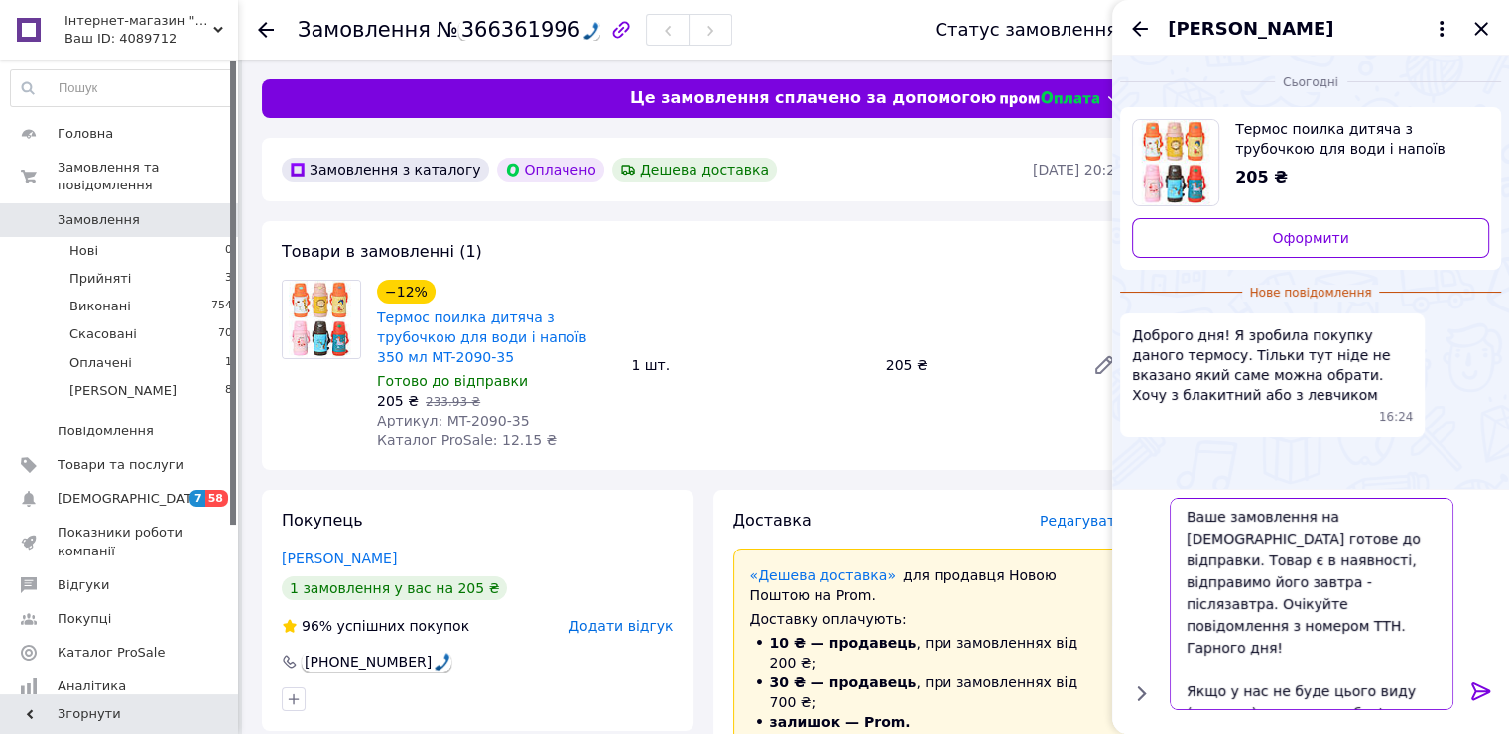
type textarea "Доброго дня! Ваше замовлення на IRISHOP готове до відправки. Товар є в наявност…"
click at [1482, 681] on icon at bounding box center [1481, 692] width 24 height 24
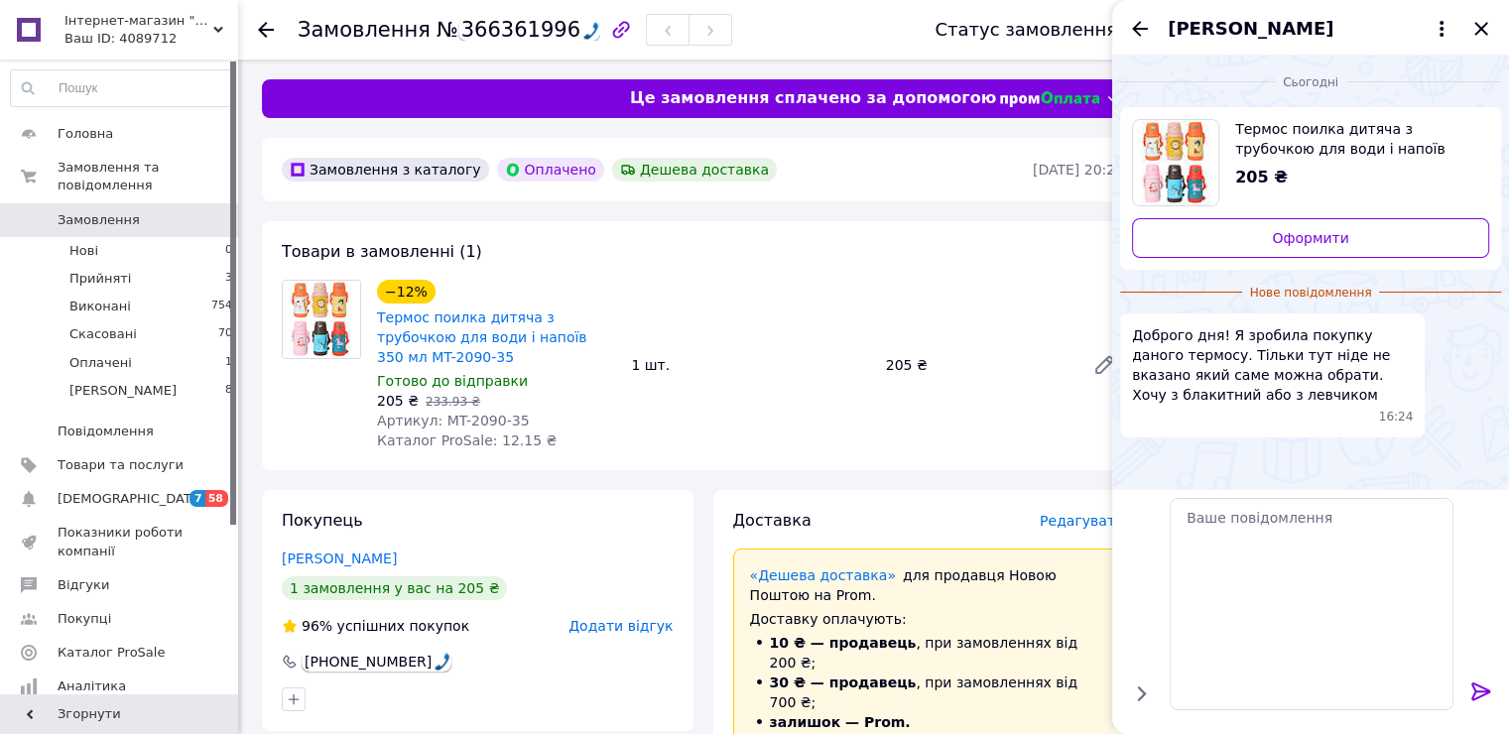
scroll to position [0, 0]
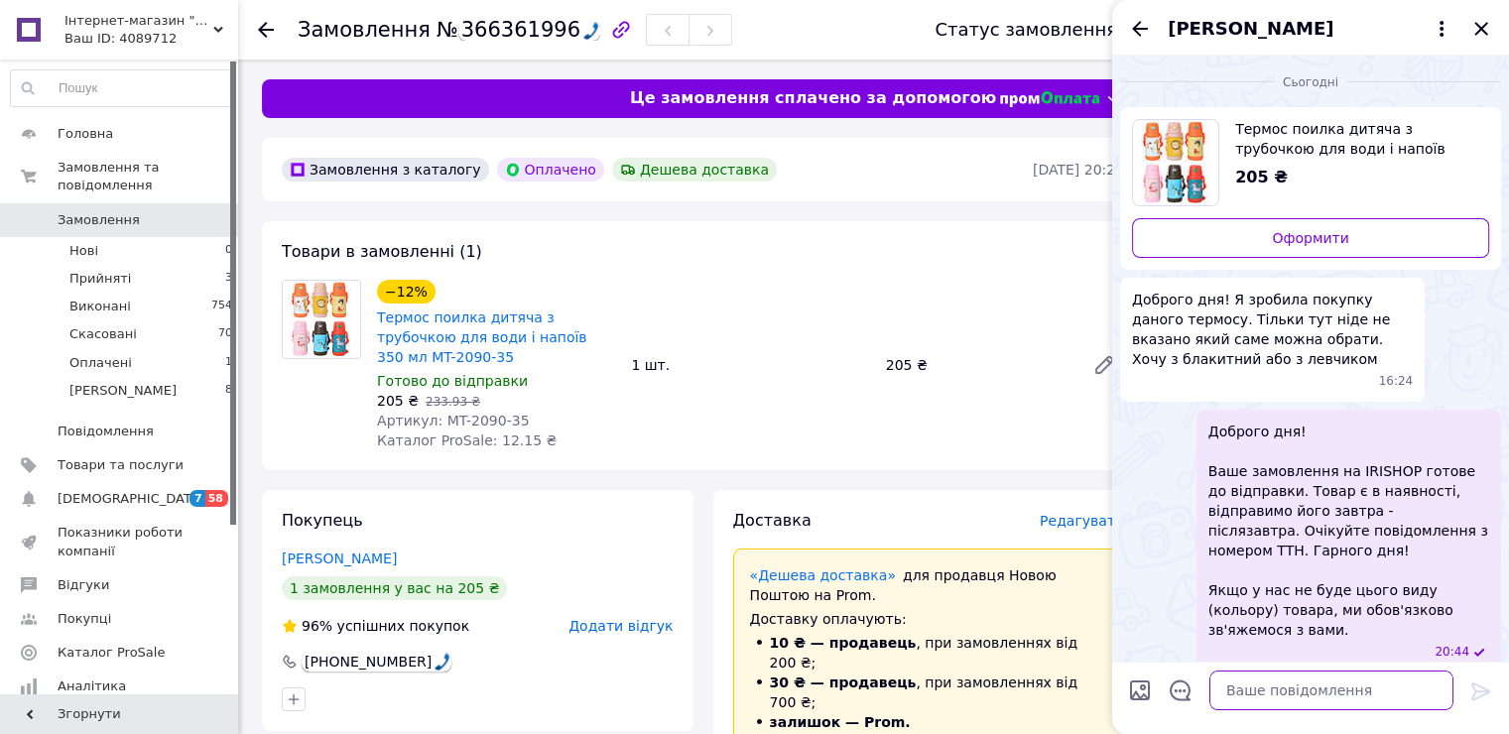
click at [1336, 699] on textarea at bounding box center [1332, 691] width 244 height 40
type textarea "дуже популярний , подивимось"
click at [1471, 680] on icon at bounding box center [1481, 692] width 24 height 24
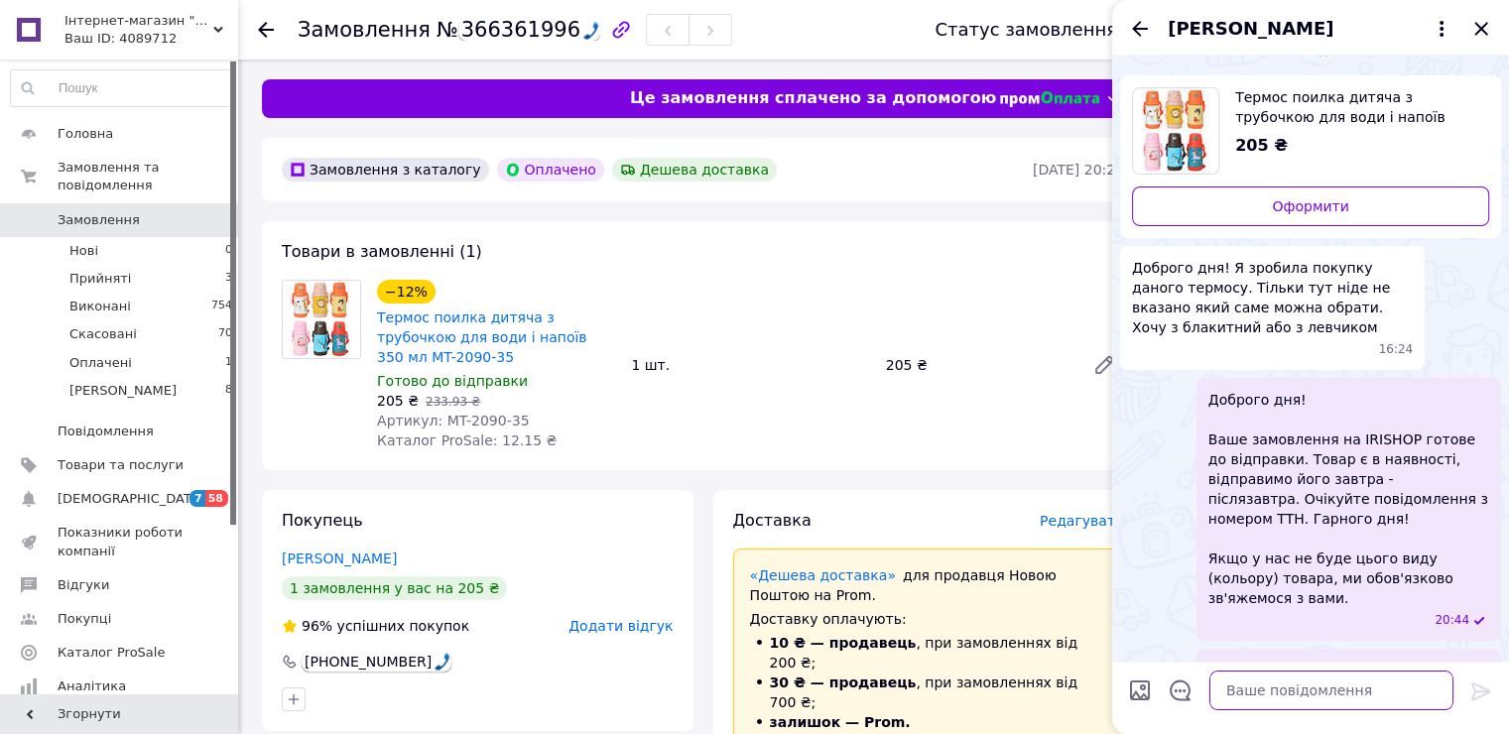
click at [1341, 681] on textarea at bounding box center [1332, 691] width 244 height 40
type textarea "дуже популярний , подивимось"
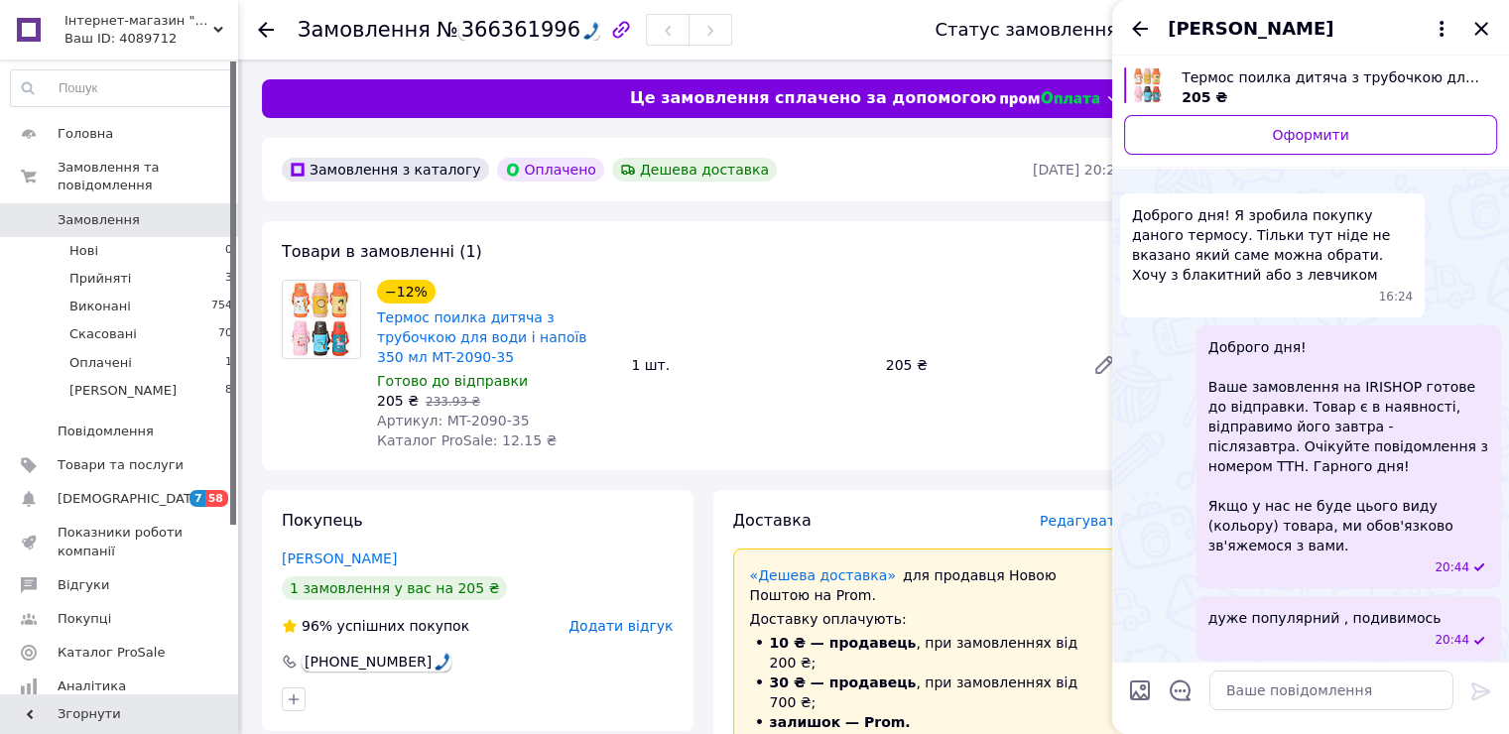
click at [1364, 669] on div "дуже популярний , подивимось 20:44" at bounding box center [1349, 701] width 305 height 64
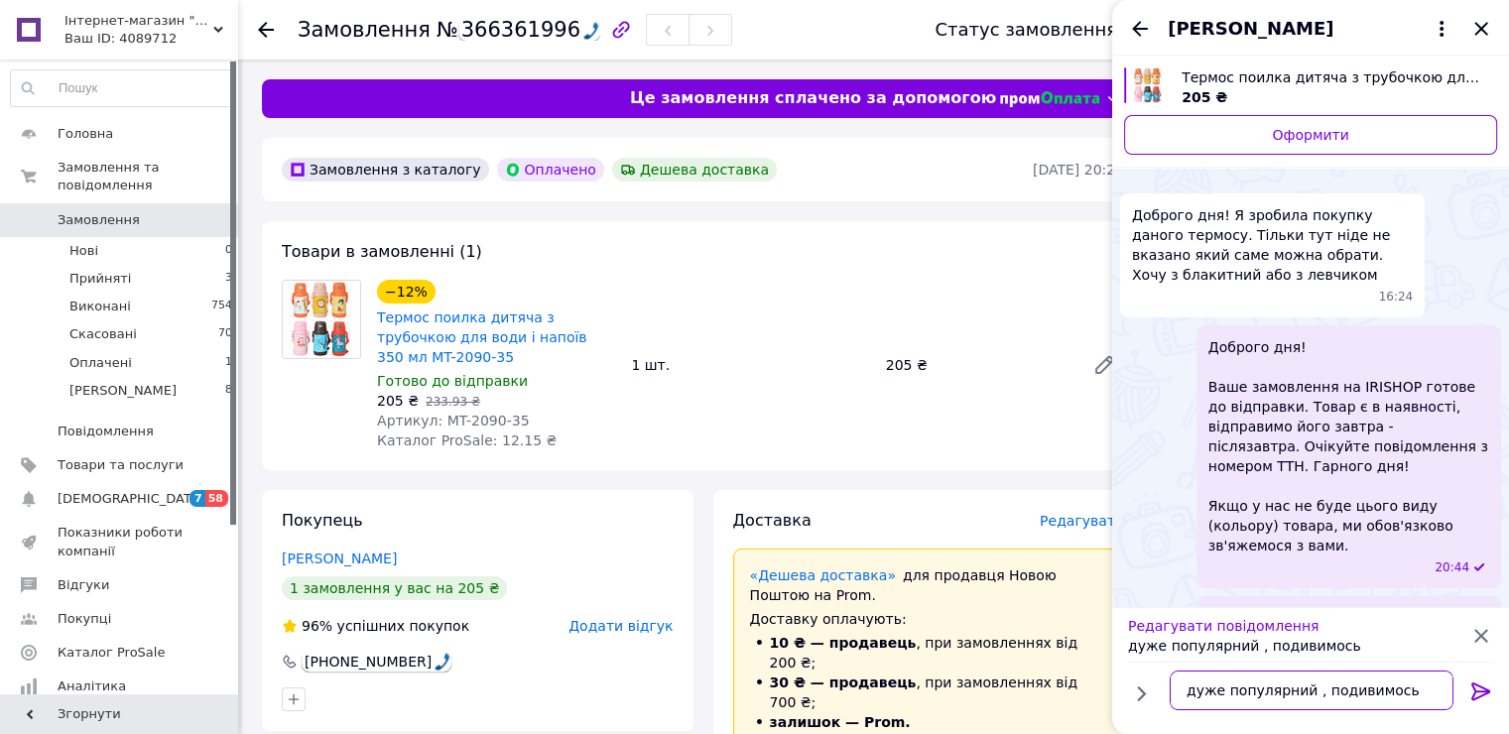
drag, startPoint x: 1408, startPoint y: 695, endPoint x: 1149, endPoint y: 671, distance: 260.1
click at [1149, 671] on div "дуже популярний , подивимось дуже популярний , подивимось" at bounding box center [1310, 691] width 381 height 56
type textarea "не буде пришлемо що на залишку"
click at [1480, 689] on icon at bounding box center [1481, 692] width 24 height 24
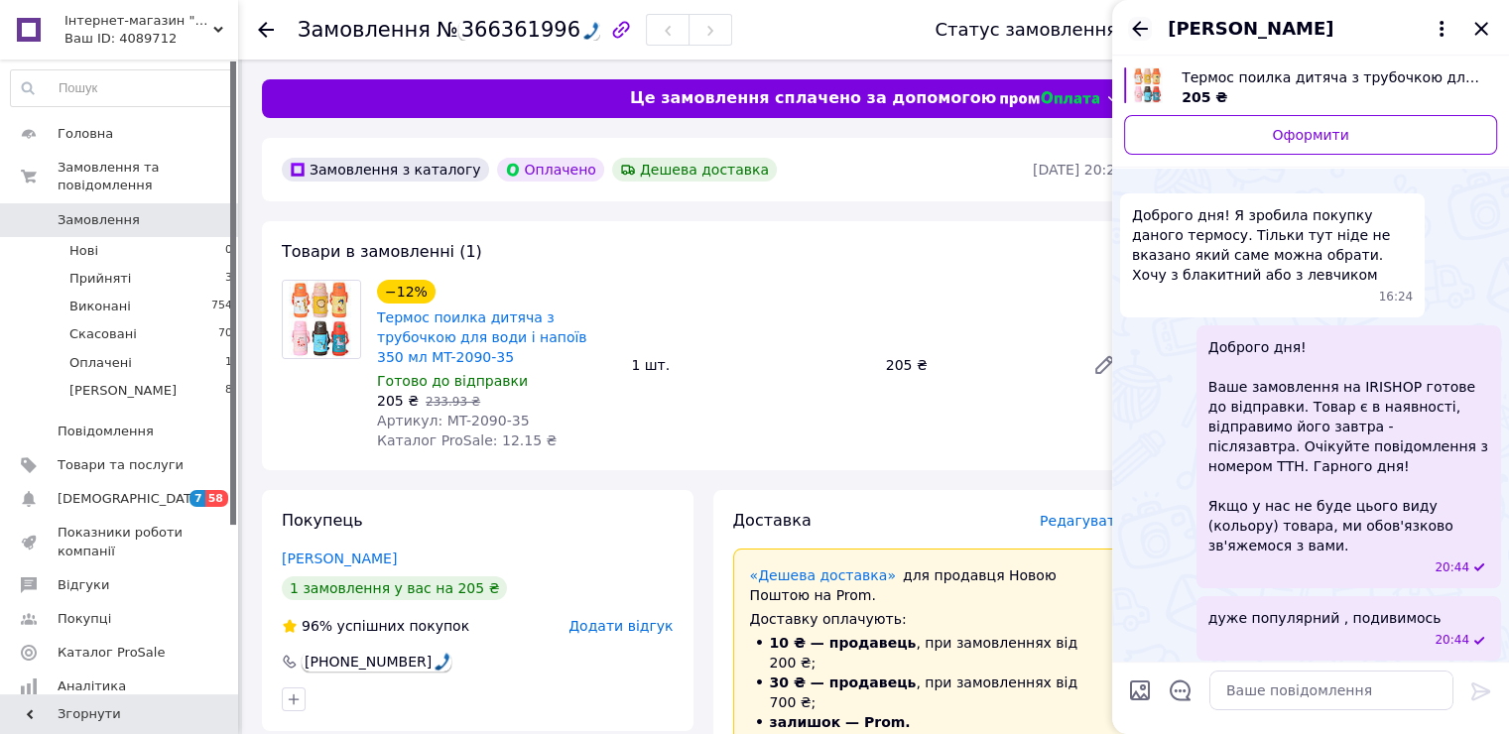
click at [1137, 23] on icon "Назад" at bounding box center [1140, 29] width 24 height 24
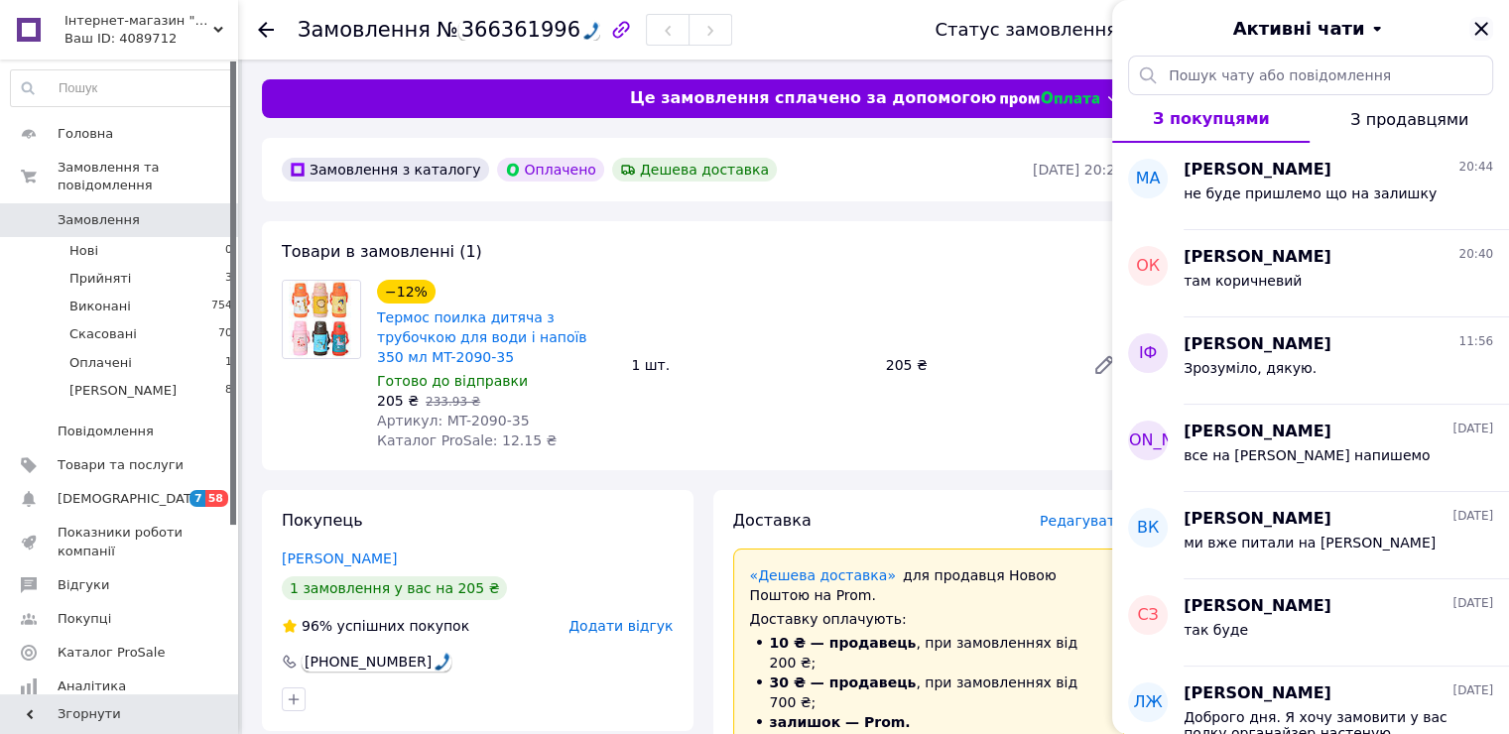
click at [1480, 20] on icon "Закрити" at bounding box center [1481, 29] width 24 height 24
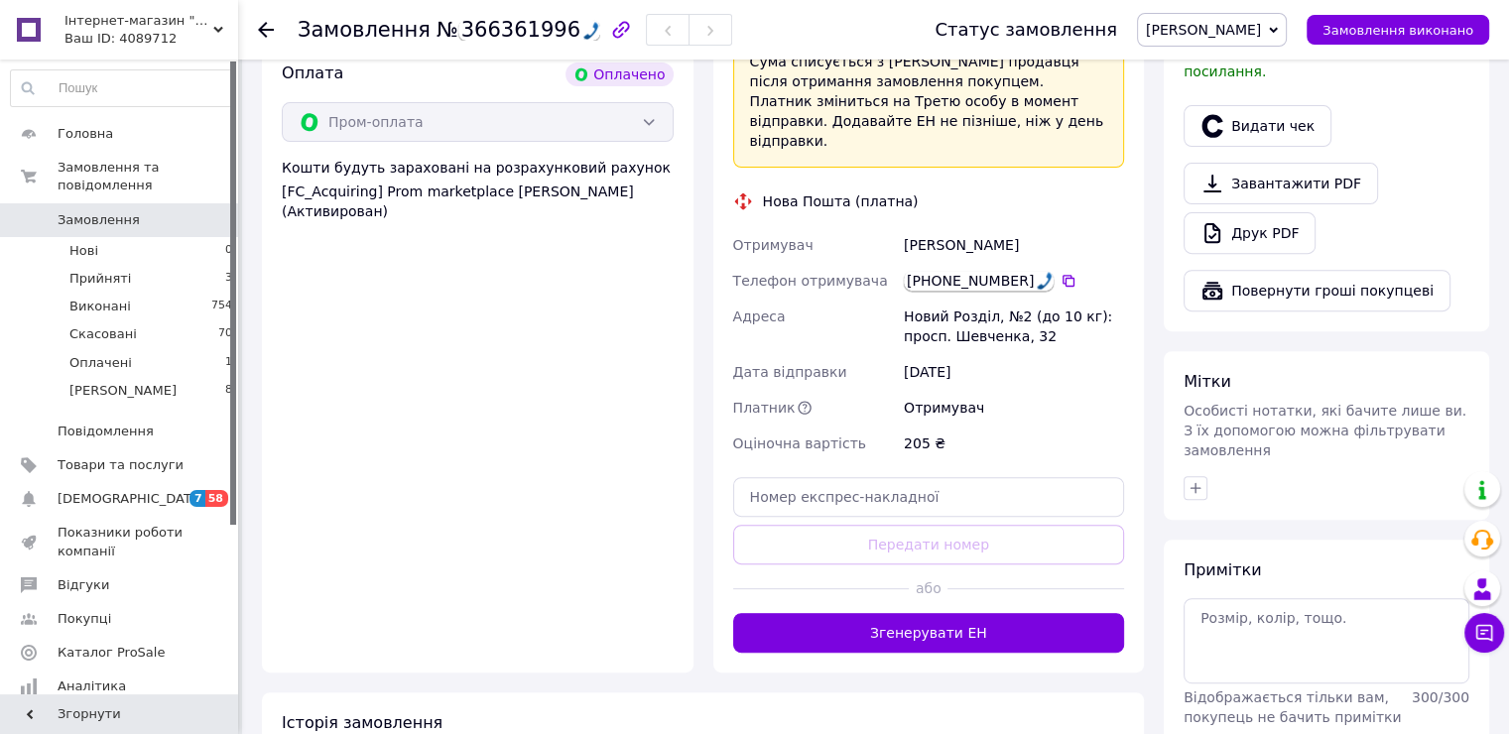
scroll to position [893, 0]
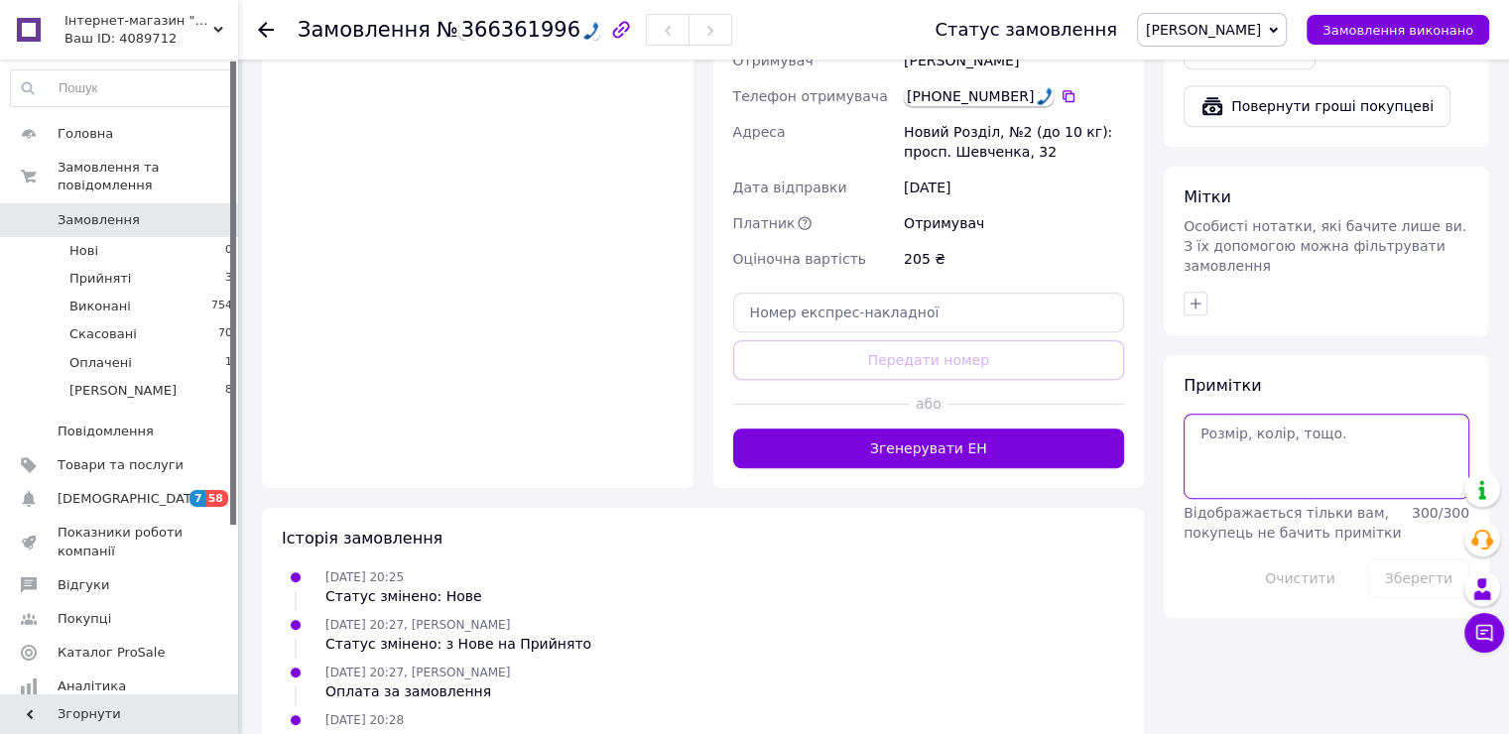
click at [1290, 431] on textarea at bounding box center [1327, 456] width 286 height 85
type textarea "синий"
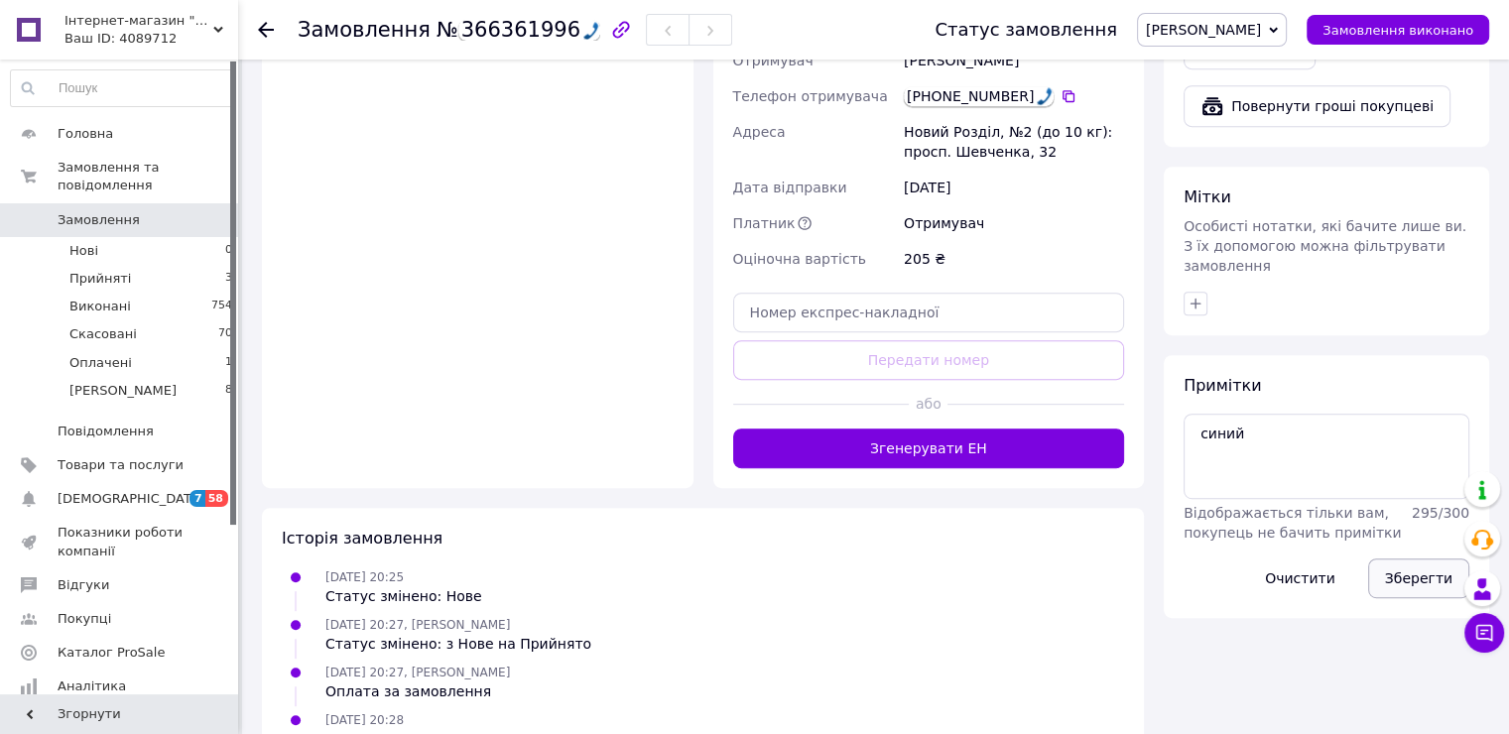
click at [1419, 559] on button "Зберегти" at bounding box center [1418, 579] width 101 height 40
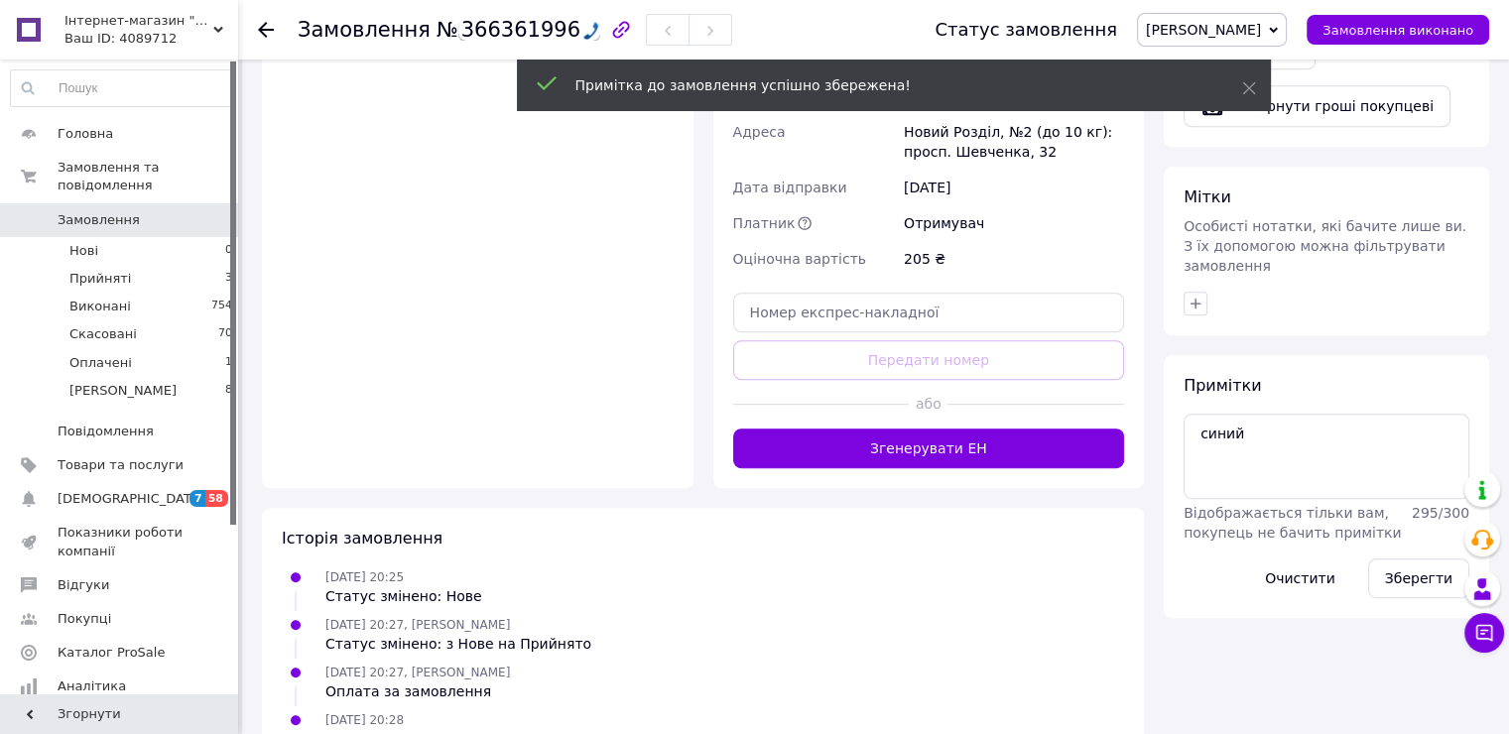
click at [110, 17] on span "Інтернет-магазин "Kidmart"" at bounding box center [138, 21] width 149 height 18
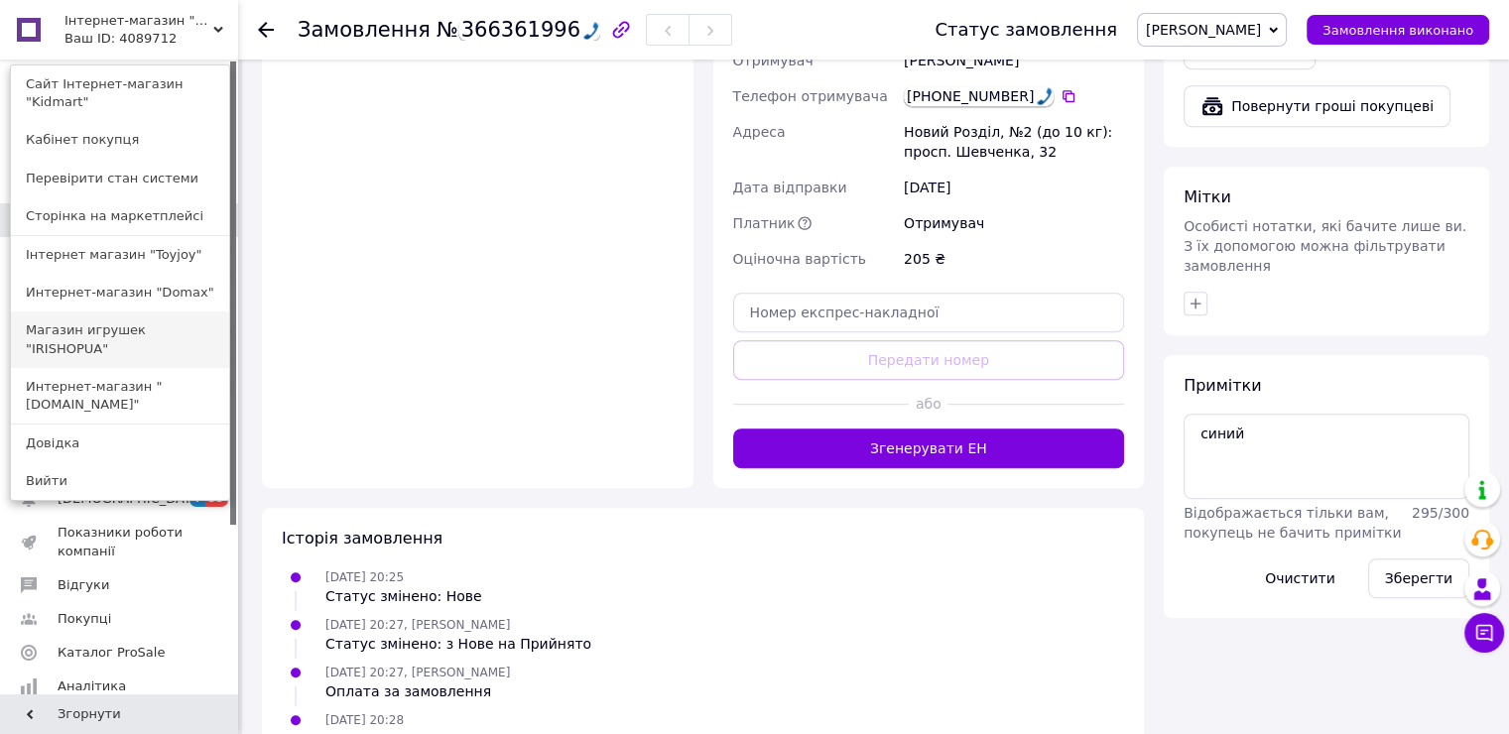
click at [120, 317] on link "Магазин игрушек "IRISHOPUA"" at bounding box center [120, 340] width 218 height 56
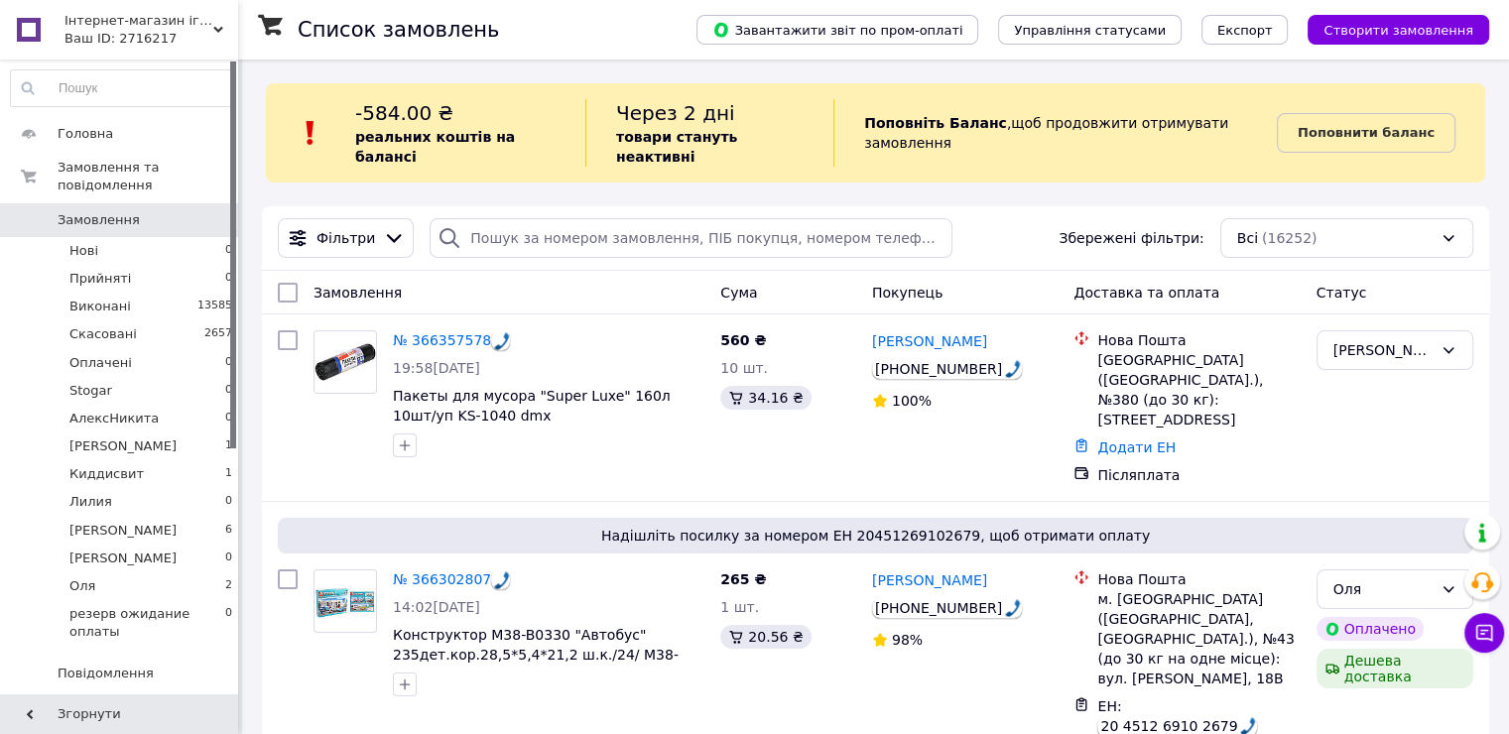
click at [194, 27] on span "Інтернет-магазин іграшок "IRISHOPUA"" at bounding box center [138, 21] width 149 height 18
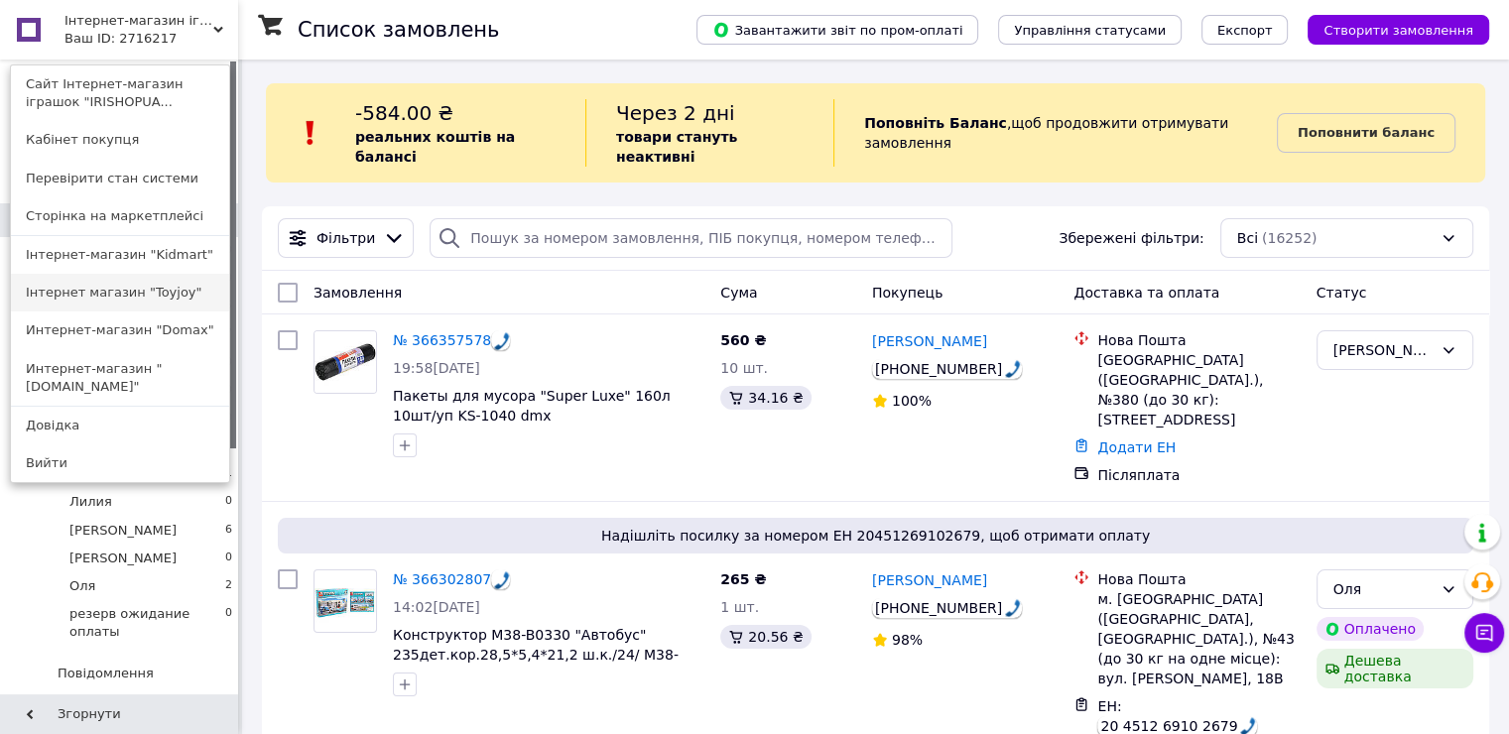
click at [135, 288] on link "Інтернет магазин "Toyjoy"" at bounding box center [120, 293] width 218 height 38
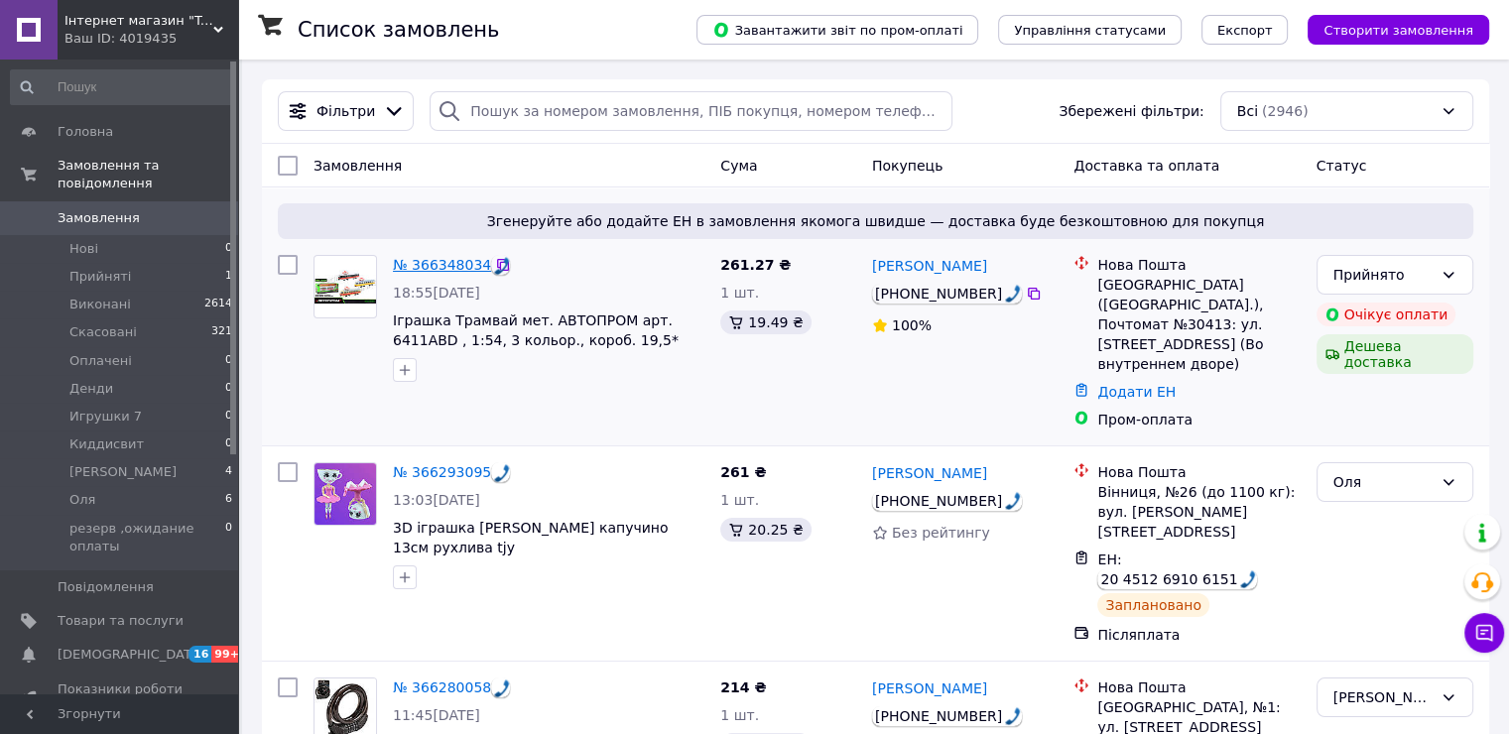
click at [422, 266] on link "№ 366348034" at bounding box center [442, 265] width 98 height 16
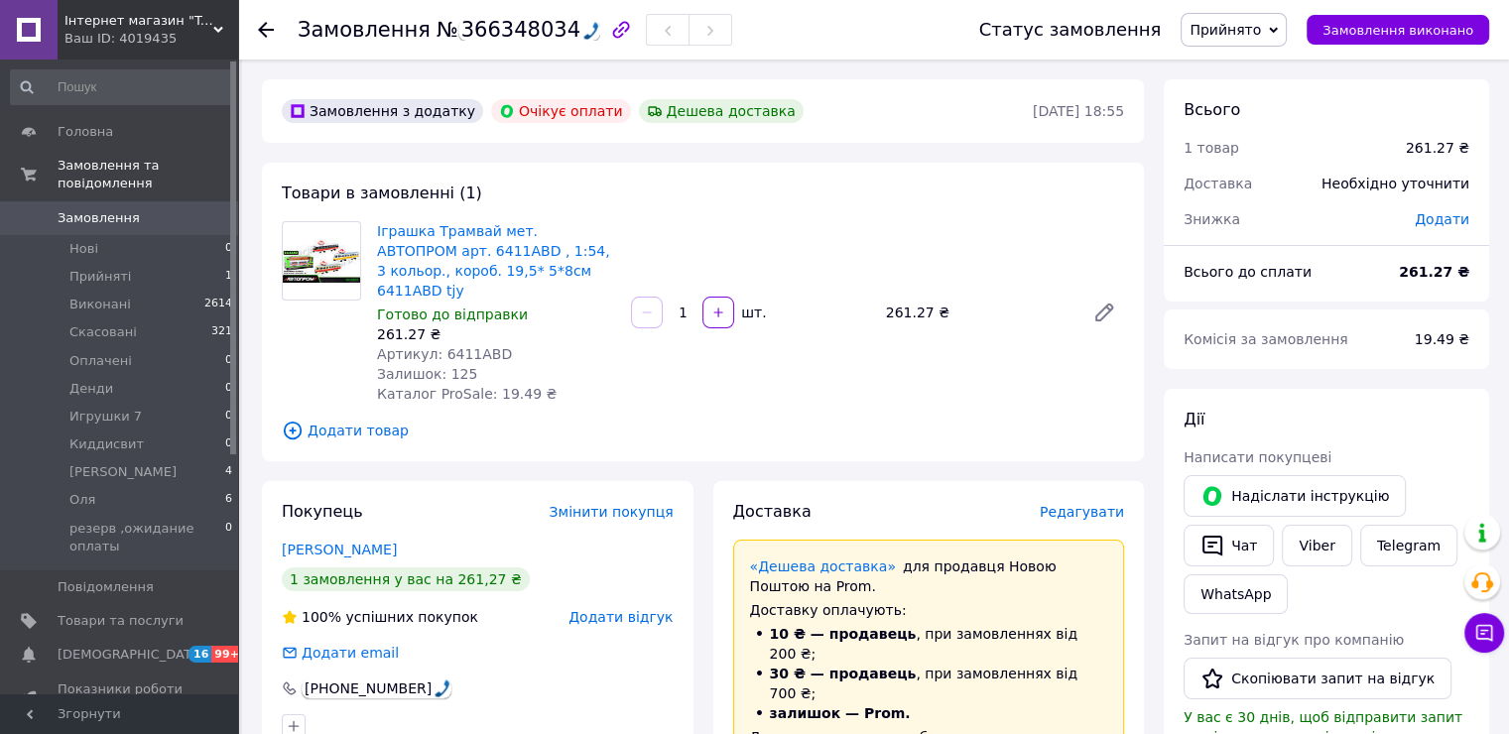
click at [627, 386] on div "Іграшка Трамвай мет. АВТОПРОМ арт. 6411ABD , 1:54, 3 кольор., короб. 19,5* 5*8с…" at bounding box center [750, 312] width 763 height 191
click at [1310, 540] on link "Viber" at bounding box center [1316, 546] width 69 height 42
click at [1335, 489] on button "Надіслати інструкцію" at bounding box center [1295, 496] width 222 height 42
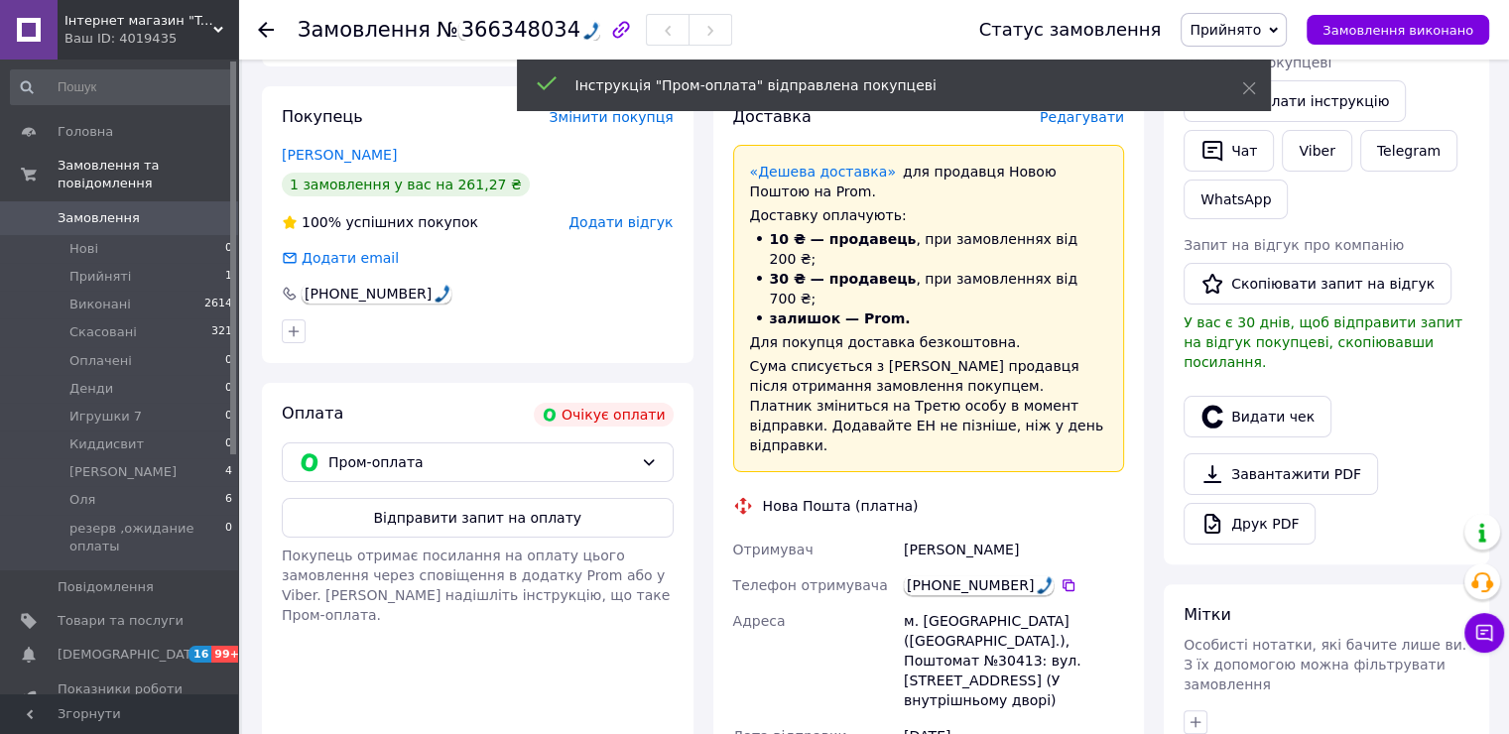
scroll to position [397, 0]
click at [504, 496] on button "Відправити запит на оплату" at bounding box center [478, 516] width 392 height 40
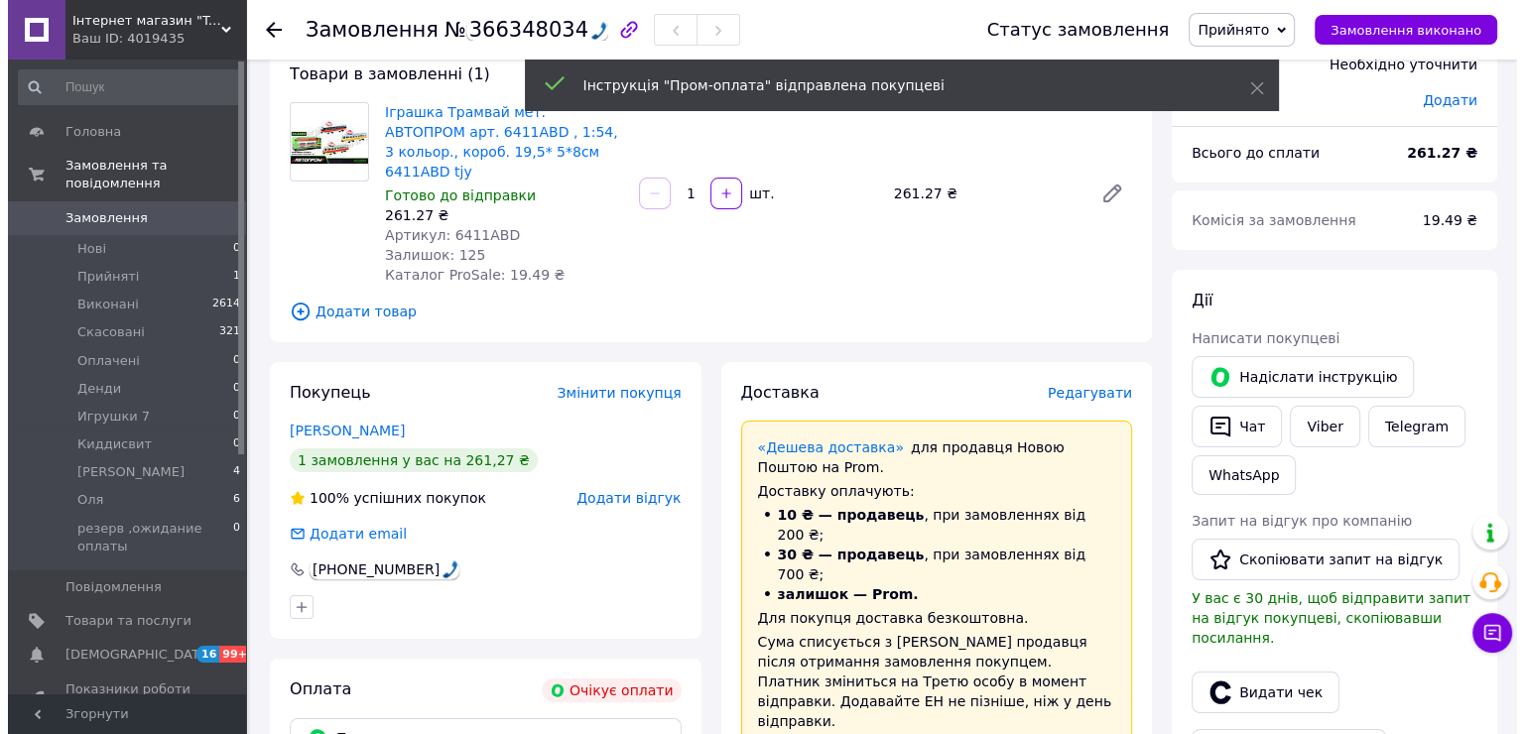
scroll to position [0, 0]
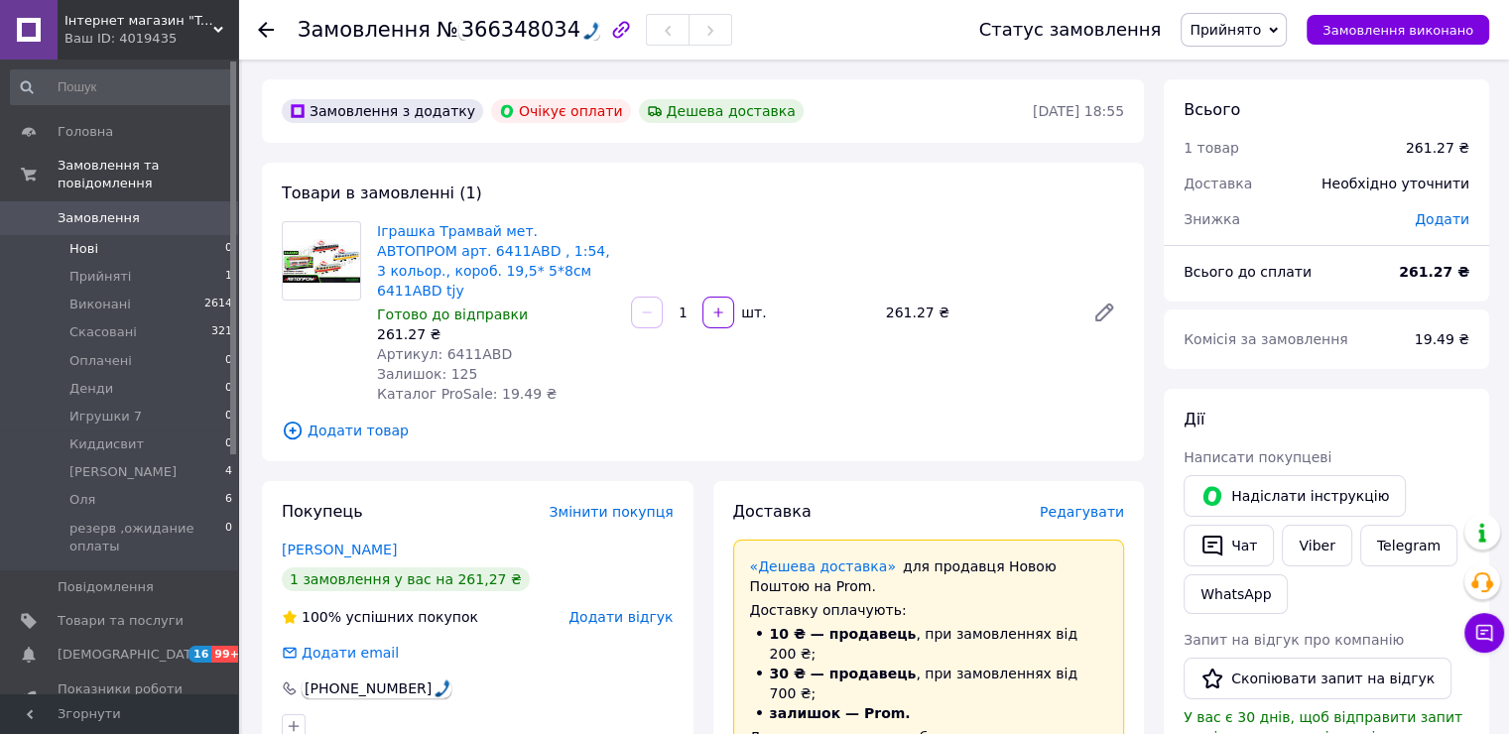
click at [112, 235] on li "Нові 0" at bounding box center [122, 249] width 244 height 28
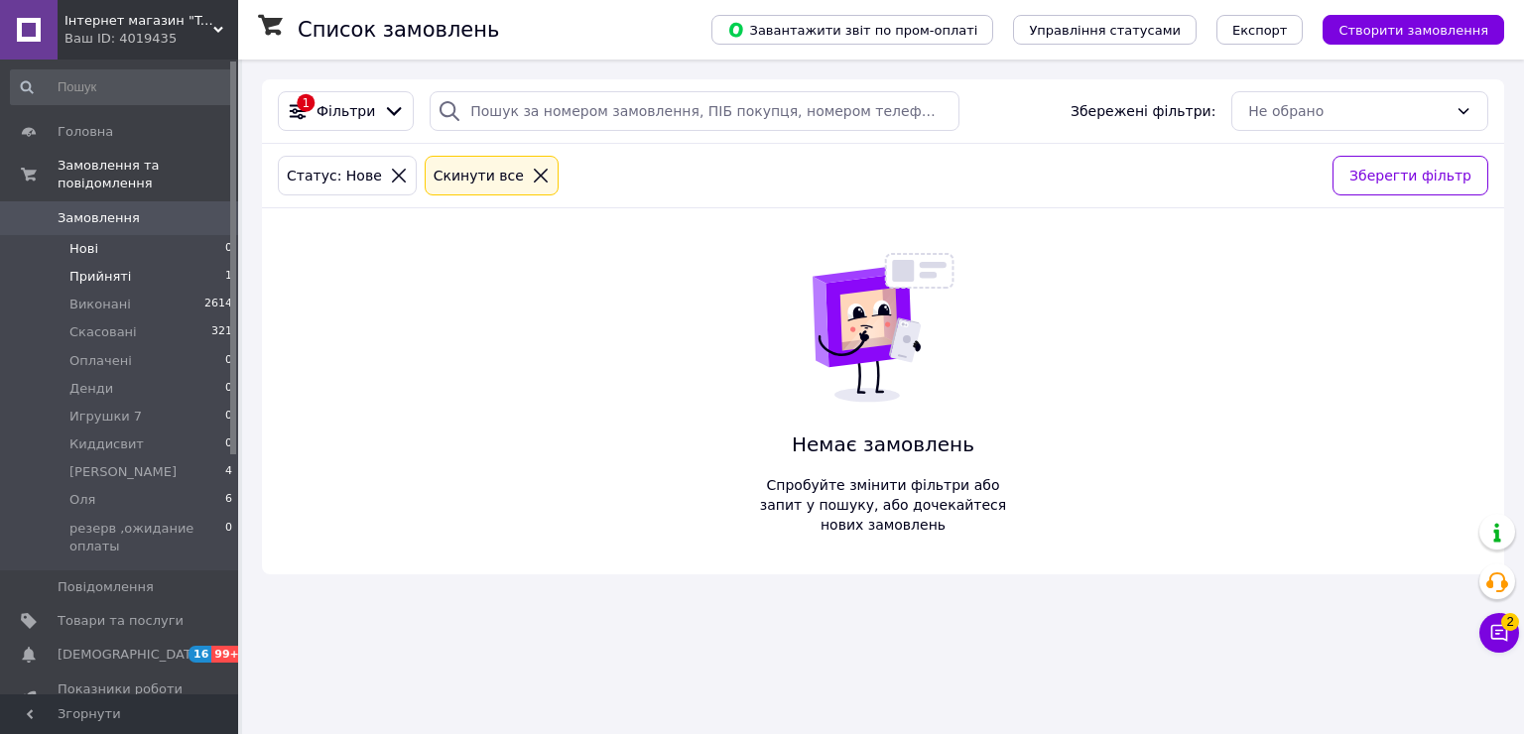
click at [115, 268] on span "Прийняті" at bounding box center [100, 277] width 62 height 18
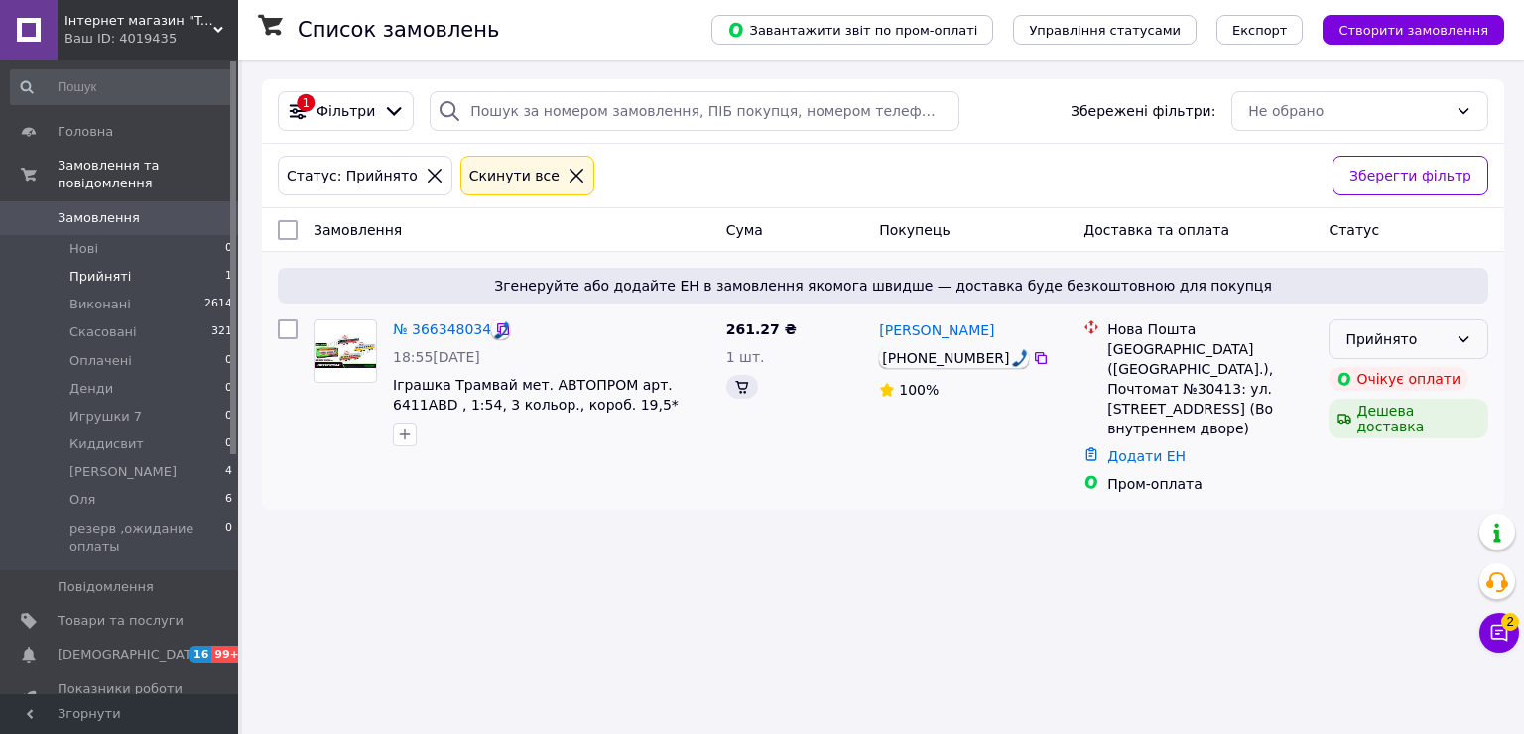
click at [1429, 342] on div "Прийнято" at bounding box center [1396, 339] width 102 height 22
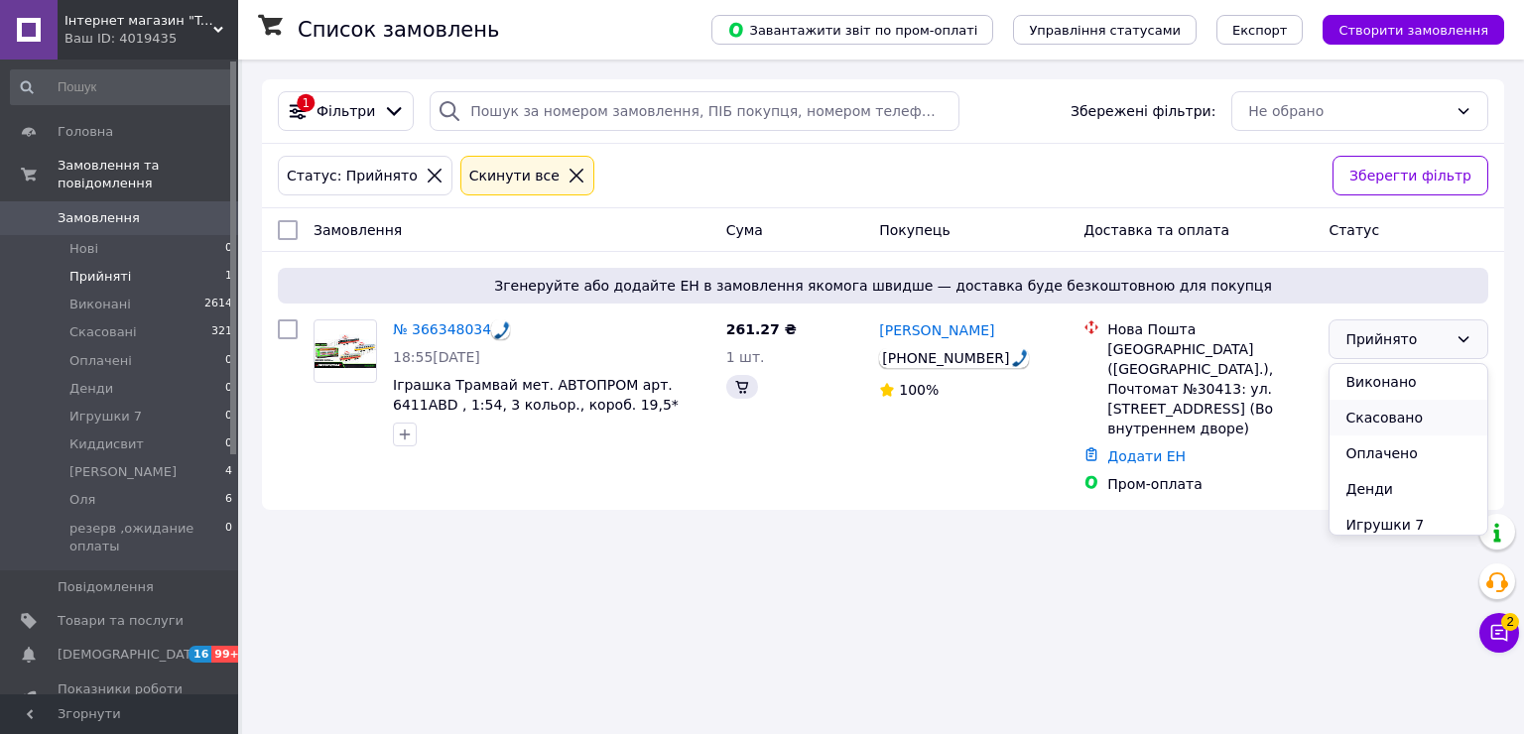
click at [1372, 419] on li "Скасовано" at bounding box center [1409, 418] width 158 height 36
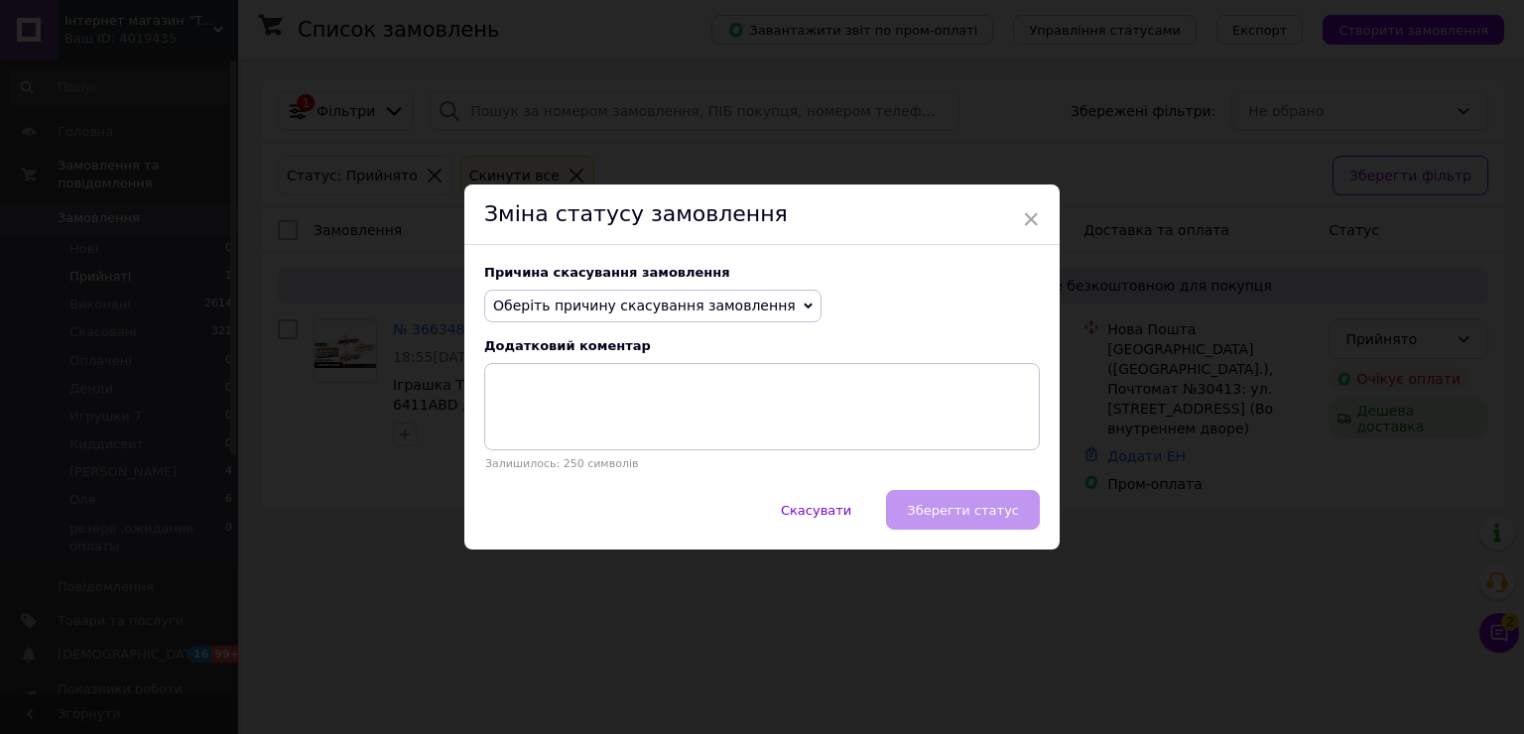
click at [689, 304] on span "Оберіть причину скасування замовлення" at bounding box center [644, 306] width 303 height 16
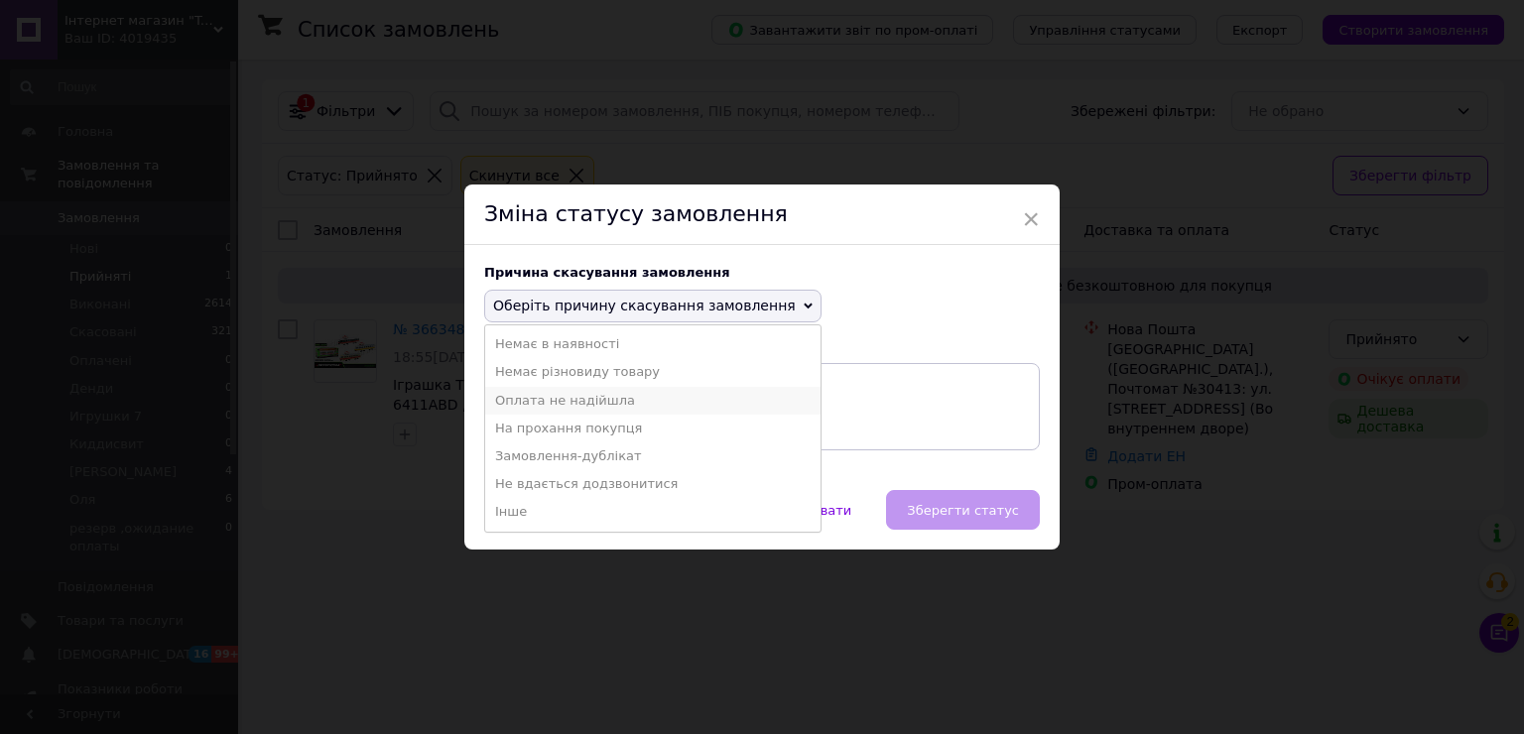
click at [602, 403] on li "Оплата не надійшла" at bounding box center [652, 401] width 335 height 28
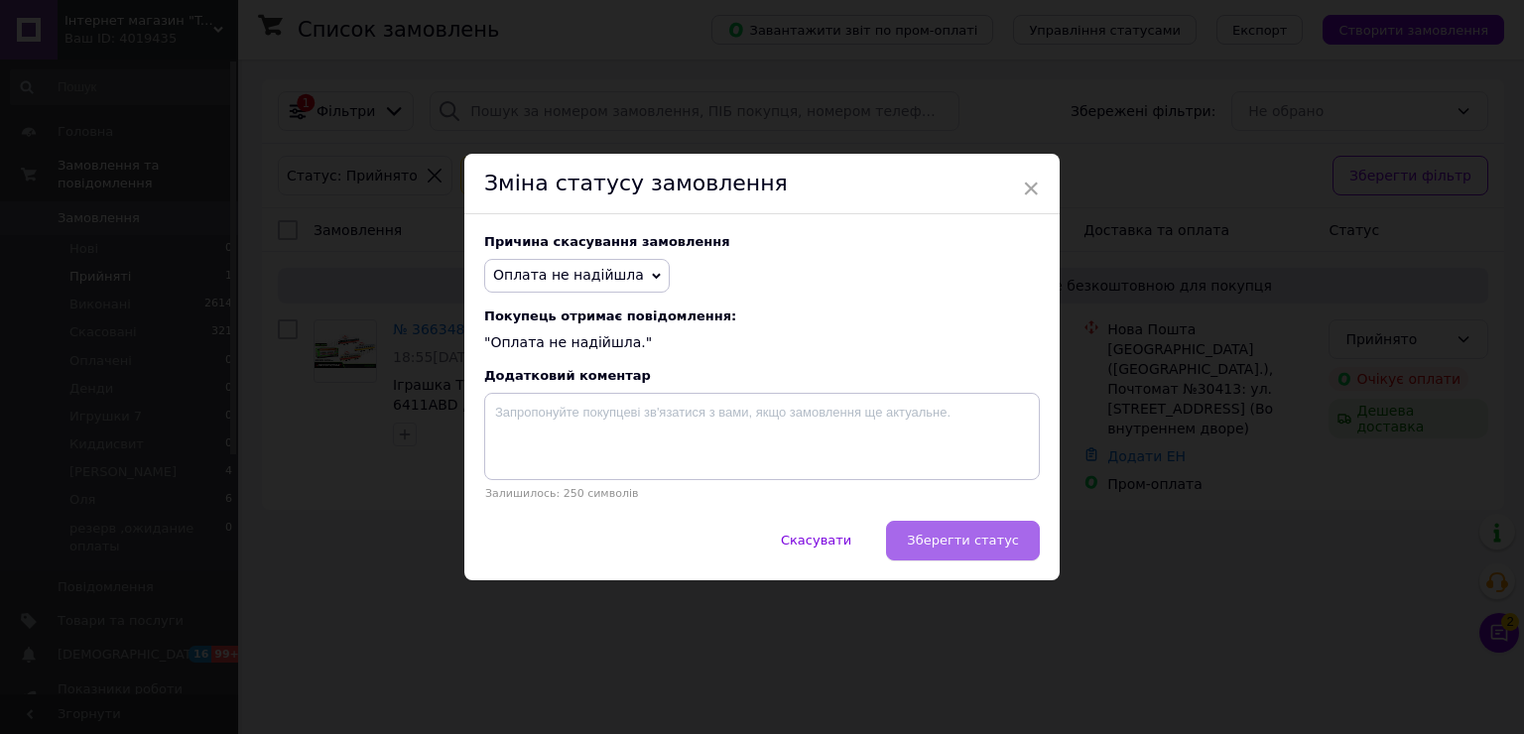
click at [978, 543] on span "Зберегти статус" at bounding box center [963, 540] width 112 height 15
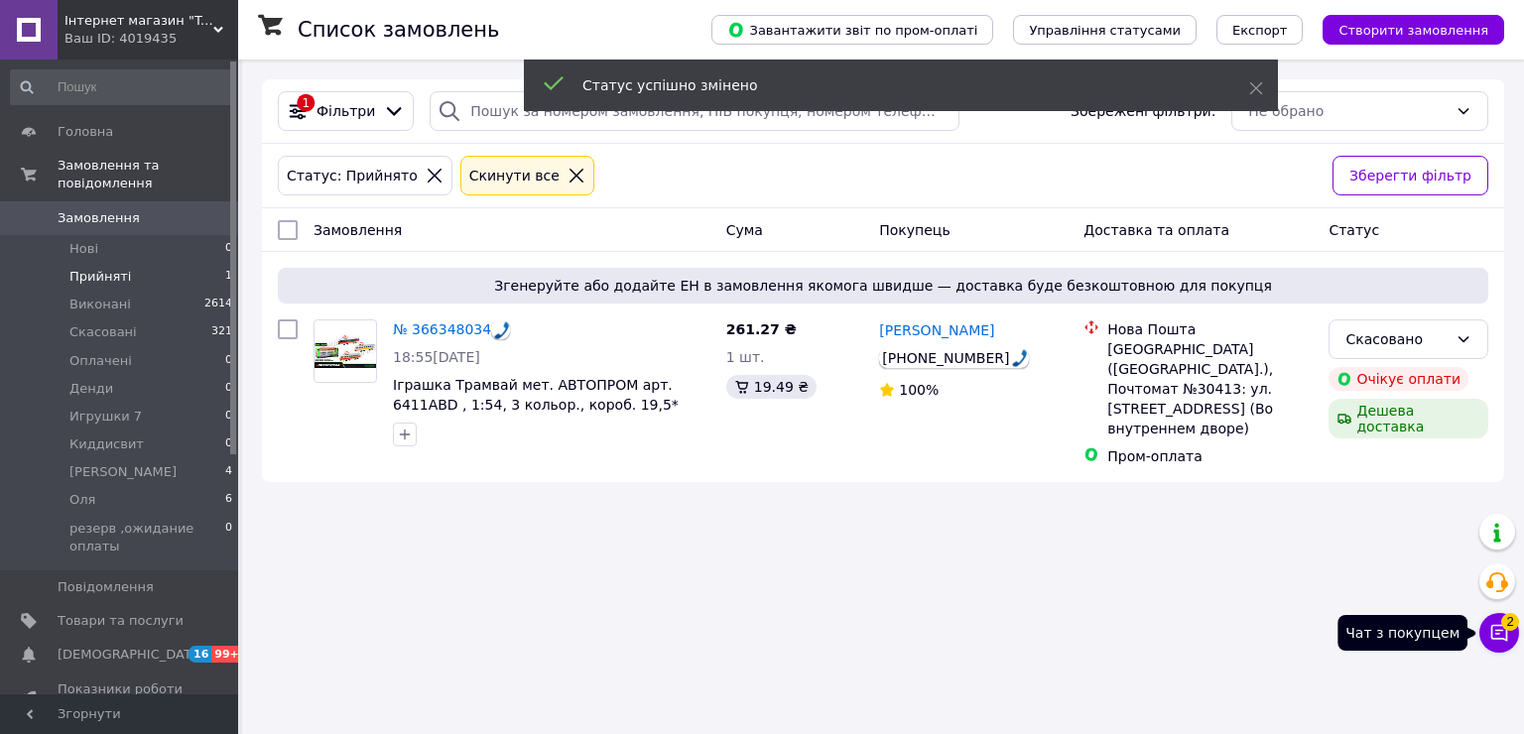
click at [1509, 623] on span "2" at bounding box center [1510, 619] width 18 height 18
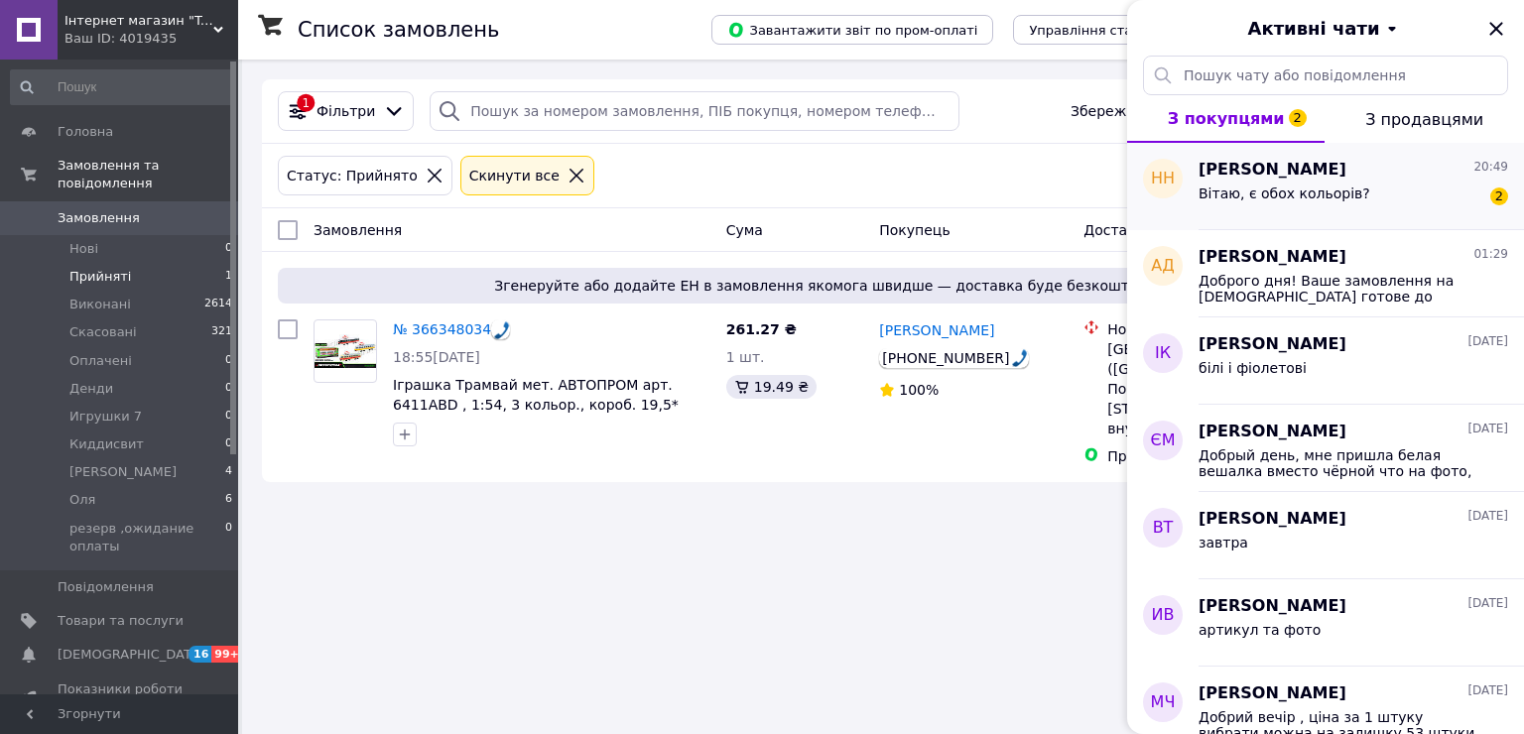
click at [1291, 202] on div "Вітаю, є обох кольорів?" at bounding box center [1285, 200] width 172 height 28
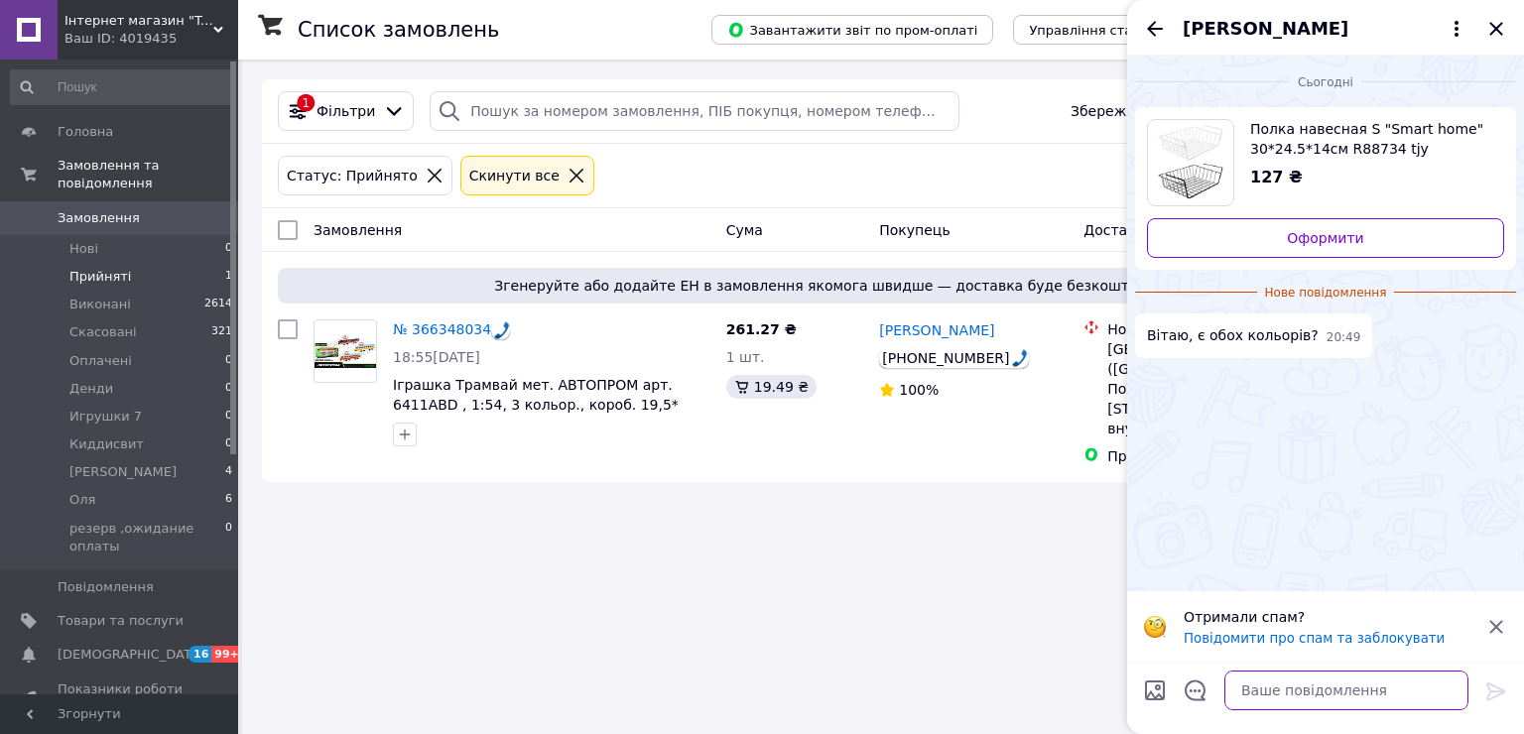
click at [1353, 681] on textarea at bounding box center [1346, 691] width 244 height 40
type textarea "ч"
type textarea "чорнi"
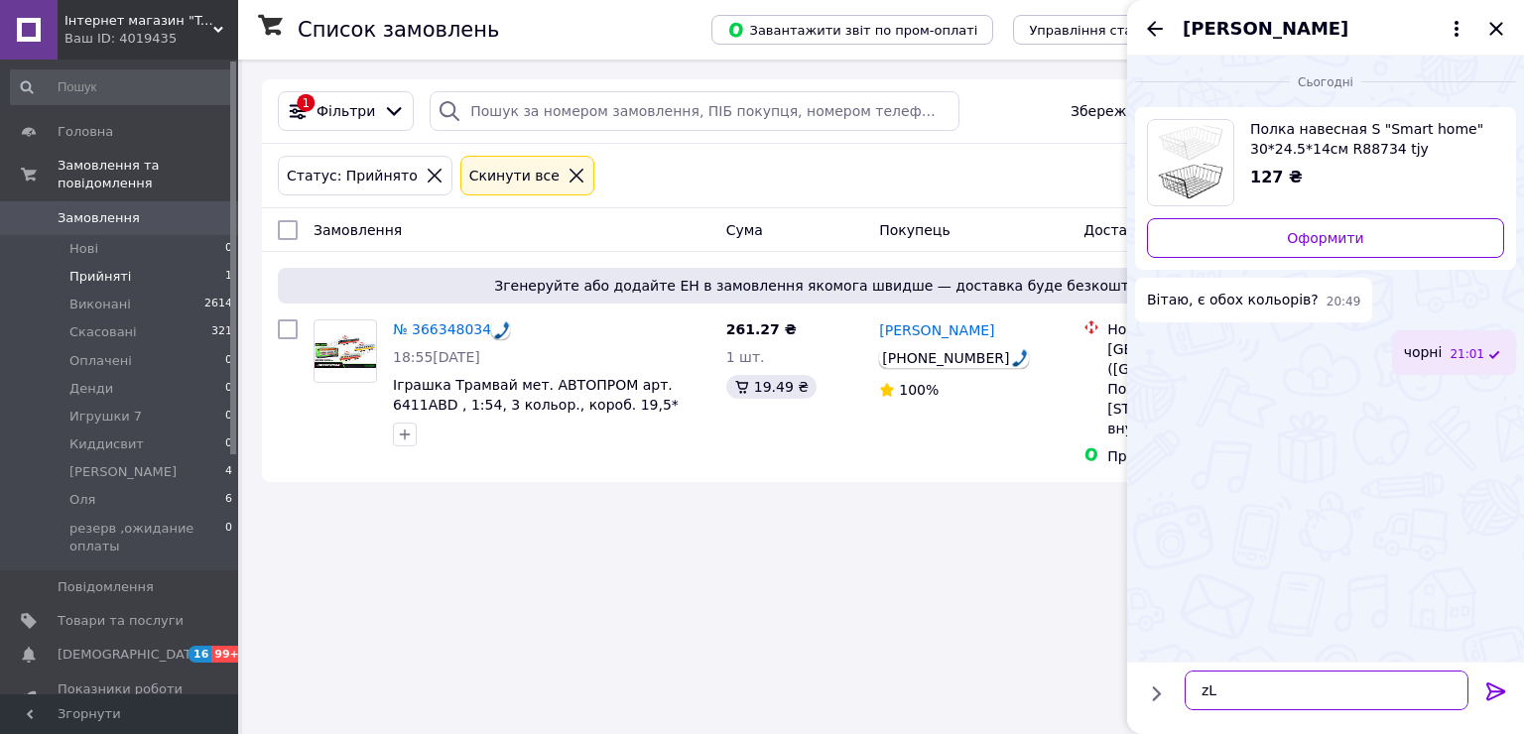
type textarea "z"
type textarea "Доброго вечора!"
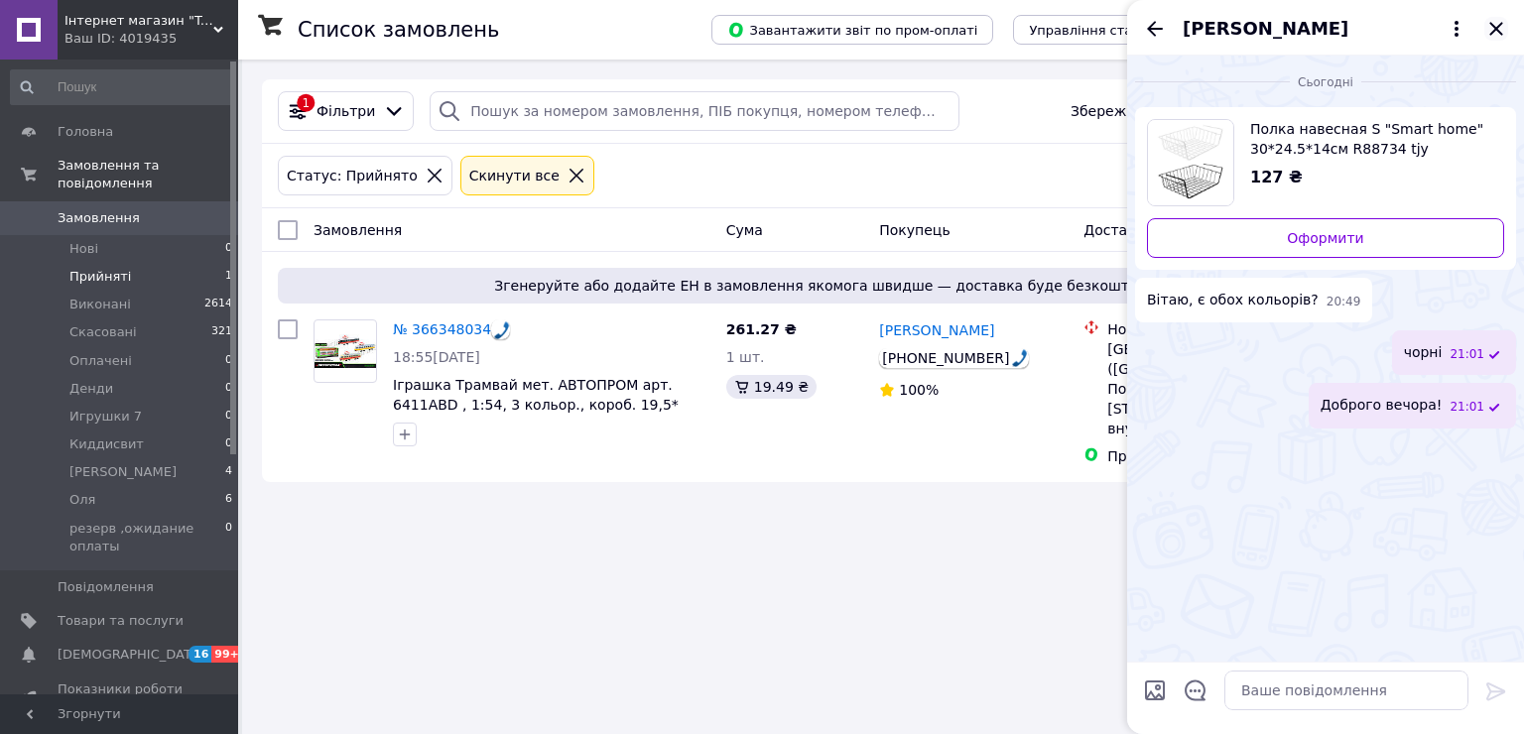
click at [1492, 29] on icon "Закрити" at bounding box center [1496, 29] width 24 height 24
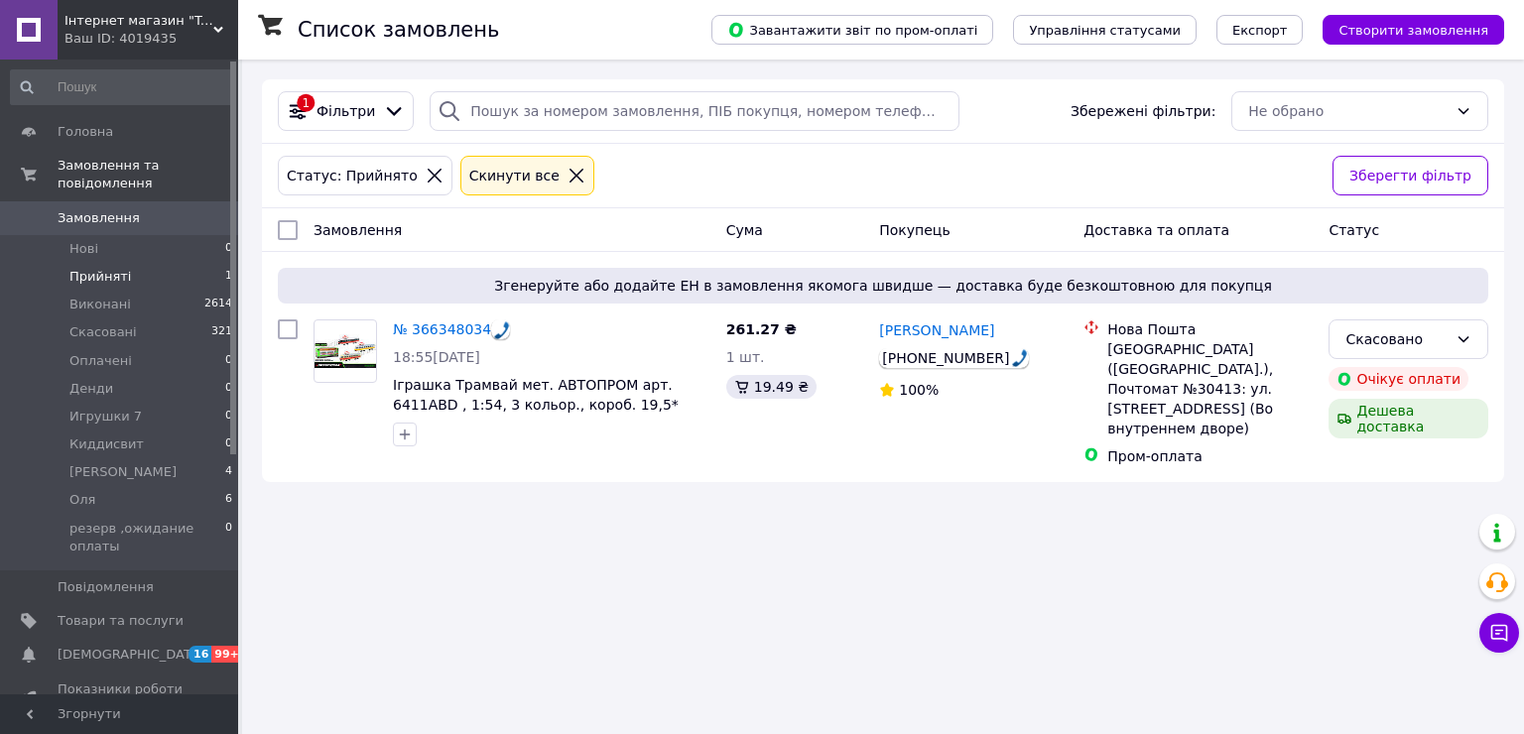
click at [979, 671] on div "Список замовлень Завантажити звіт по пром-оплаті Управління статусами Експорт С…" at bounding box center [883, 367] width 1282 height 734
click at [139, 25] on span "Інтернет магазин "Toyjoy"" at bounding box center [138, 21] width 149 height 18
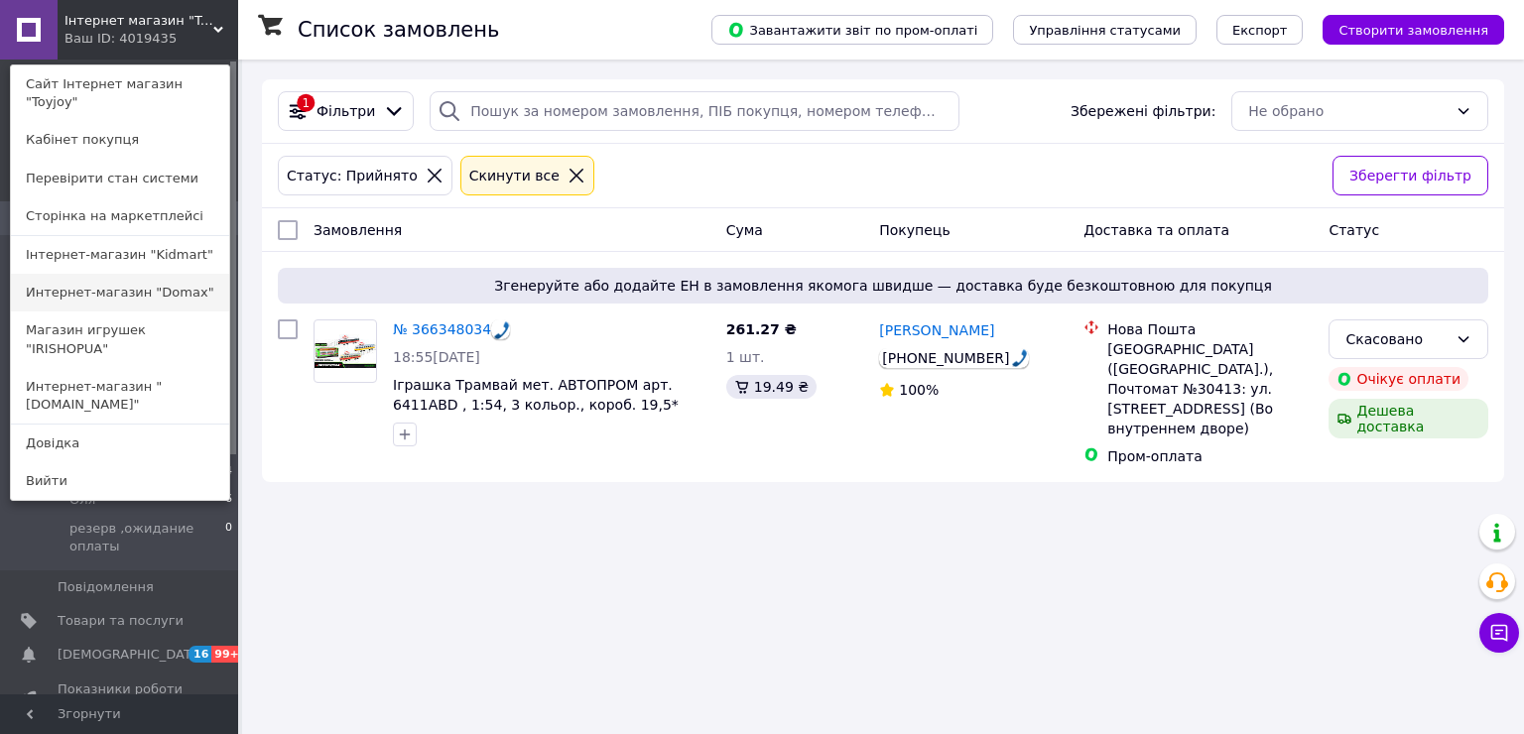
click at [101, 274] on link "Интернет-магазин "Domax"" at bounding box center [120, 293] width 218 height 38
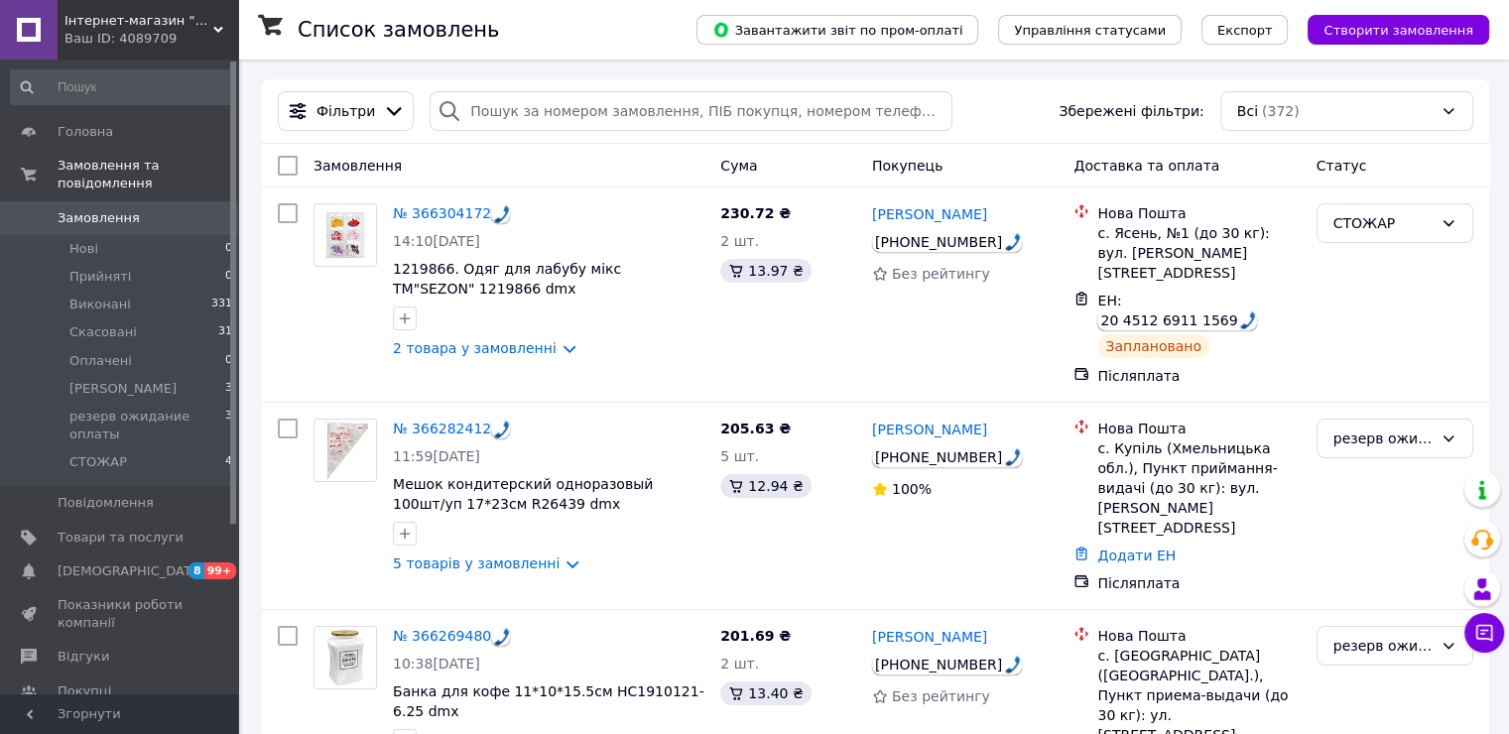
click at [142, 30] on div "Ваш ID: 4089709" at bounding box center [151, 39] width 174 height 18
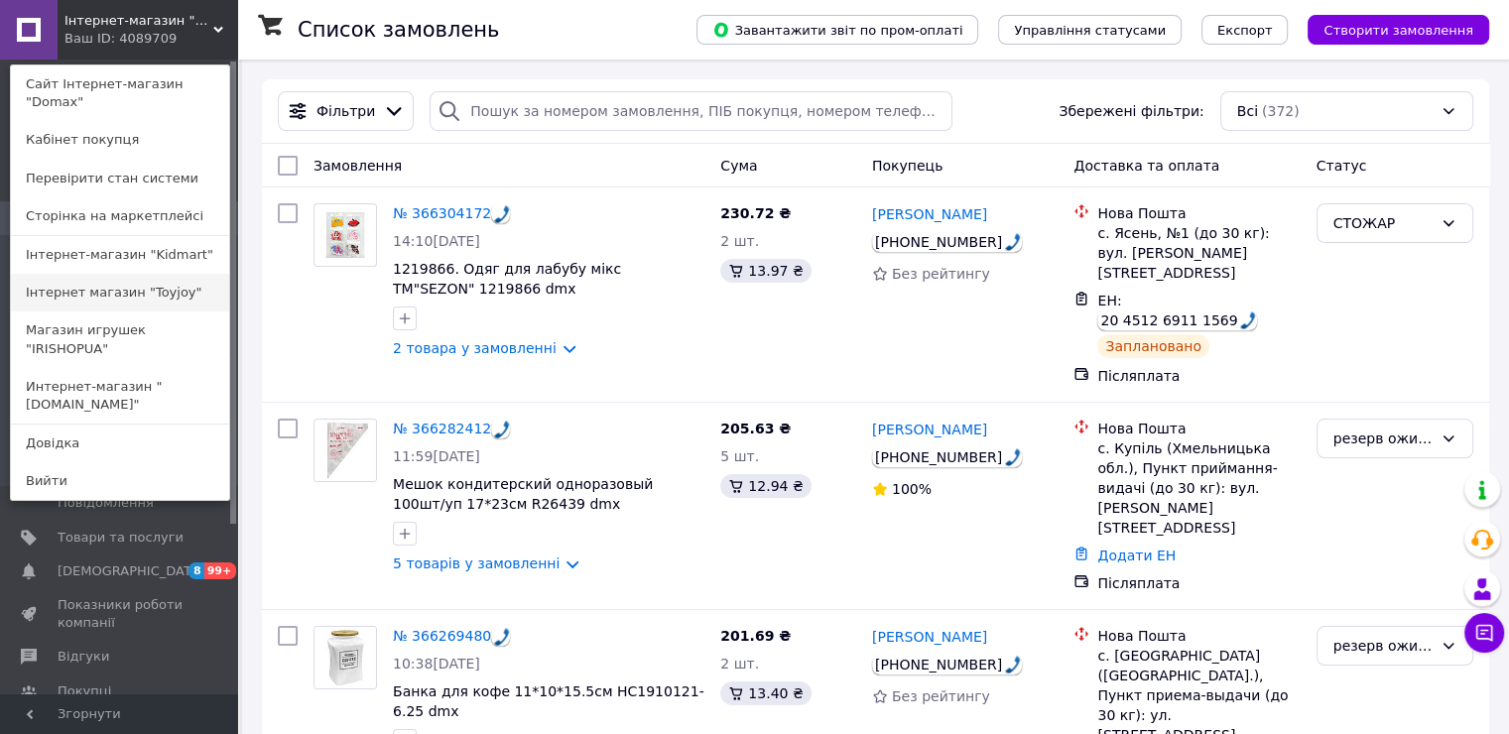
click at [103, 274] on link "Інтернет магазин "Toyjoy"" at bounding box center [120, 293] width 218 height 38
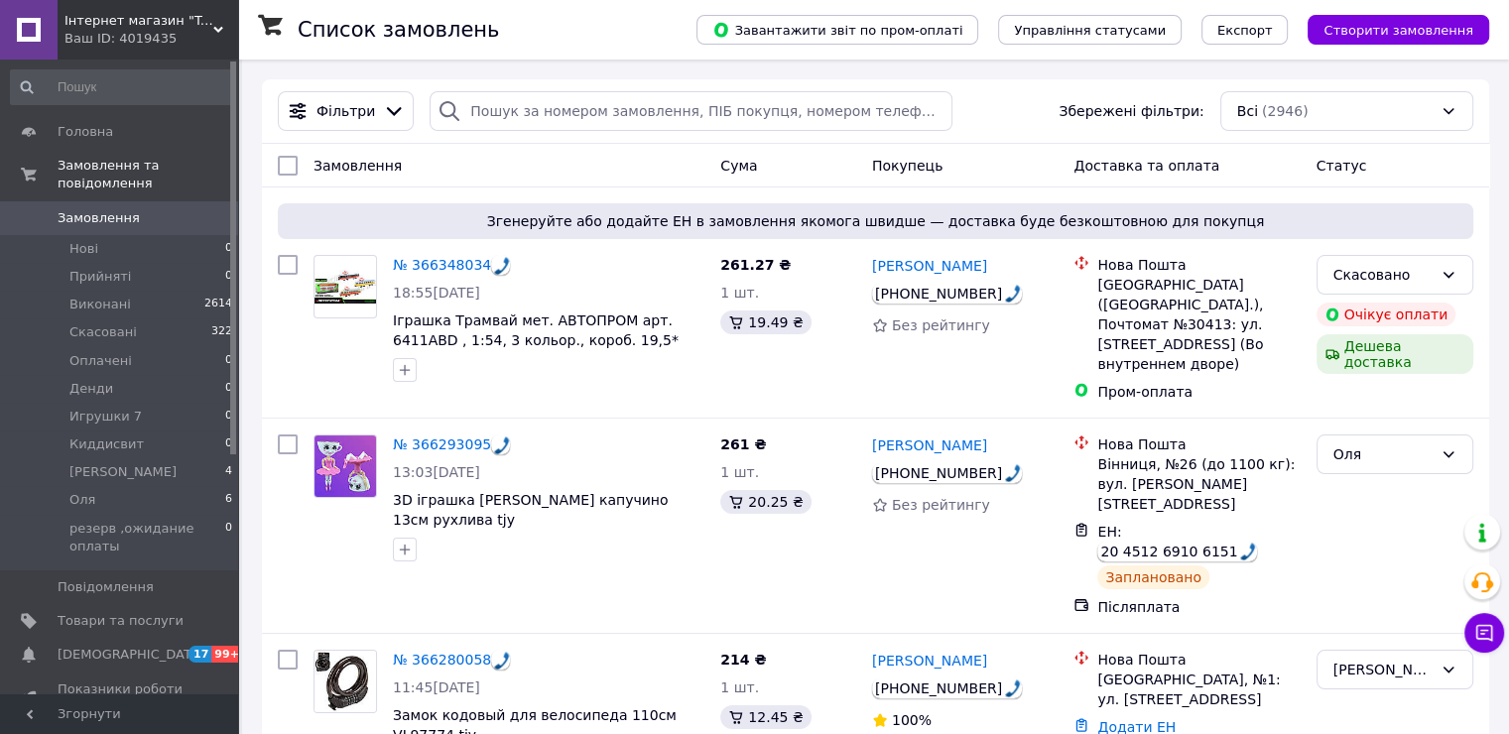
click at [168, 28] on span "Інтернет магазин "Toyjoy"" at bounding box center [138, 21] width 149 height 18
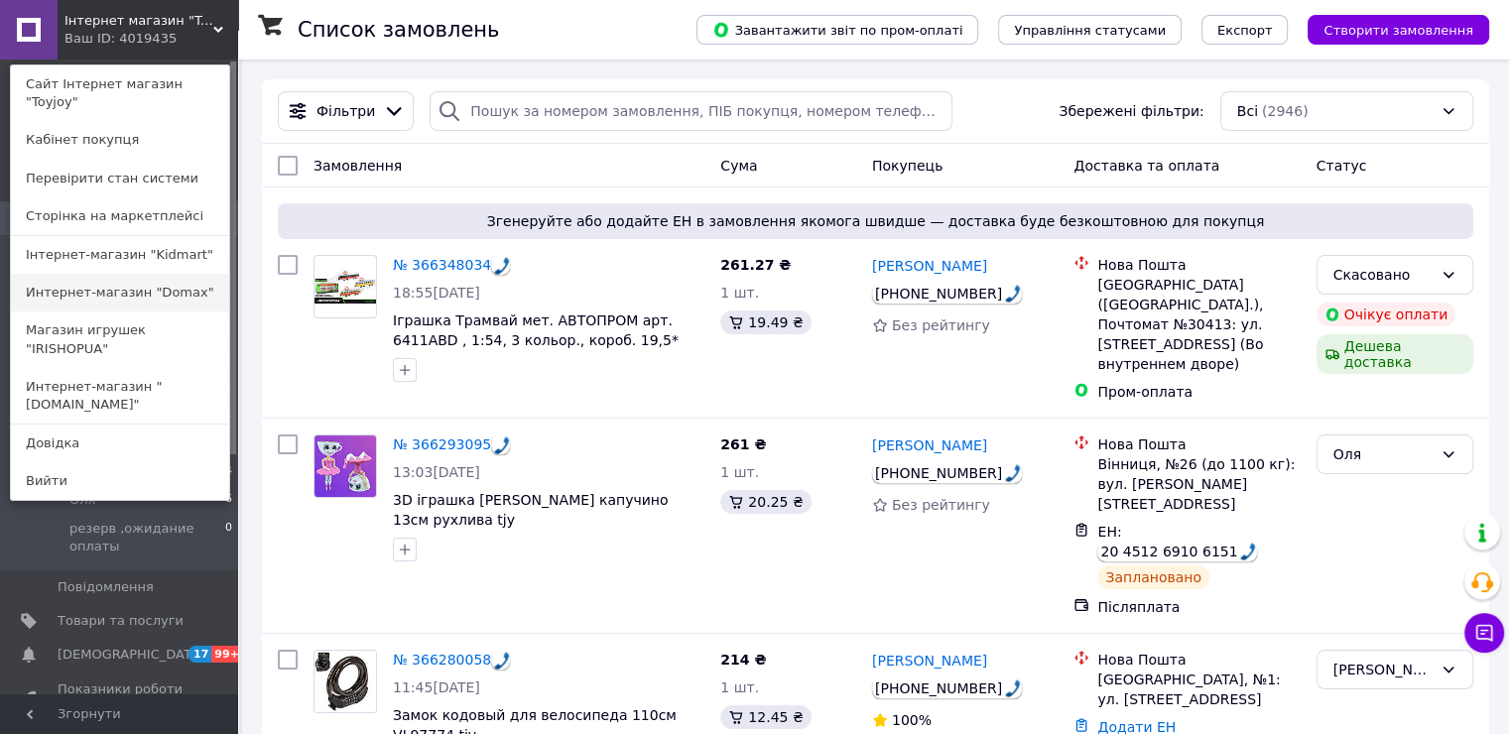
click at [122, 274] on link "Интернет-магазин "Domax"" at bounding box center [120, 293] width 218 height 38
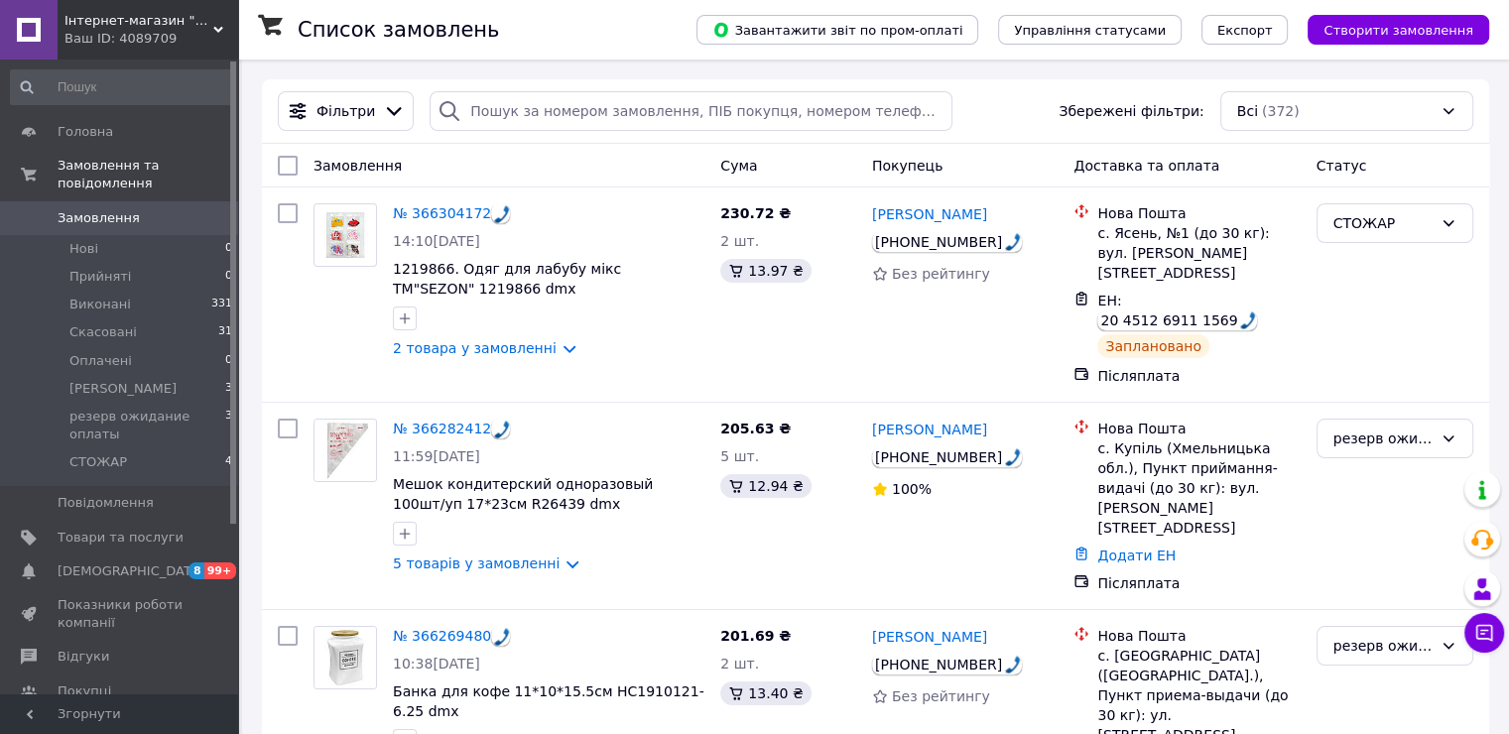
click at [143, 22] on span "Інтернет-магазин "Domax"" at bounding box center [138, 21] width 149 height 18
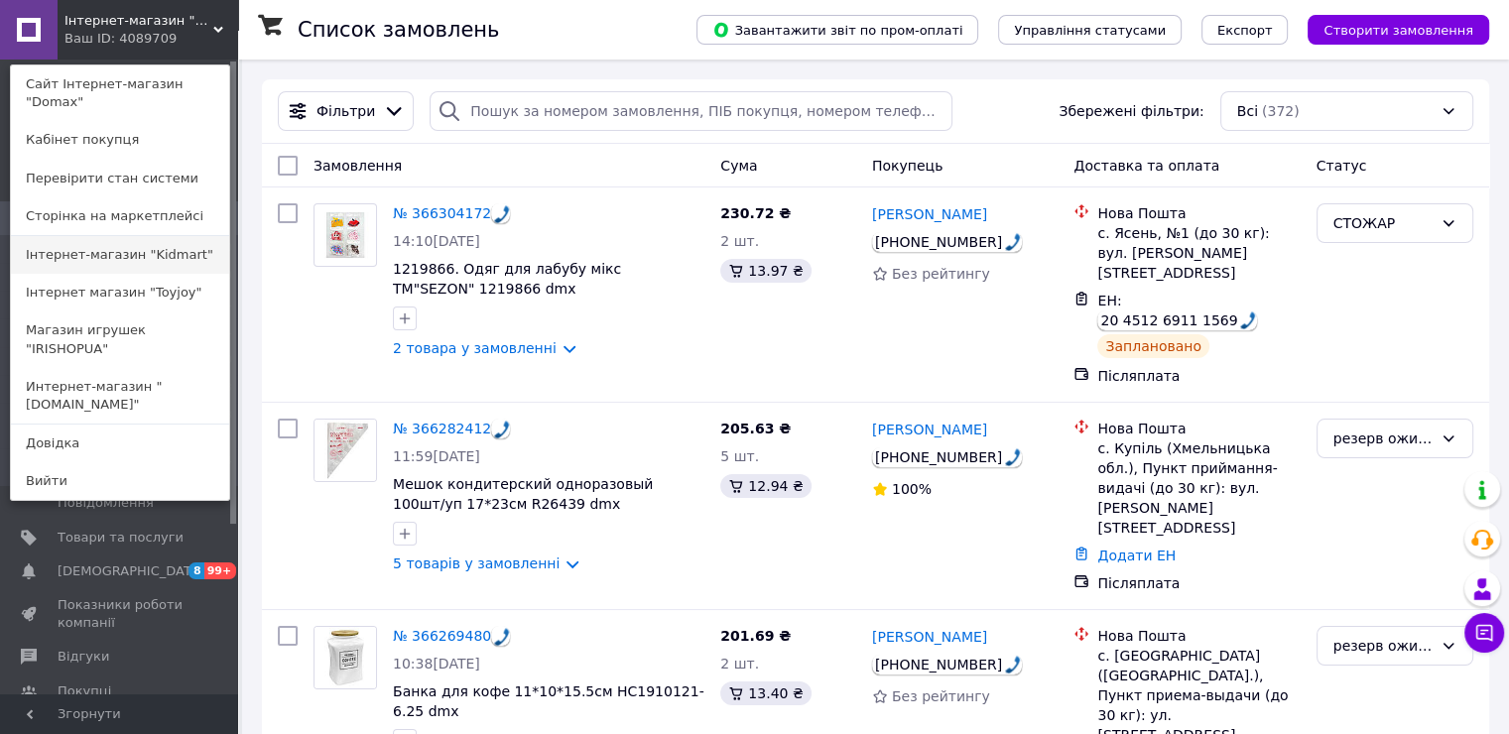
click at [119, 238] on link "Інтернет-магазин "Kidmart"" at bounding box center [120, 255] width 218 height 38
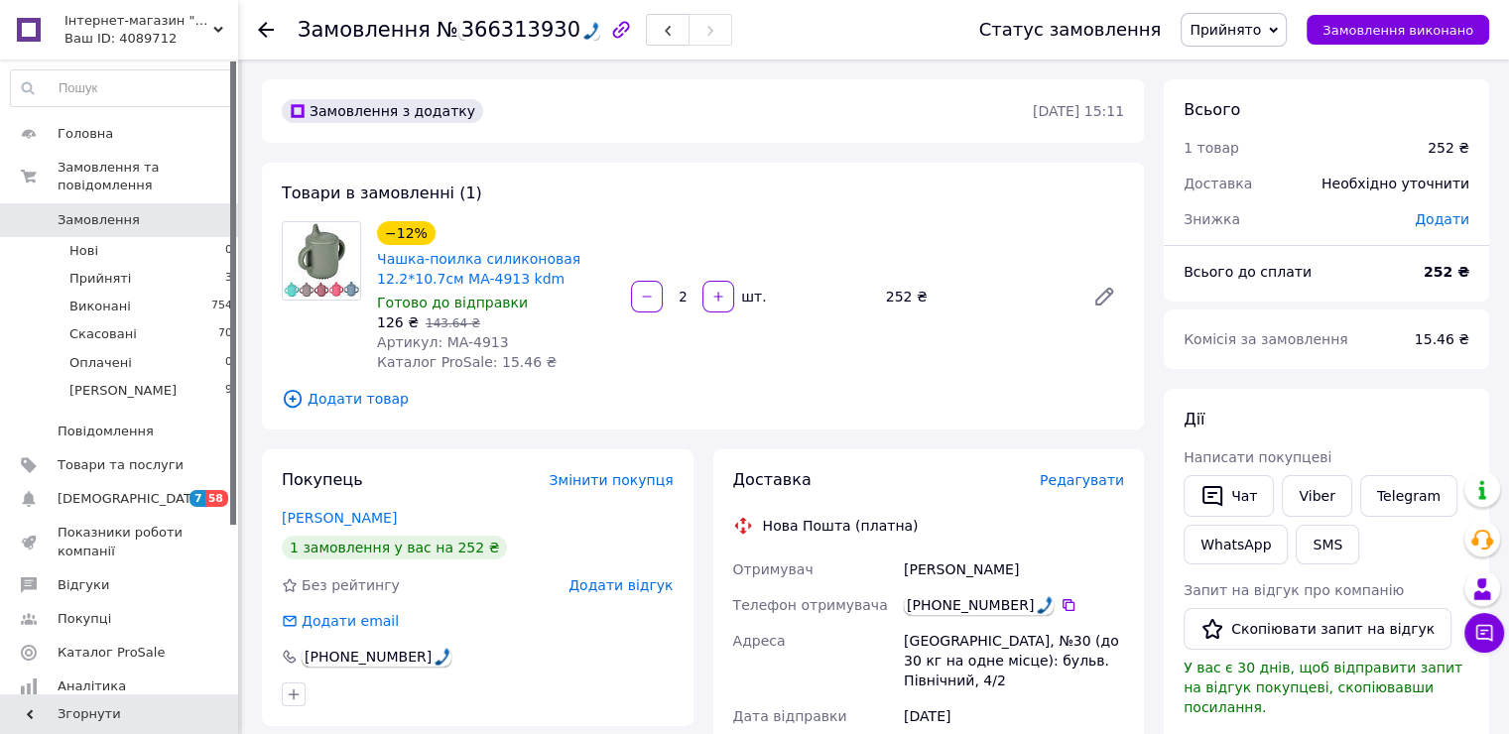
click at [1261, 29] on span "Прийнято" at bounding box center [1225, 30] width 71 height 16
click at [1254, 160] on li "[PERSON_NAME]" at bounding box center [1245, 159] width 127 height 30
click at [1303, 492] on link "Viber" at bounding box center [1316, 496] width 69 height 42
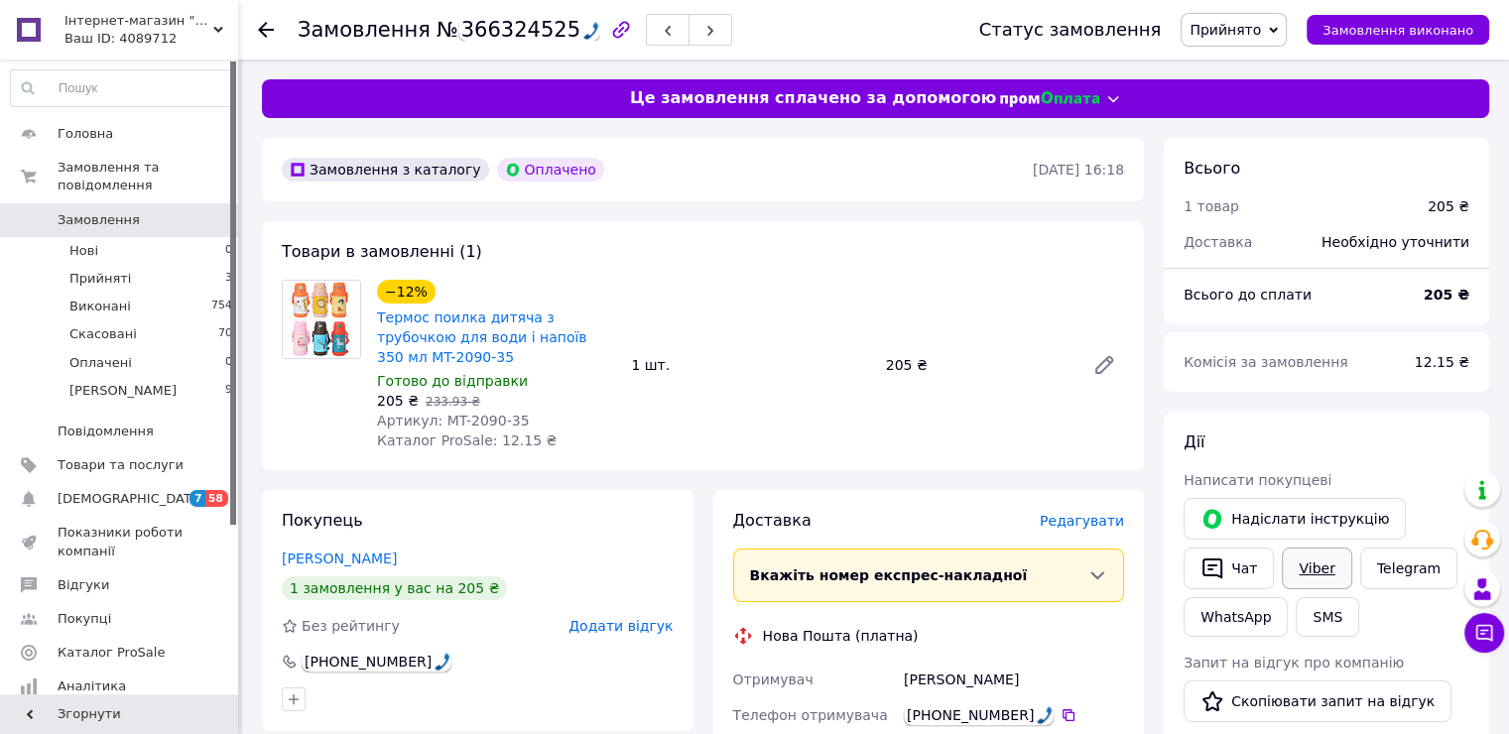
click at [1308, 556] on link "Viber" at bounding box center [1316, 569] width 69 height 42
click at [1261, 32] on span "Прийнято" at bounding box center [1225, 30] width 71 height 16
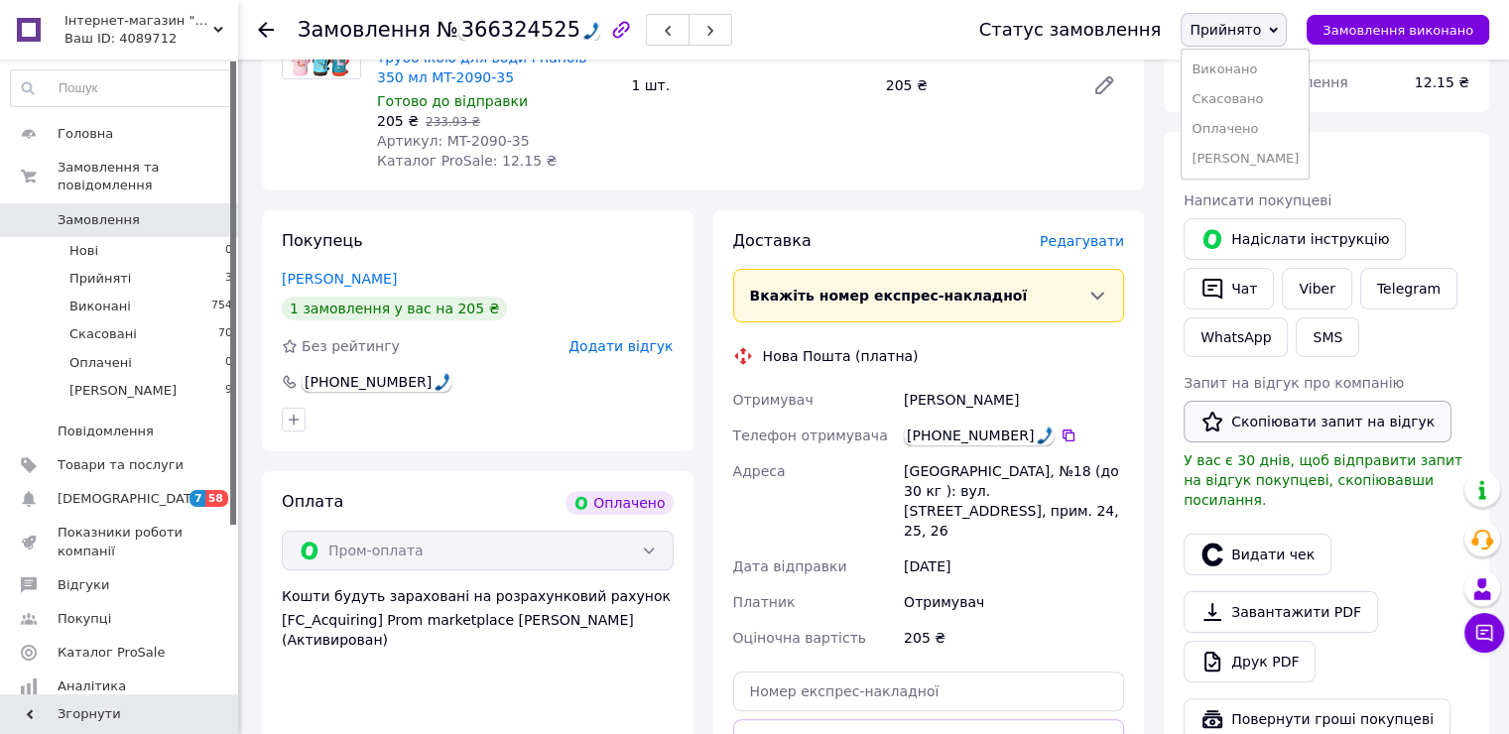
scroll to position [496, 0]
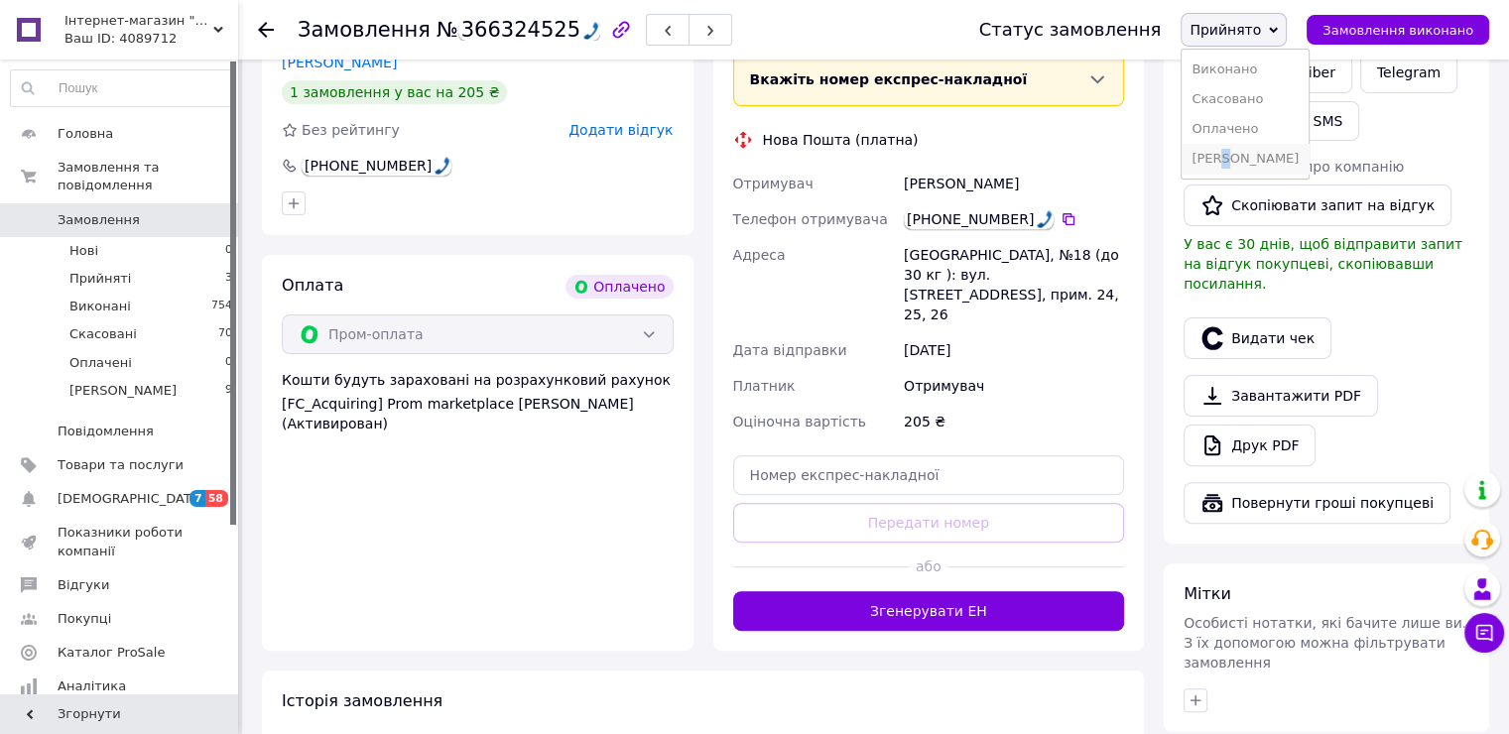
click at [1254, 158] on li "[PERSON_NAME]" at bounding box center [1245, 159] width 127 height 30
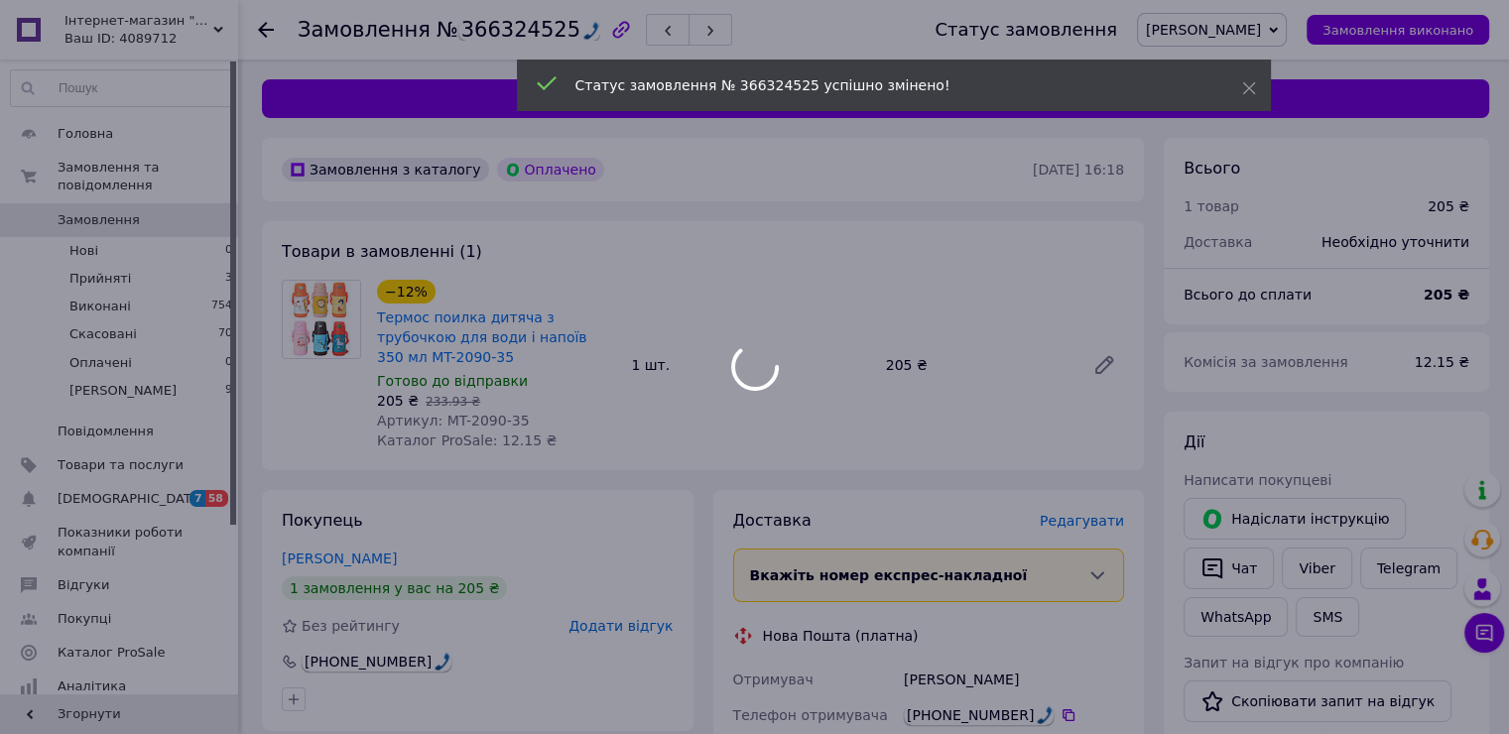
scroll to position [0, 0]
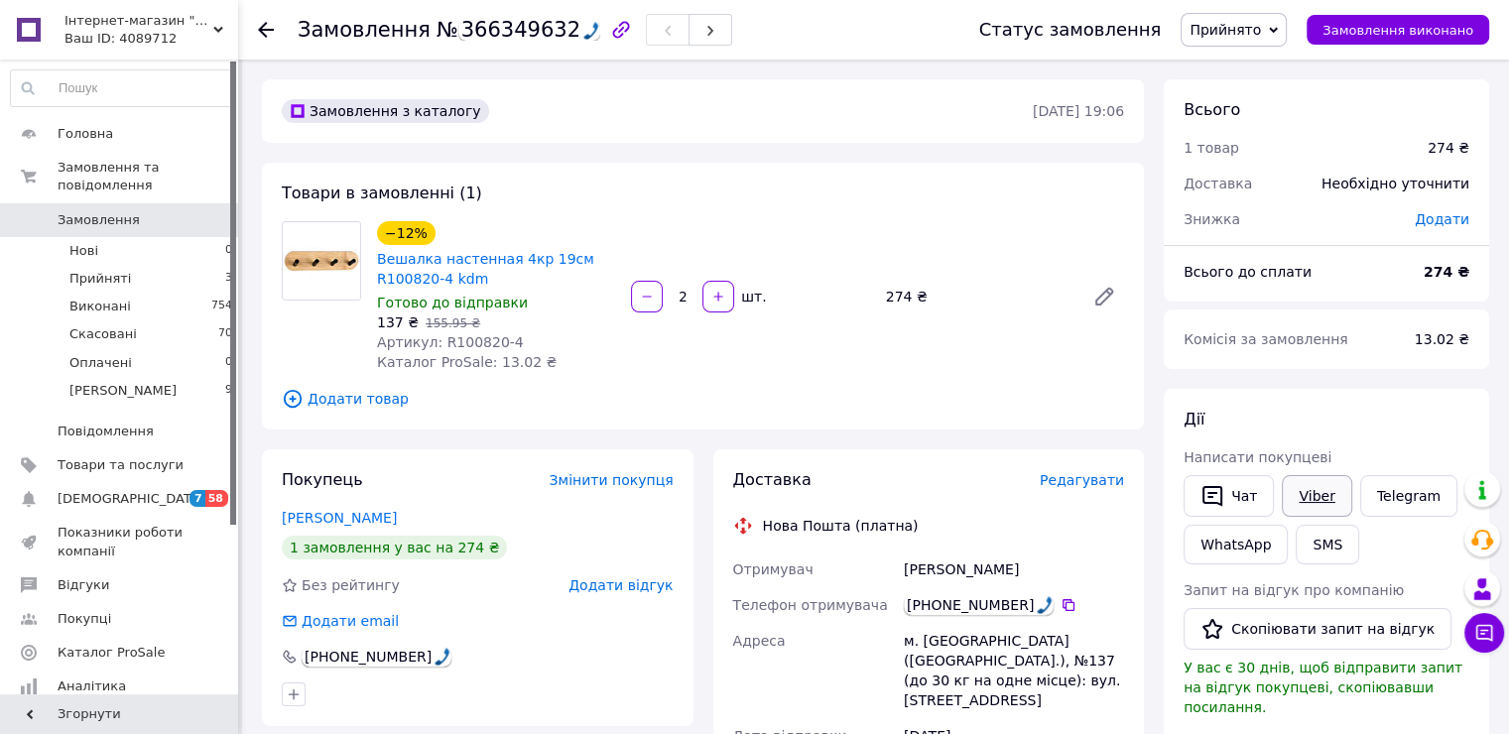
click at [1330, 487] on link "Viber" at bounding box center [1316, 496] width 69 height 42
click at [1261, 32] on span "Прийнято" at bounding box center [1225, 30] width 71 height 16
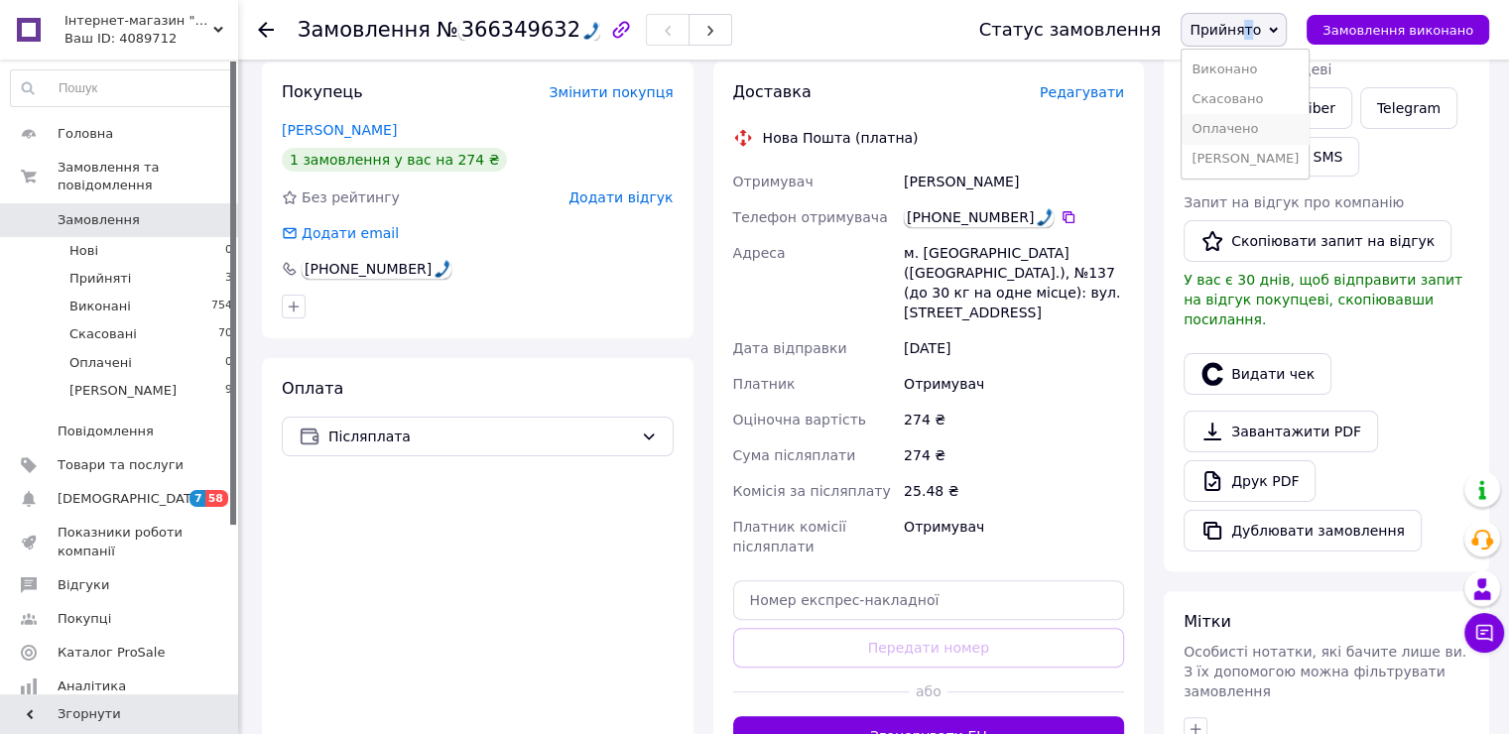
scroll to position [675, 0]
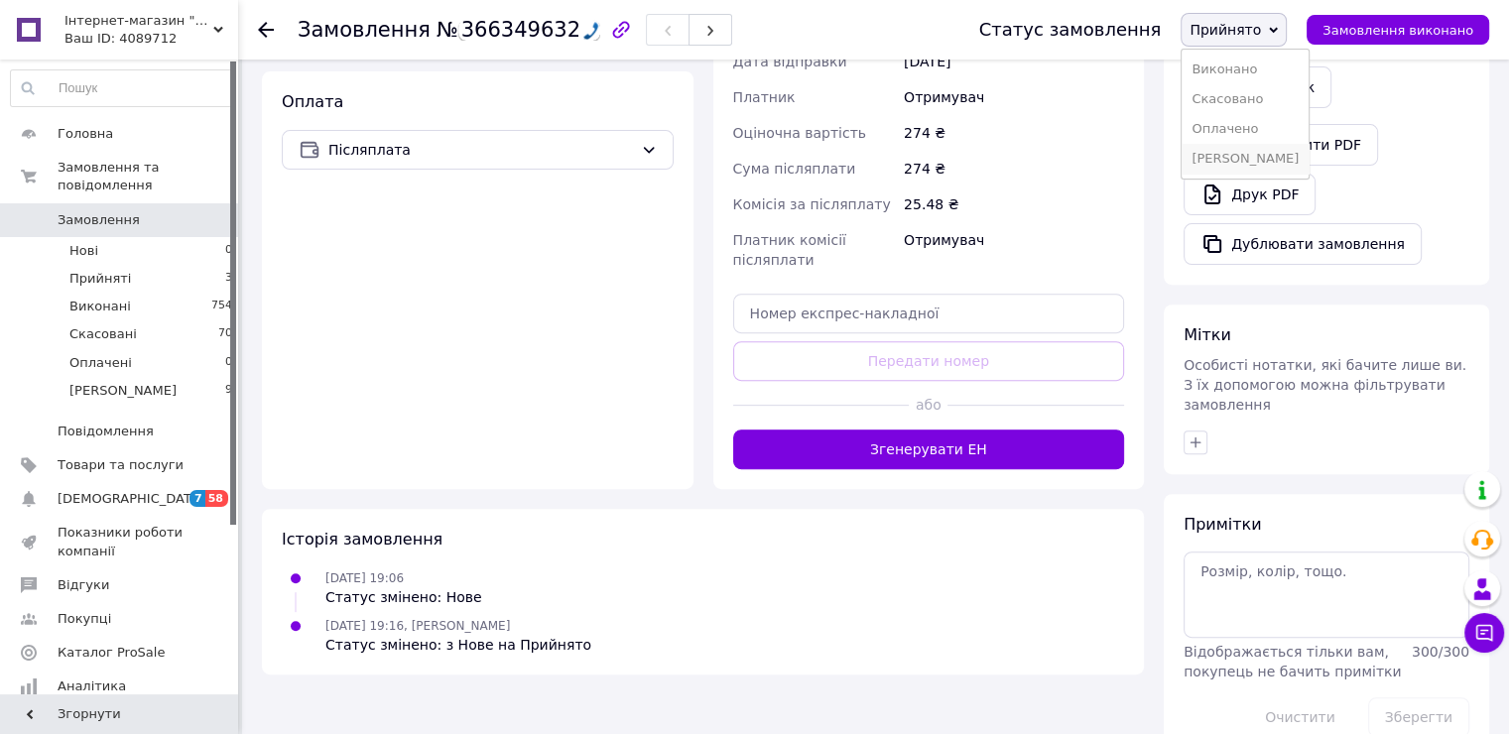
click at [1254, 161] on li "[PERSON_NAME]" at bounding box center [1245, 159] width 127 height 30
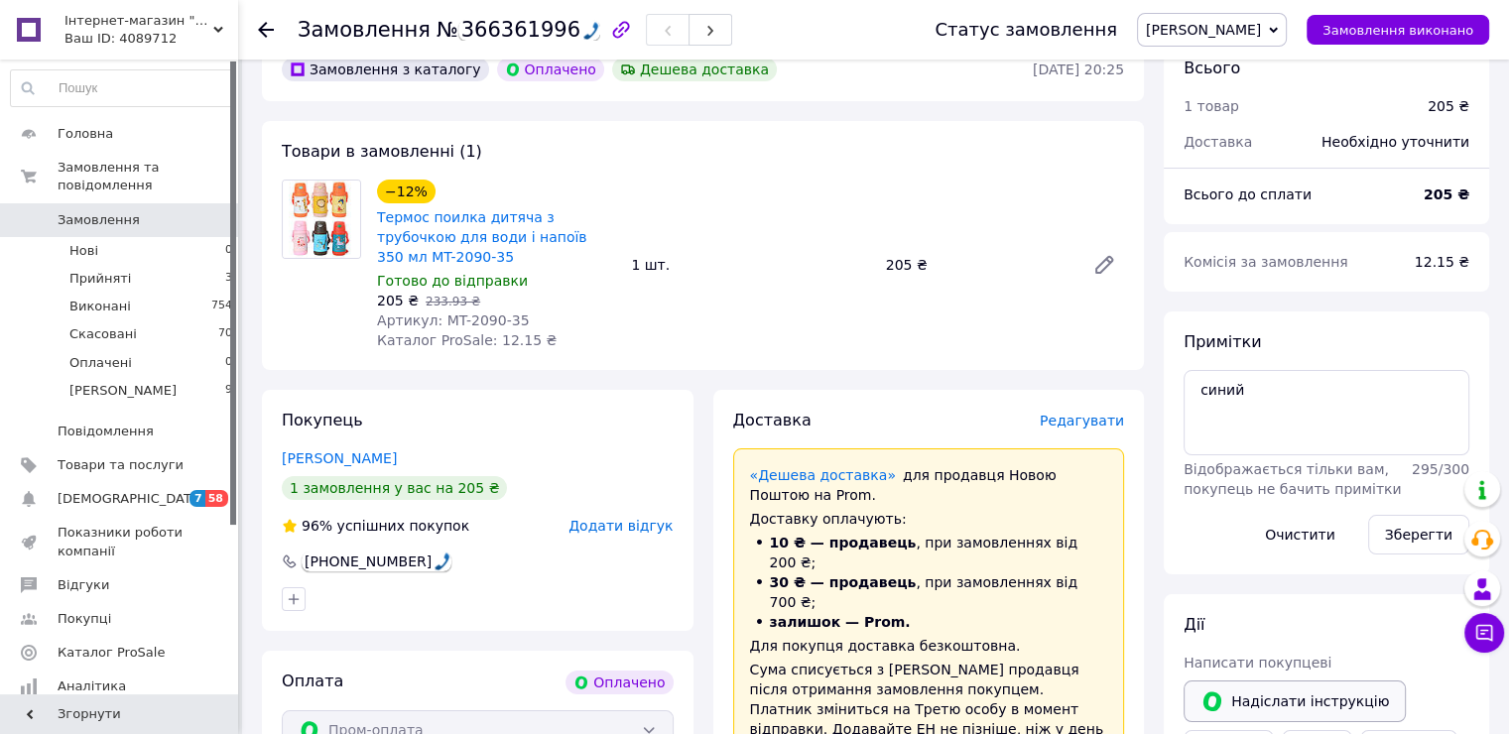
scroll to position [198, 0]
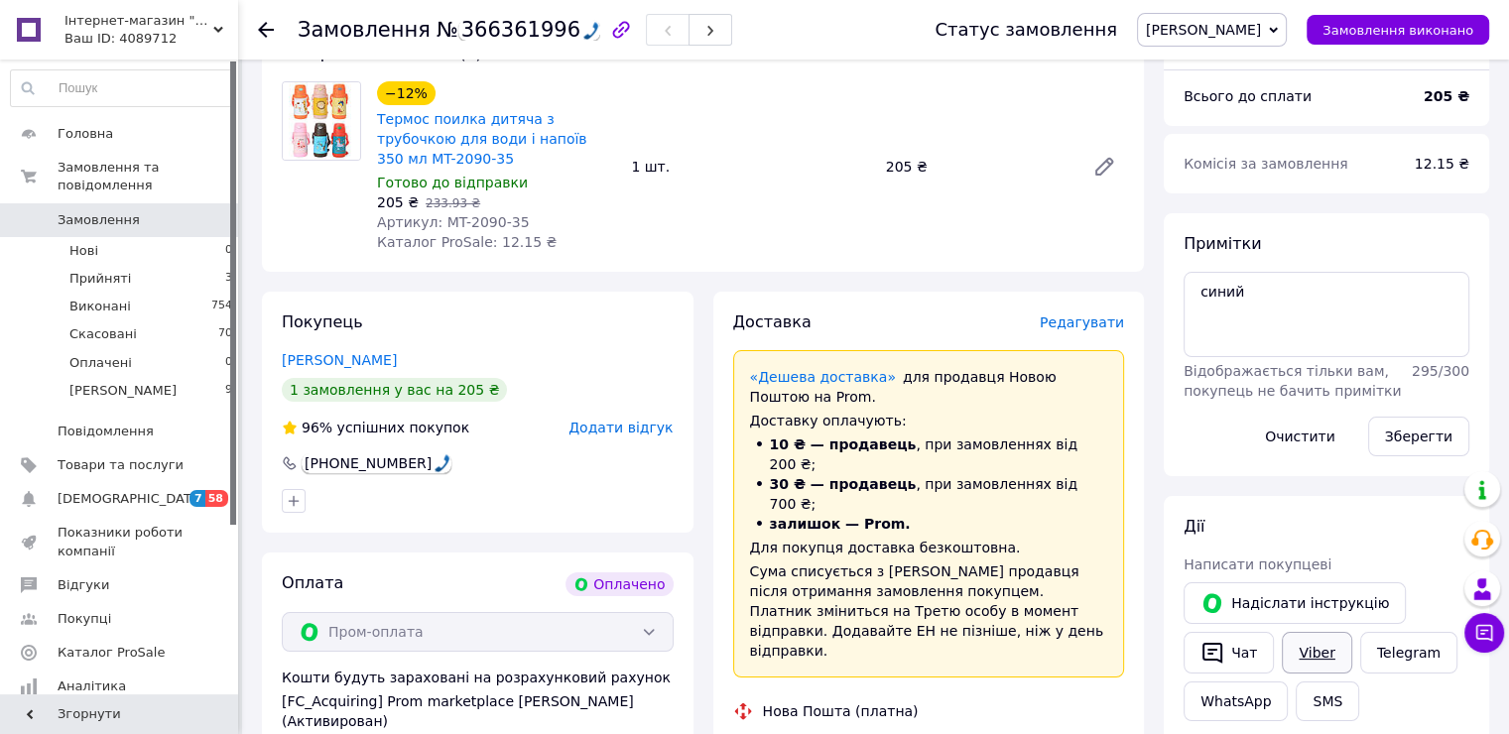
click at [1296, 647] on link "Viber" at bounding box center [1316, 653] width 69 height 42
click at [108, 270] on span "Прийняті" at bounding box center [100, 279] width 62 height 18
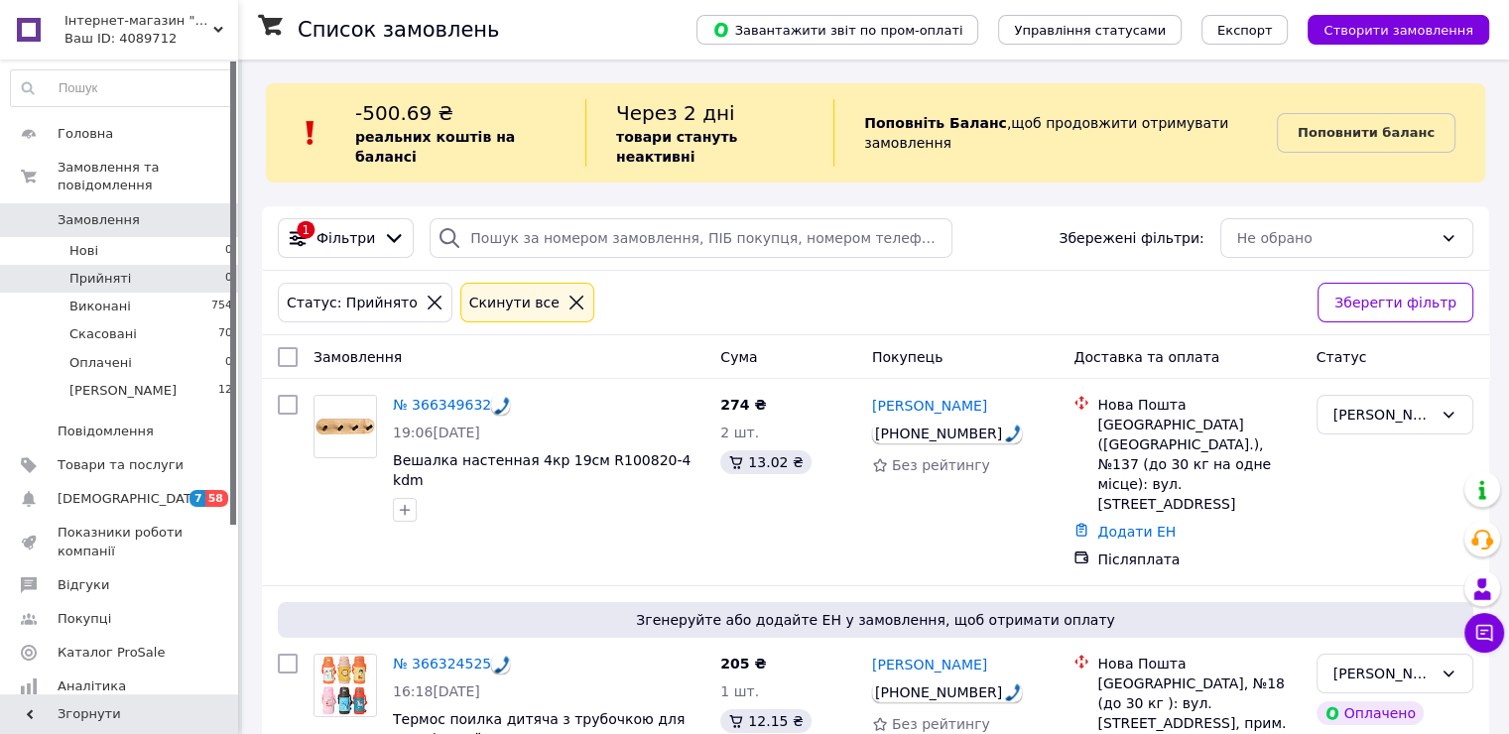
click at [159, 23] on span "Інтернет-магазин "Kidmart"" at bounding box center [138, 21] width 149 height 18
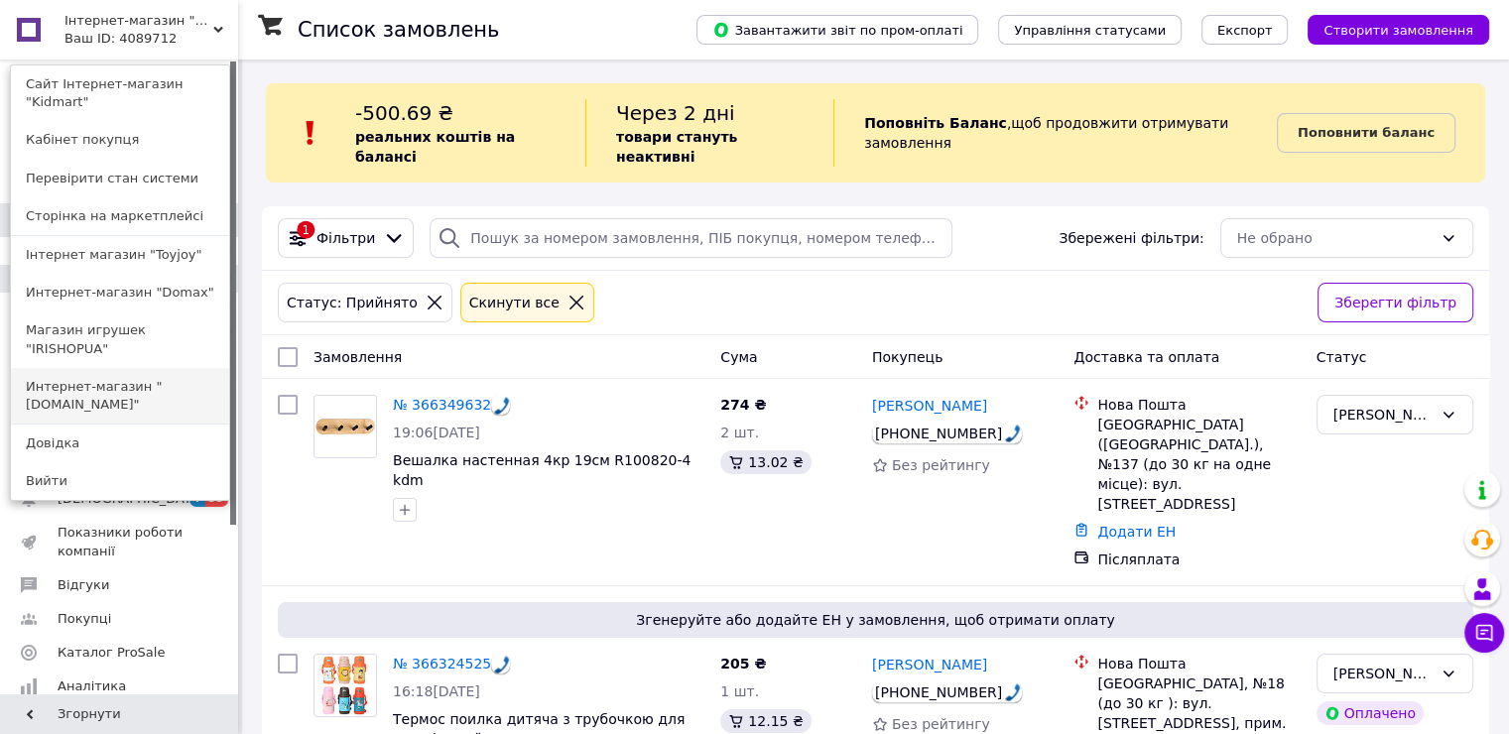
click at [127, 368] on link "Интернет-магазин "[DOMAIN_NAME]"" at bounding box center [120, 396] width 218 height 56
